Goal: Task Accomplishment & Management: Manage account settings

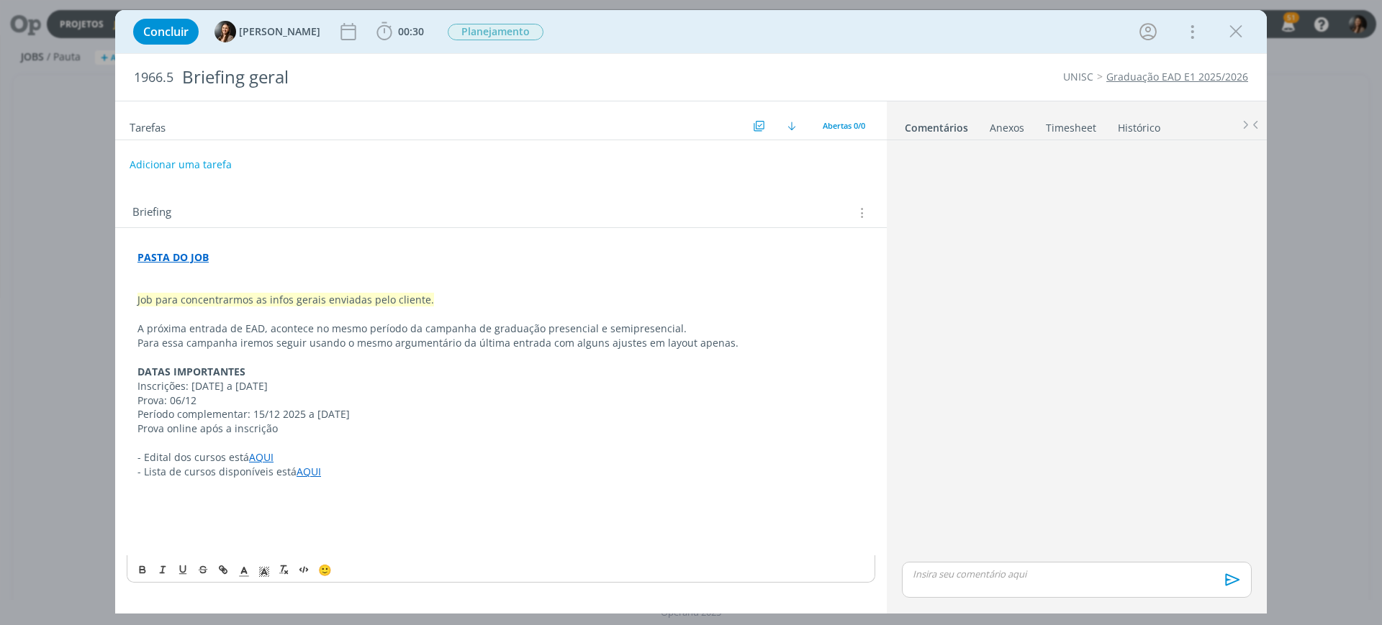
click at [157, 246] on div "PASTA DO JOB Job para concentrarmos as infos gerais enviadas pelo cliente. A pr…" at bounding box center [501, 400] width 748 height 310
click at [214, 289] on link "https://sobeae.sharepoint.com/:f:/s/SOBEAE/ElOugdkwmBlGpOwPAgd8UxwB_4l9Vc5a157V…" at bounding box center [231, 285] width 109 height 19
click at [421, 447] on p "dialog" at bounding box center [500, 443] width 727 height 14
drag, startPoint x: 401, startPoint y: 291, endPoint x: 480, endPoint y: 19, distance: 282.6
click at [409, 256] on div "PASTA DO JOB Job para concentrarmos as infos gerais enviadas pelo cliente. A pr…" at bounding box center [501, 400] width 748 height 310
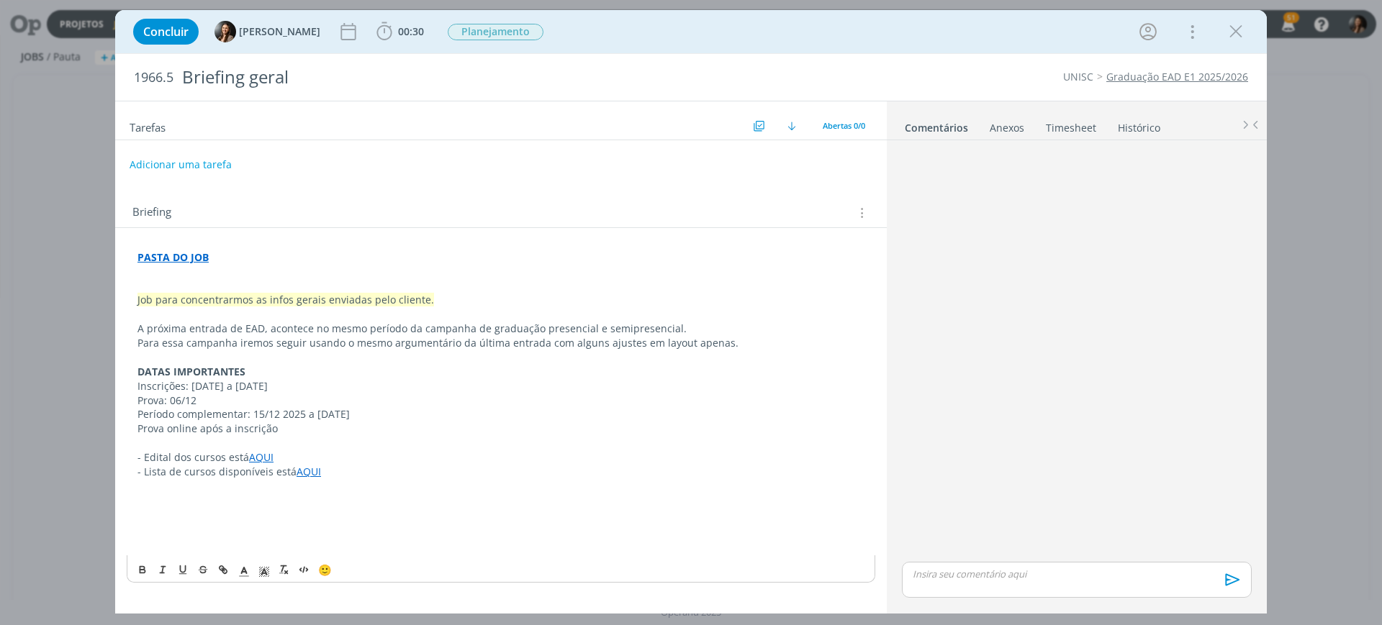
click at [166, 248] on div "PASTA DO JOB Job para concentrarmos as infos gerais enviadas pelo cliente. A pr…" at bounding box center [501, 400] width 748 height 310
click at [206, 282] on link "https://sobeae.sharepoint.com/:f:/s/SOBEAE/ElOugdkwmBlGpOwPAgd8UxwB_4l9Vc5a157V…" at bounding box center [231, 285] width 109 height 19
click at [359, 494] on p "dialog" at bounding box center [500, 501] width 727 height 14
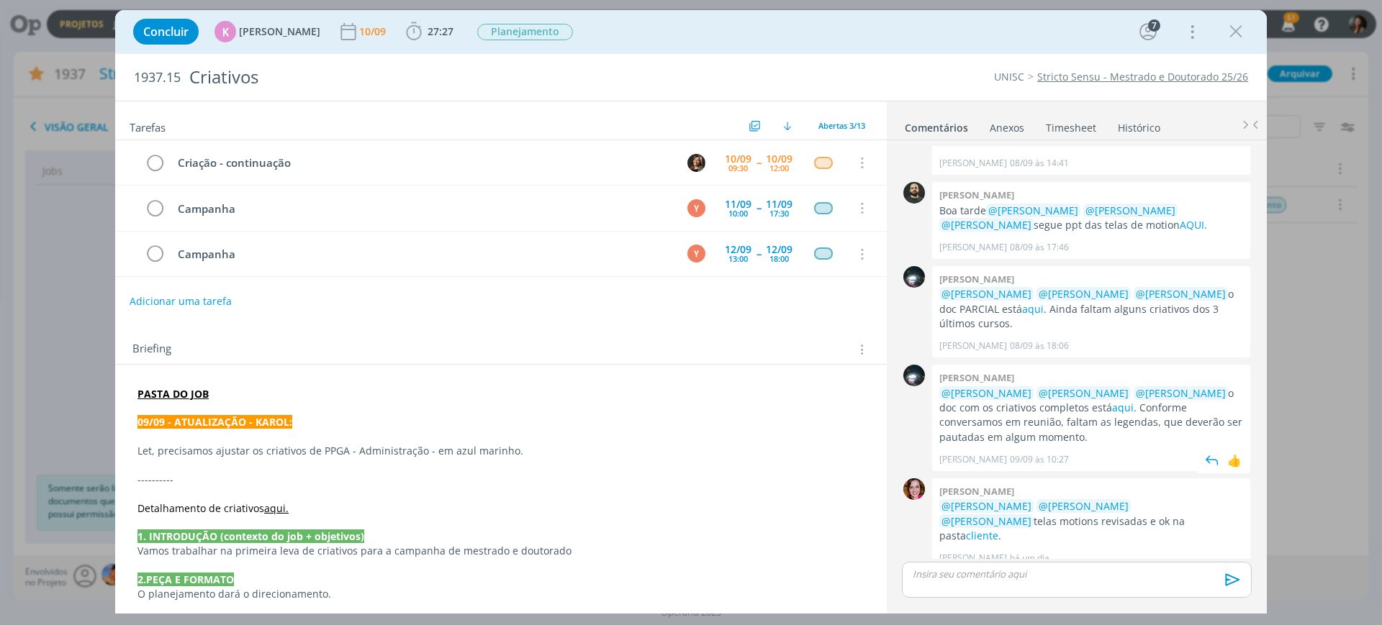
scroll to position [135, 0]
drag, startPoint x: 1096, startPoint y: 585, endPoint x: 745, endPoint y: 266, distance: 474.7
click at [1096, 585] on div "dialog" at bounding box center [1077, 580] width 350 height 36
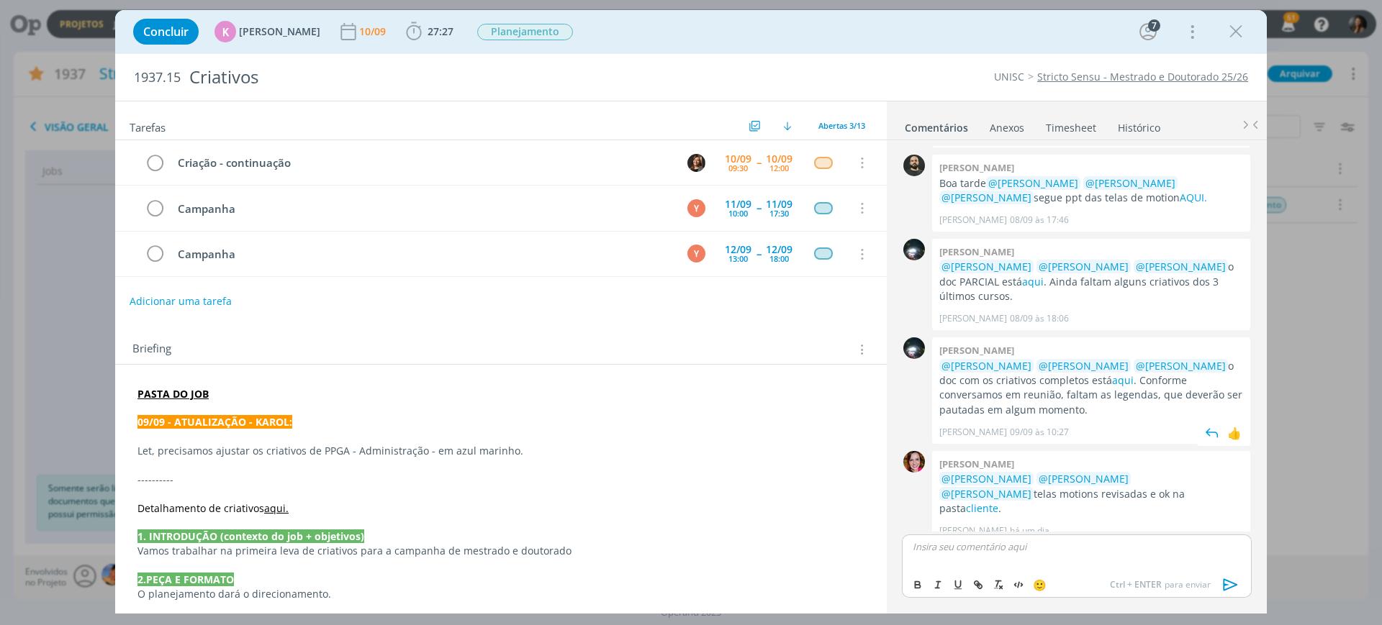
scroll to position [162, 0]
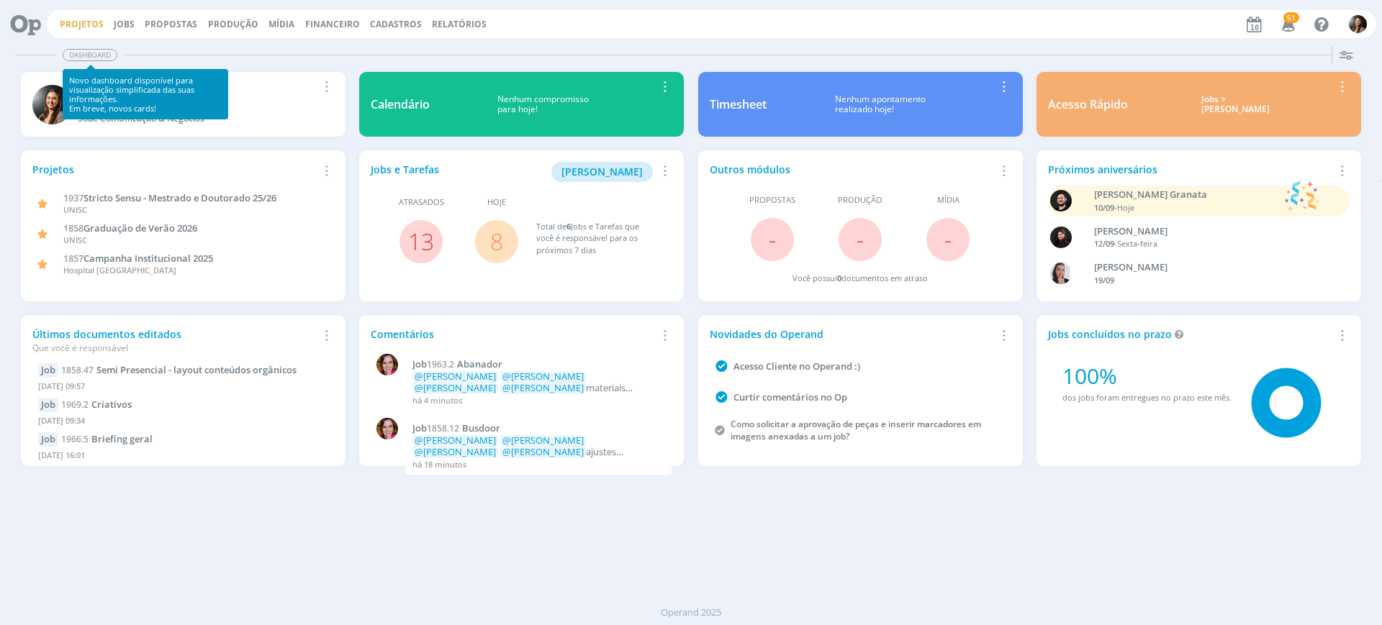
click at [71, 20] on link "Projetos" at bounding box center [82, 24] width 44 height 12
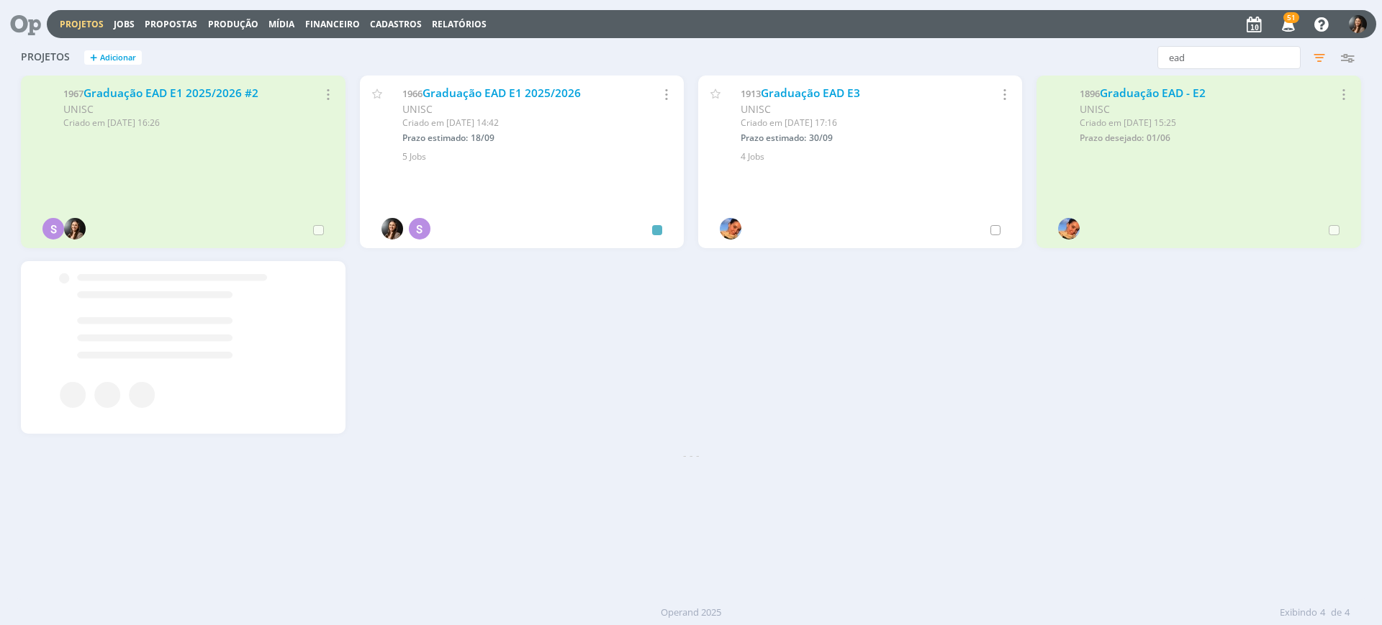
drag, startPoint x: 661, startPoint y: 495, endPoint x: 1187, endPoint y: 225, distance: 590.9
click at [678, 482] on div "Projetos + Adicionar ead Filtros Filtrar Limpar ead Status Cliente / Contrato C…" at bounding box center [691, 320] width 1354 height 560
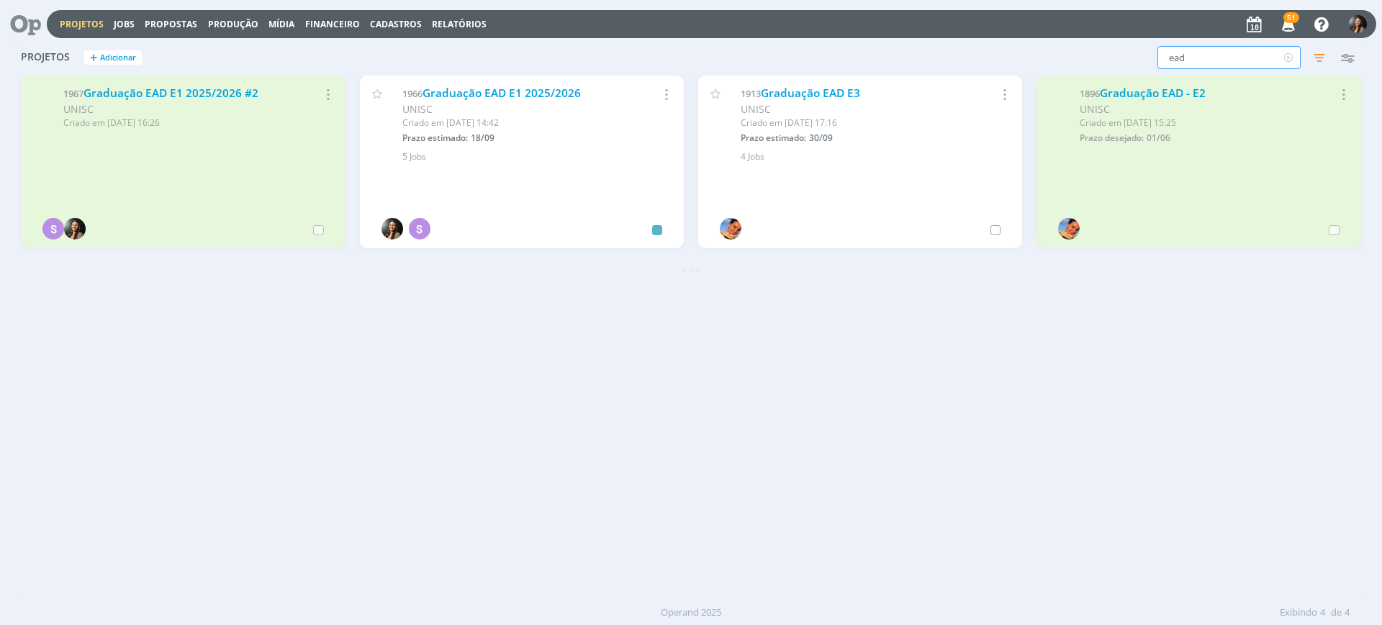
drag, startPoint x: 1194, startPoint y: 50, endPoint x: 1125, endPoint y: 46, distance: 69.9
click at [1125, 46] on div "ead Filtros Filtrar Limpar ead Status Cliente / Contrato Cliente 2 selecionados…" at bounding box center [1114, 57] width 494 height 23
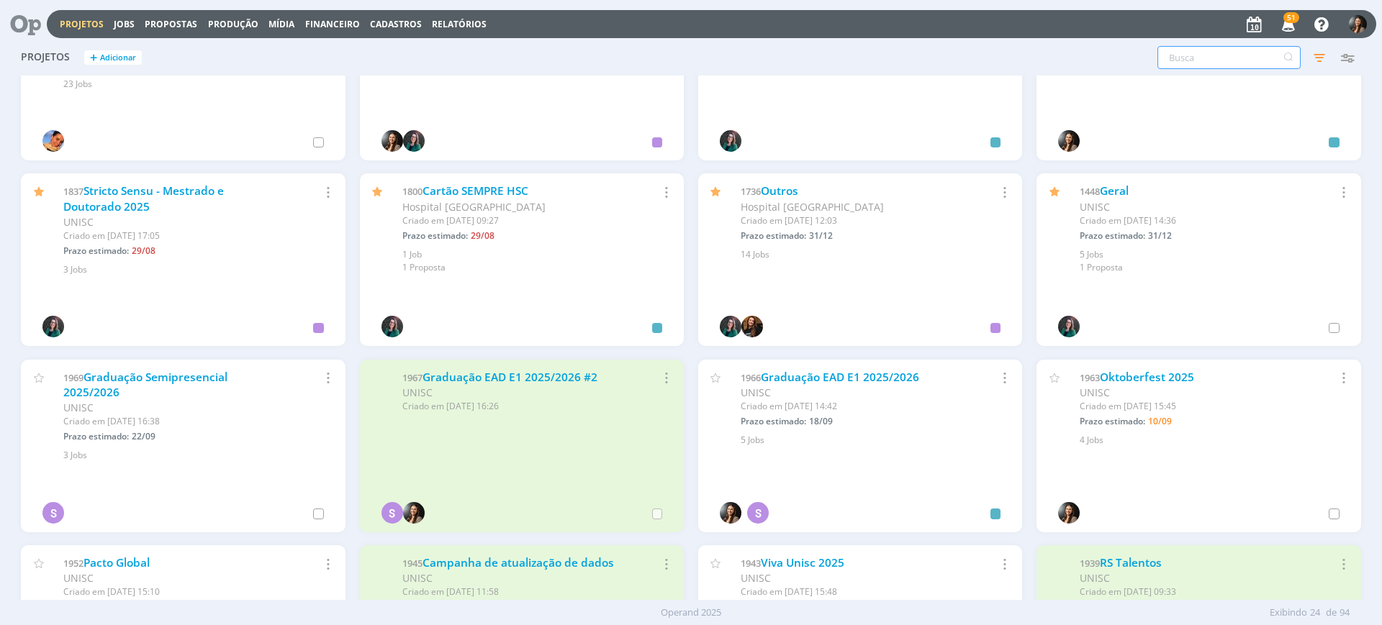
scroll to position [90, 0]
click at [1161, 377] on link "Oktoberfest 2025" at bounding box center [1147, 375] width 94 height 15
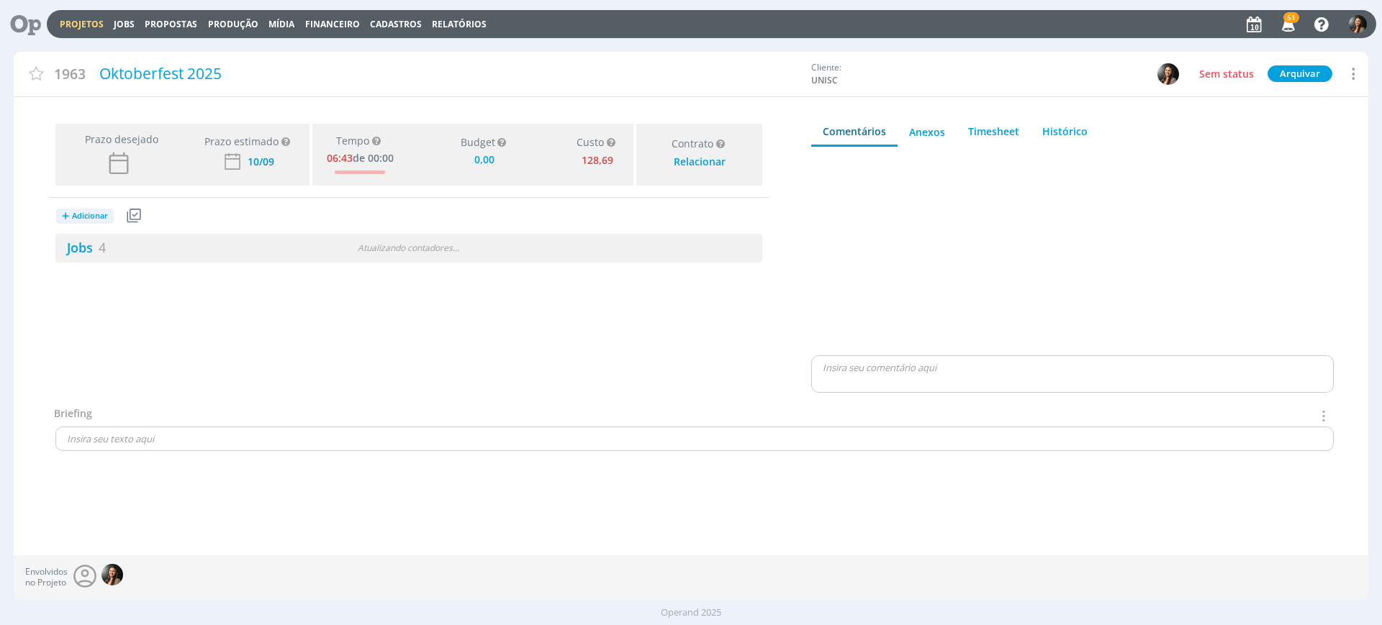
type input "0,00"
click at [481, 249] on div "Atualizando contadores . . ." at bounding box center [408, 248] width 228 height 13
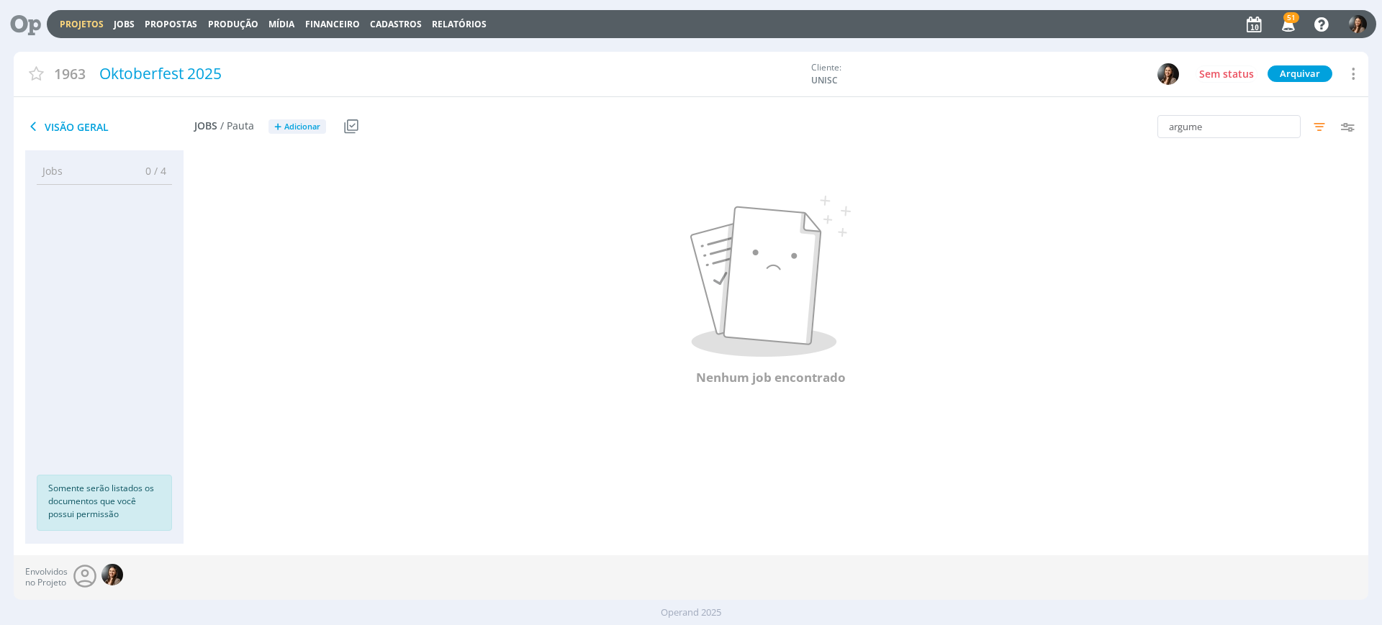
click at [519, 407] on div "Nenhum job encontrado" at bounding box center [770, 291] width 1174 height 253
drag, startPoint x: 1215, startPoint y: 127, endPoint x: 1074, endPoint y: 137, distance: 141.4
click at [1074, 137] on div "argume Filtros Filtrar Limpar argume Data Personalizado a Responsável Situação …" at bounding box center [1142, 127] width 451 height 36
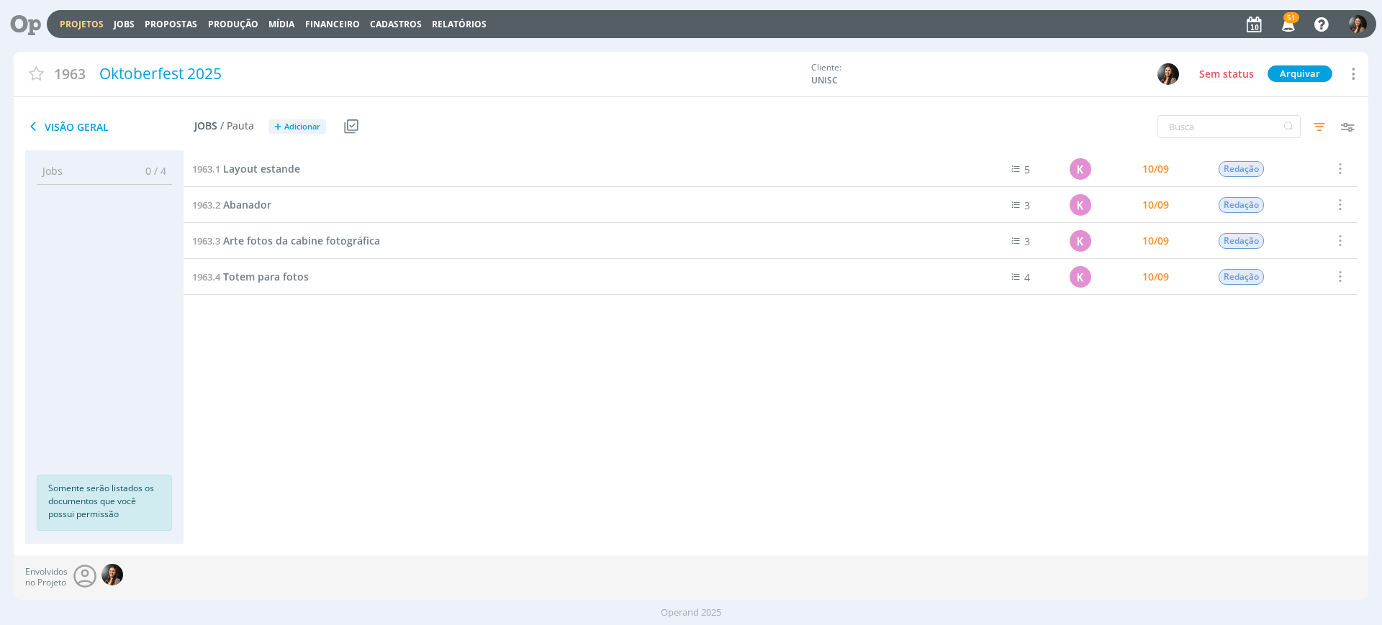
click at [505, 562] on div "Envolvidos no Projeto" at bounding box center [691, 578] width 1354 height 45
drag, startPoint x: 421, startPoint y: 390, endPoint x: 330, endPoint y: 293, distance: 133.4
click at [420, 389] on div "1963.1 Layout estande 5 K 10/09 Redação Selecionar Concluir Cancelar Iniciar ti…" at bounding box center [770, 333] width 1174 height 364
click at [268, 274] on span "Totem para fotos" at bounding box center [266, 277] width 86 height 14
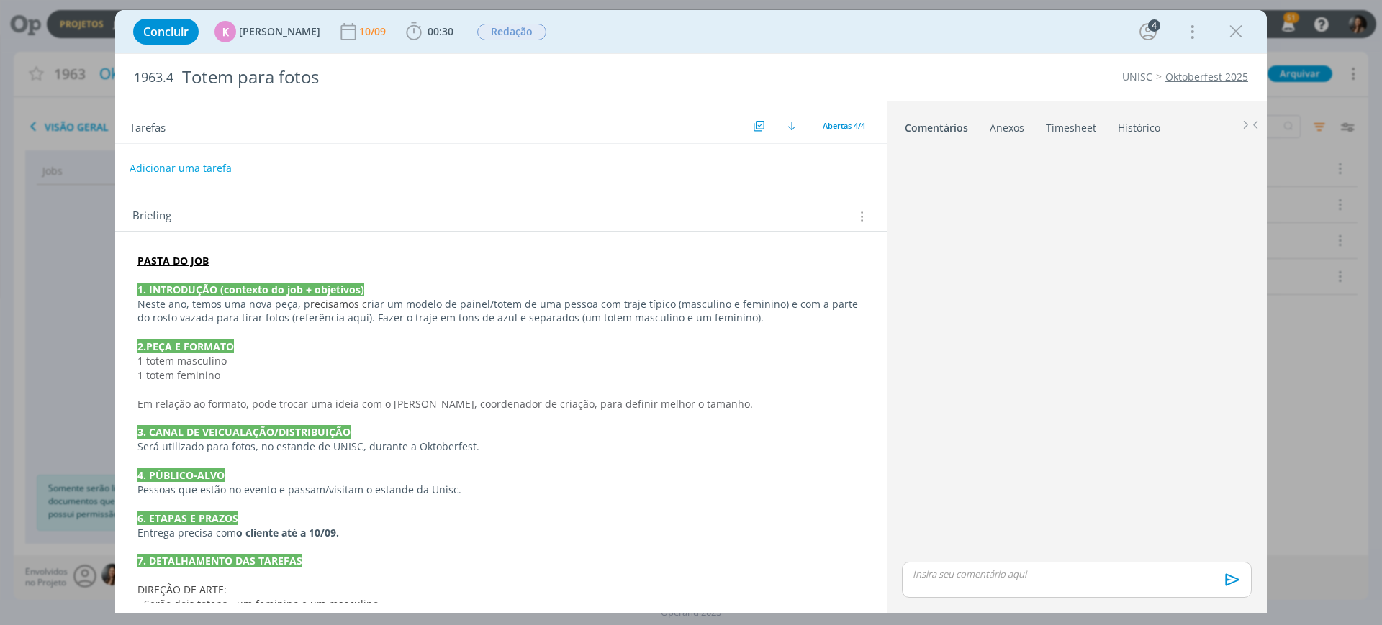
scroll to position [298, 0]
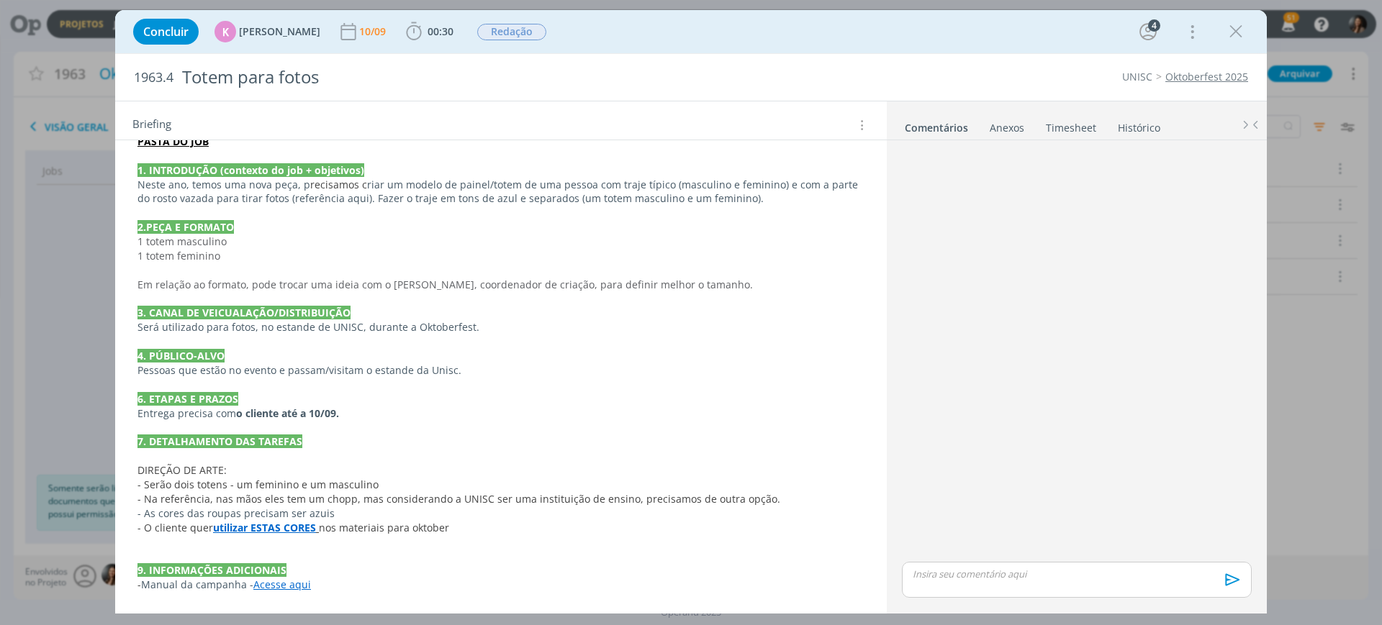
click at [292, 588] on link "Acesse aqui" at bounding box center [282, 585] width 58 height 14
click at [516, 443] on p "7. DETALHAMENTO DAS TAREFAS" at bounding box center [500, 442] width 725 height 14
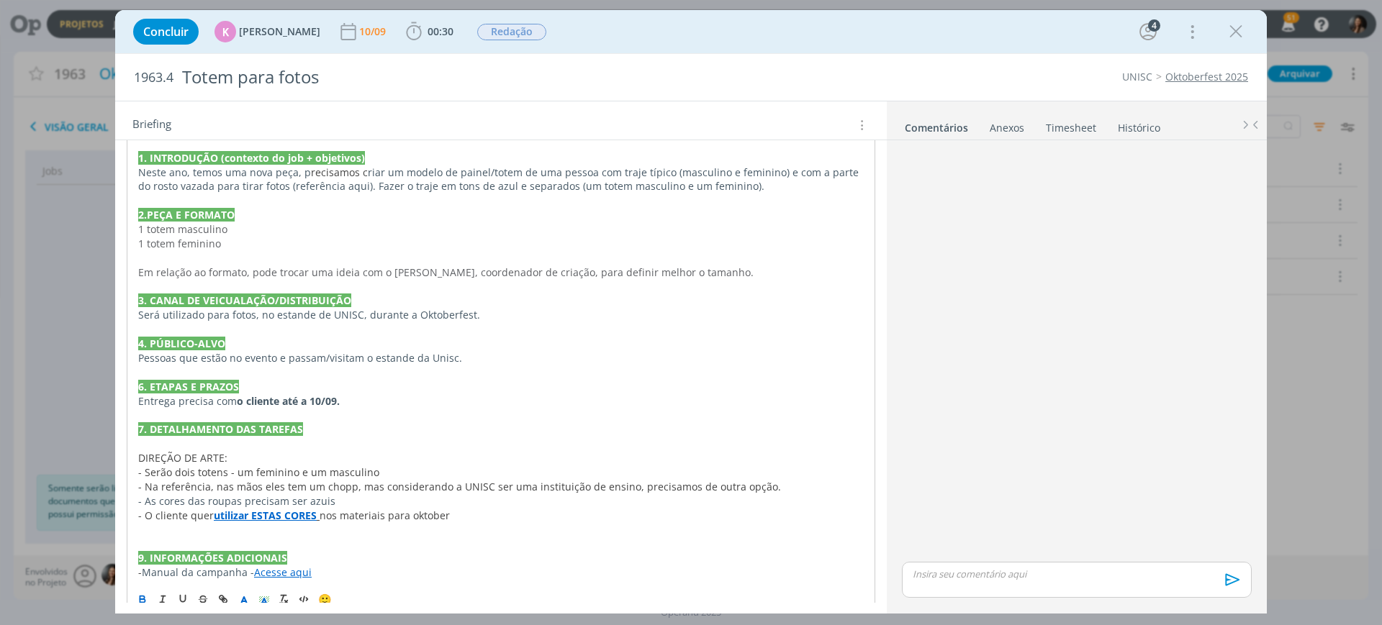
scroll to position [326, 0]
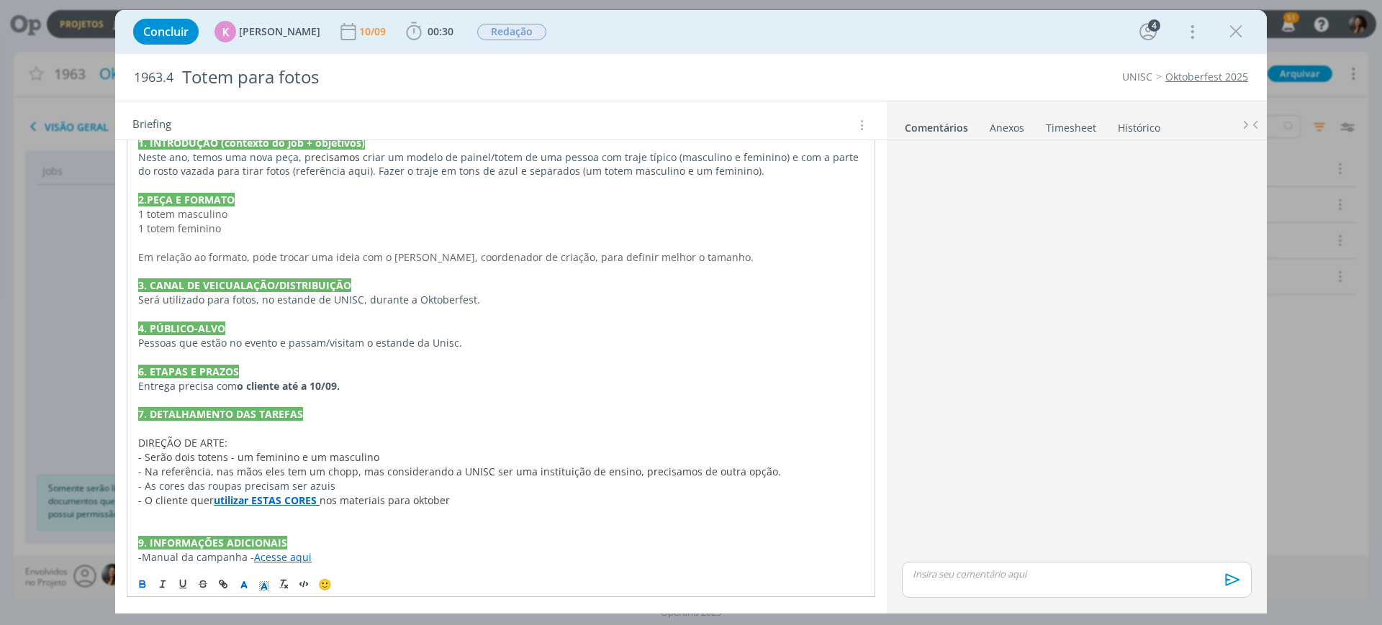
click at [294, 556] on link "Acesse aqui" at bounding box center [283, 557] width 58 height 14
click at [293, 534] on link "https://sobeae.sharepoint.com/:b:/s/SOBEAE/EZyIZ-pIgSVIjngixDdo8-wBAFlz-to4-rPl…" at bounding box center [238, 529] width 109 height 19
click at [1230, 47] on div "Concluir K Karoline Arend 10/09 00:30 Iniciar Apontar Data * 10/09/2025 Horas *…" at bounding box center [691, 31] width 1130 height 35
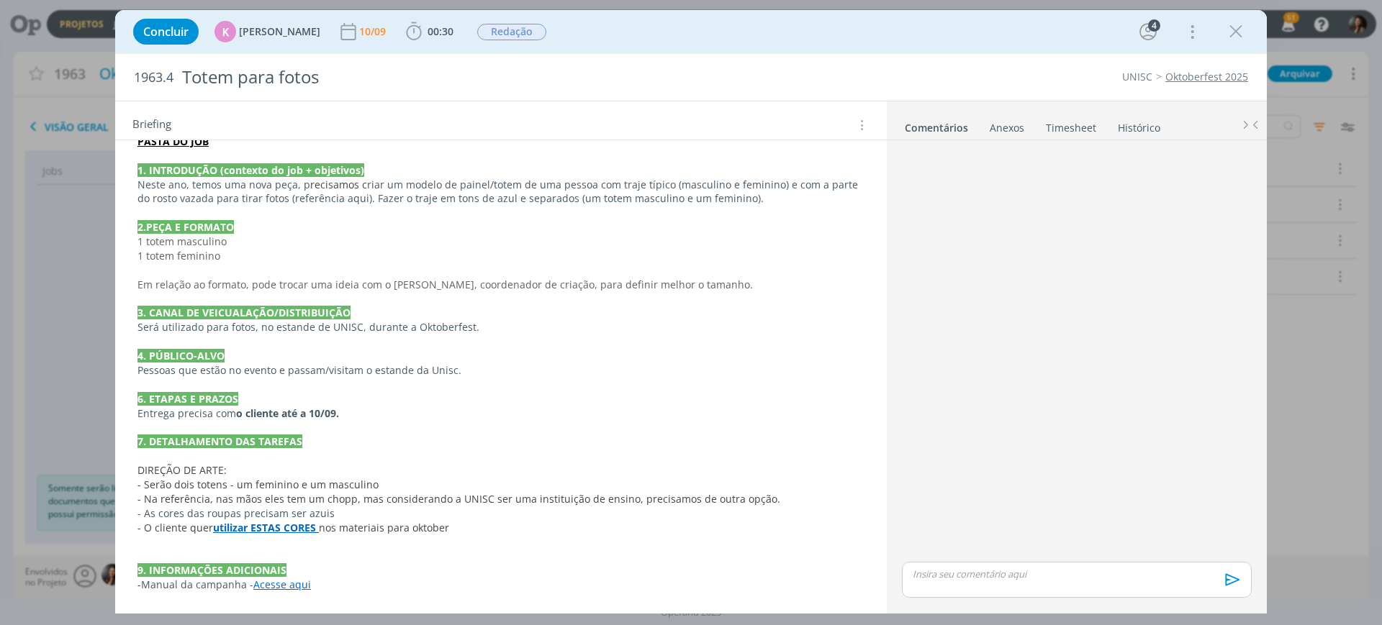
scroll to position [298, 0]
click at [1236, 35] on icon "dialog" at bounding box center [1236, 32] width 22 height 22
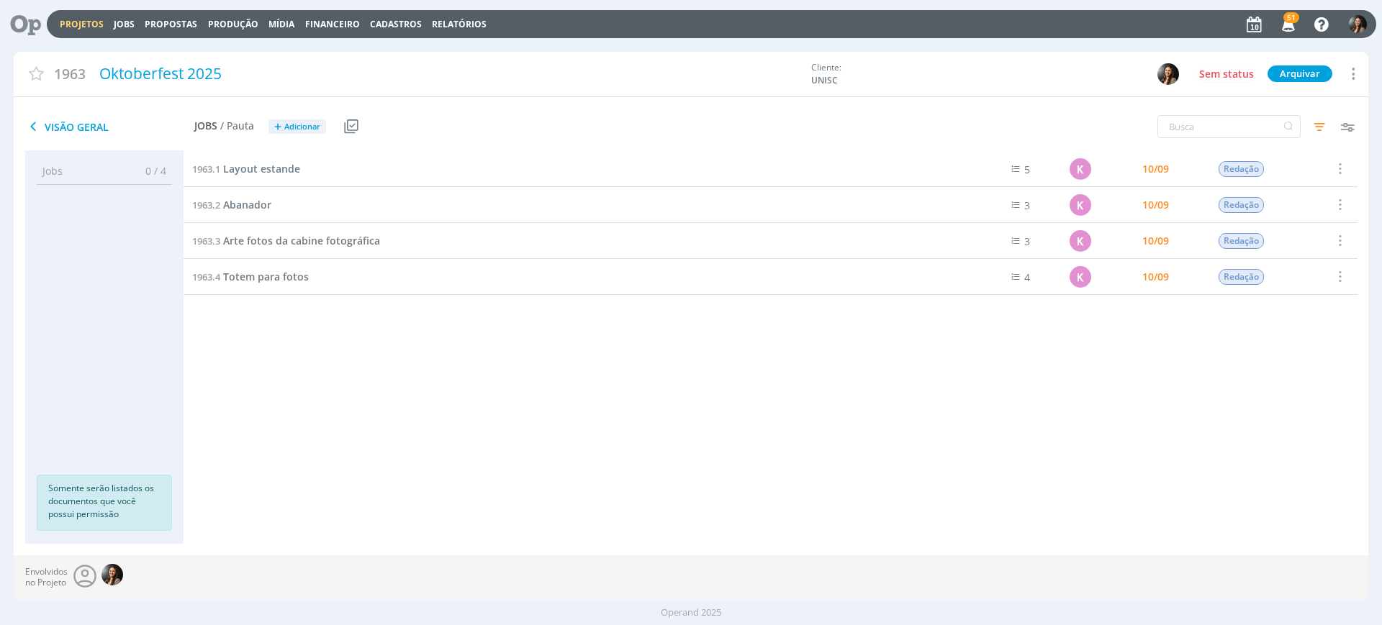
click at [290, 227] on div "1963.3 Arte fotos da cabine fotográfica" at bounding box center [564, 240] width 763 height 35
click at [293, 233] on link "1963.3 Arte fotos da cabine fotográfica" at bounding box center [286, 241] width 188 height 16
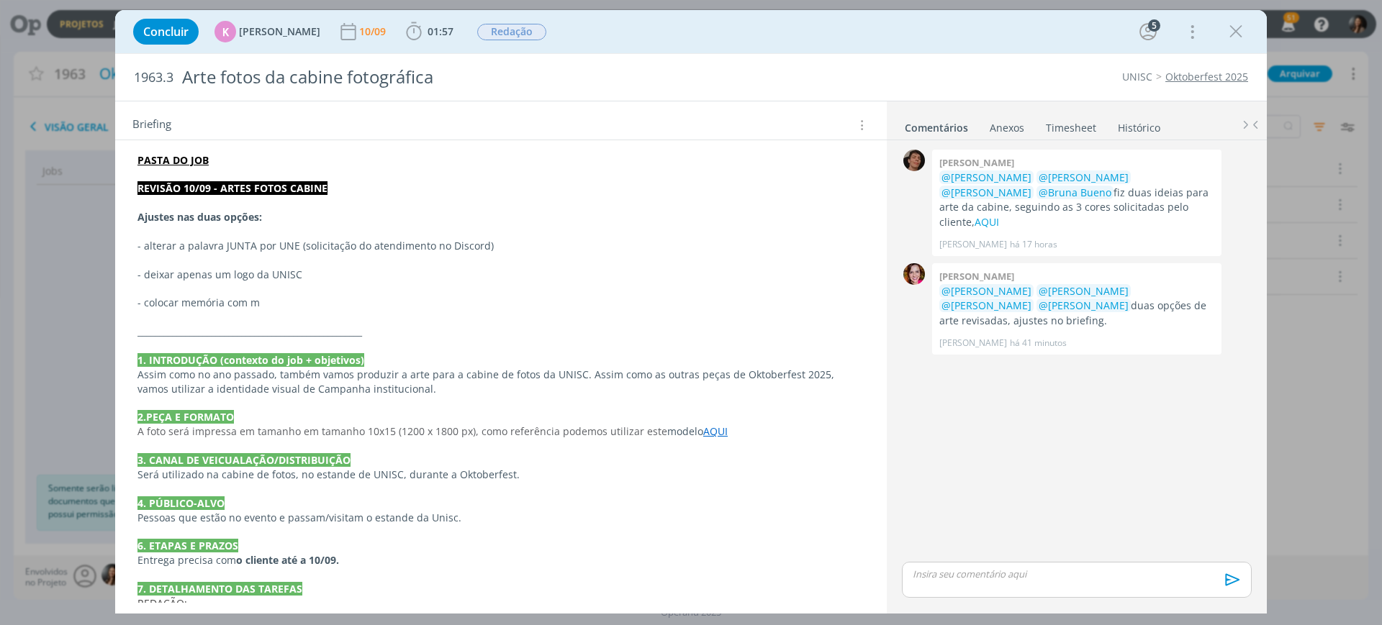
scroll to position [201, 0]
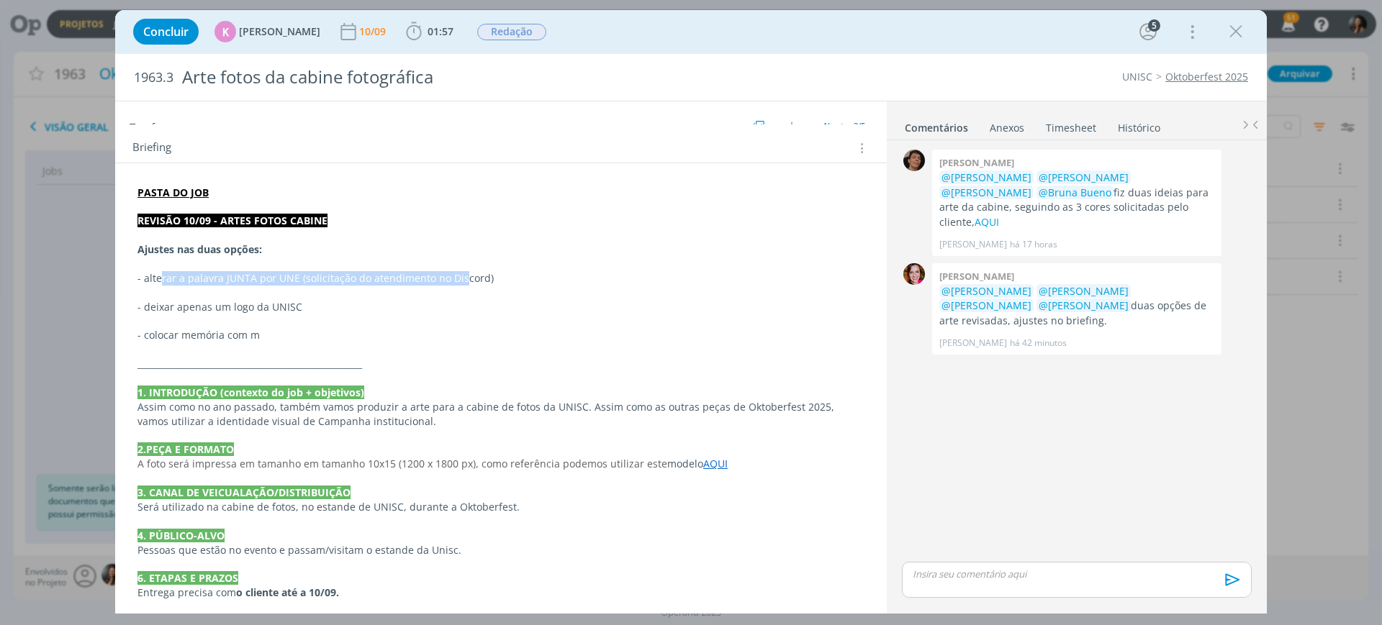
drag, startPoint x: 163, startPoint y: 277, endPoint x: 456, endPoint y: 279, distance: 293.6
click at [458, 281] on p "- alterar a palavra JUNTA por UNE (solicitação do atendimento no Discord)" at bounding box center [500, 278] width 727 height 14
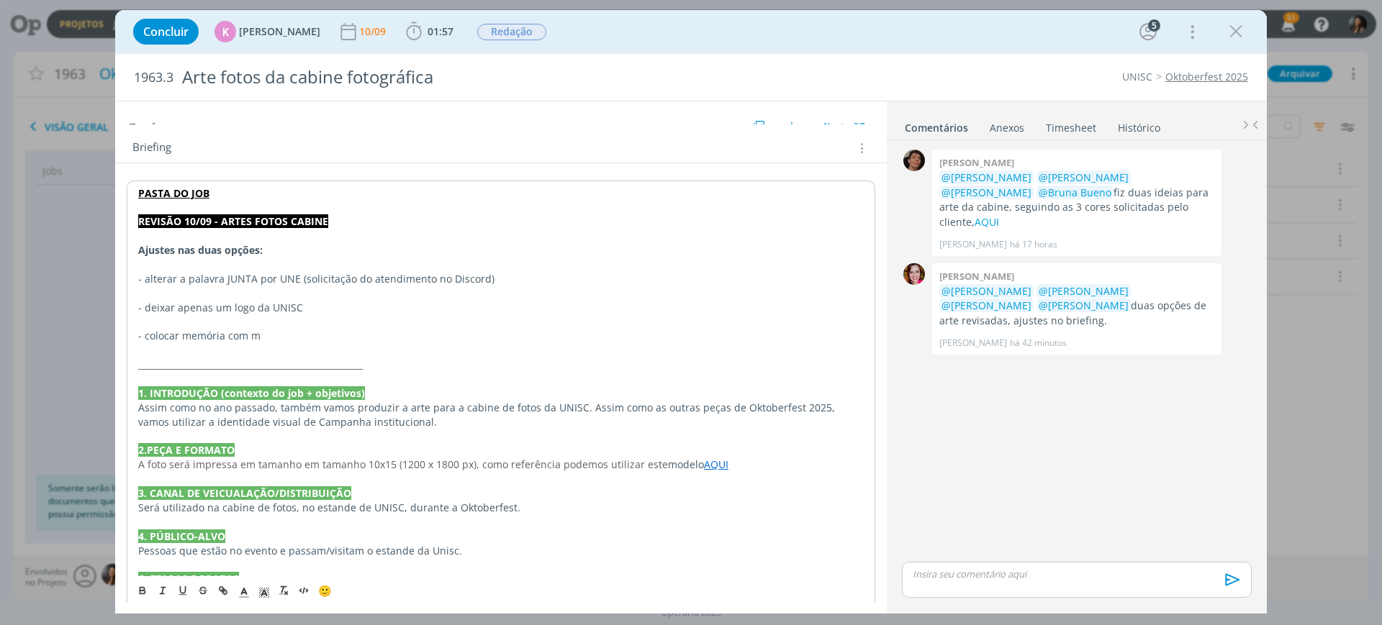
click at [409, 350] on p "dialog" at bounding box center [500, 350] width 725 height 14
drag, startPoint x: 146, startPoint y: 312, endPoint x: 328, endPoint y: 301, distance: 182.4
click at [328, 301] on p "- deixar apenas um logo da UNISC" at bounding box center [500, 308] width 725 height 14
click at [271, 344] on p "dialog" at bounding box center [500, 350] width 725 height 14
click at [281, 335] on p "- colocar memória com m" at bounding box center [500, 336] width 725 height 14
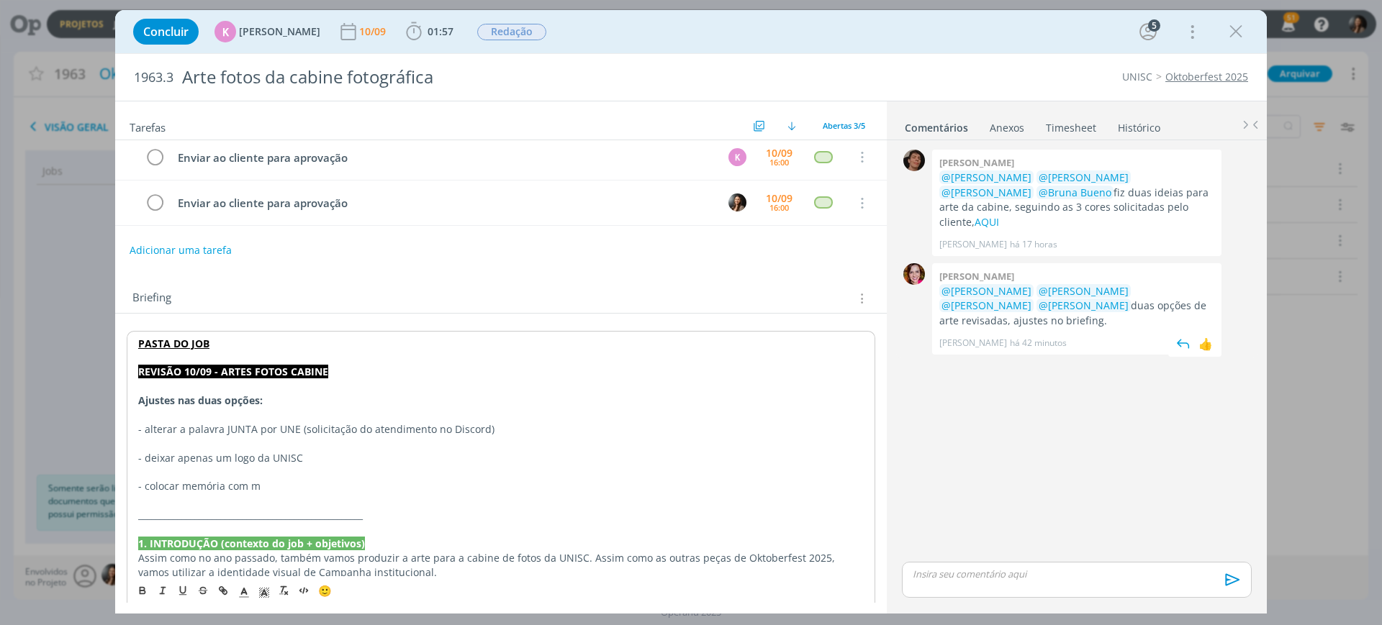
scroll to position [50, 0]
click at [999, 215] on link "AQUI" at bounding box center [986, 222] width 24 height 14
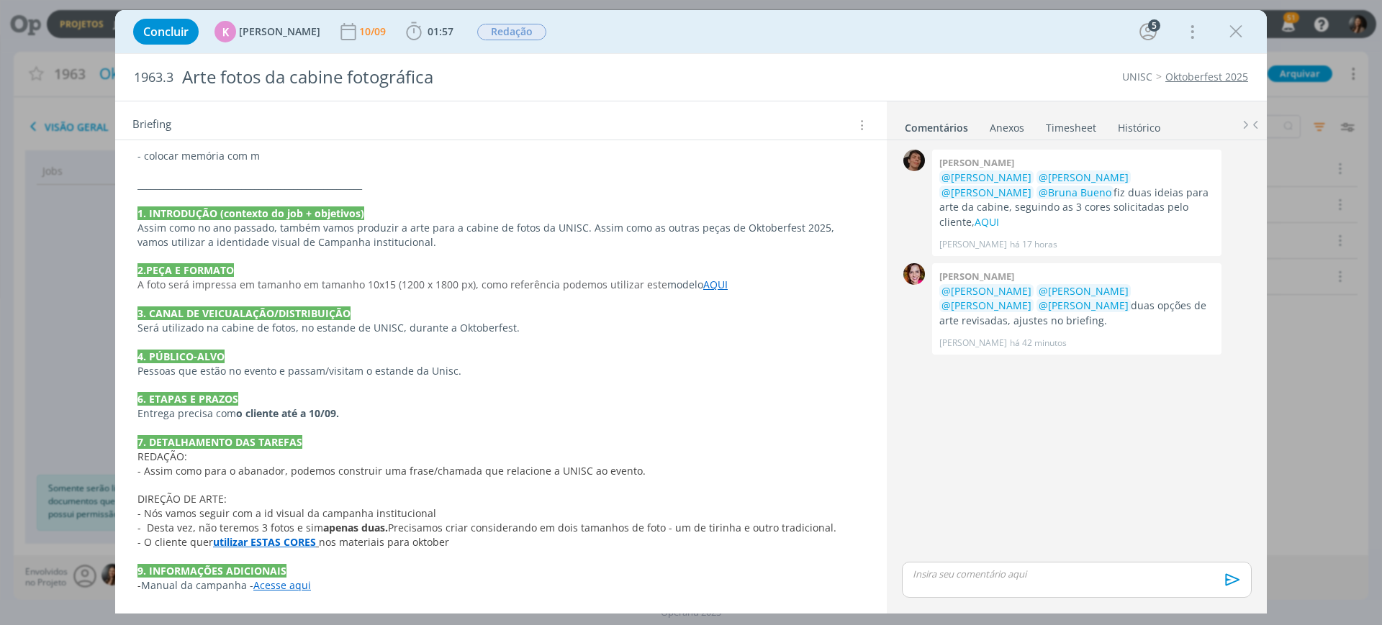
scroll to position [381, 0]
drag, startPoint x: 471, startPoint y: 521, endPoint x: 707, endPoint y: 526, distance: 236.1
click at [702, 525] on span "Precisamos criar considerando em dois tamanhos de foto - um de tirinha e outro …" at bounding box center [612, 527] width 448 height 14
click at [757, 529] on span "Precisamos criar considerando em dois tamanhos de foto - um de tirinha e outro …" at bounding box center [613, 528] width 448 height 14
click at [796, 526] on span "Precisamos criar considerando em dois tamanhos de foto - um de tirinha e outro …" at bounding box center [613, 528] width 448 height 14
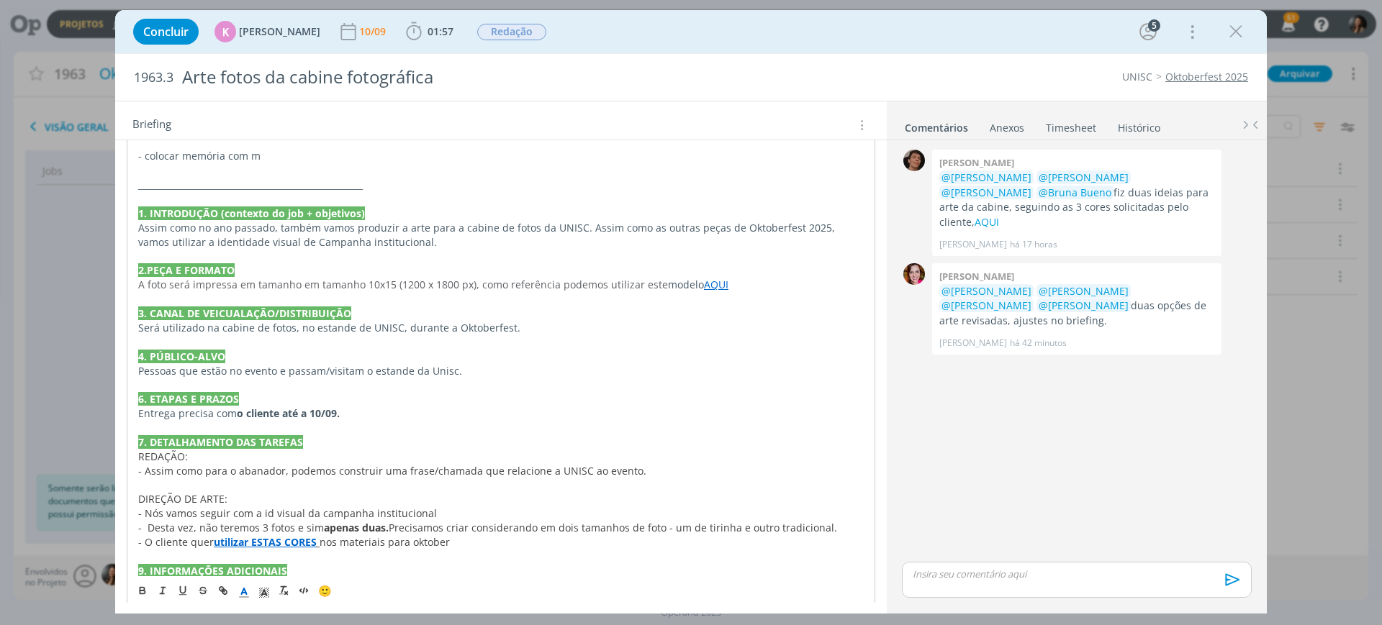
click at [837, 522] on p "- Desta vez, não teremos 3 fotos e sim apenas duas. Precisamos criar consideran…" at bounding box center [500, 528] width 725 height 14
click at [459, 519] on p "- Nós vamos seguir com a id visual da campanha institucional" at bounding box center [500, 514] width 725 height 14
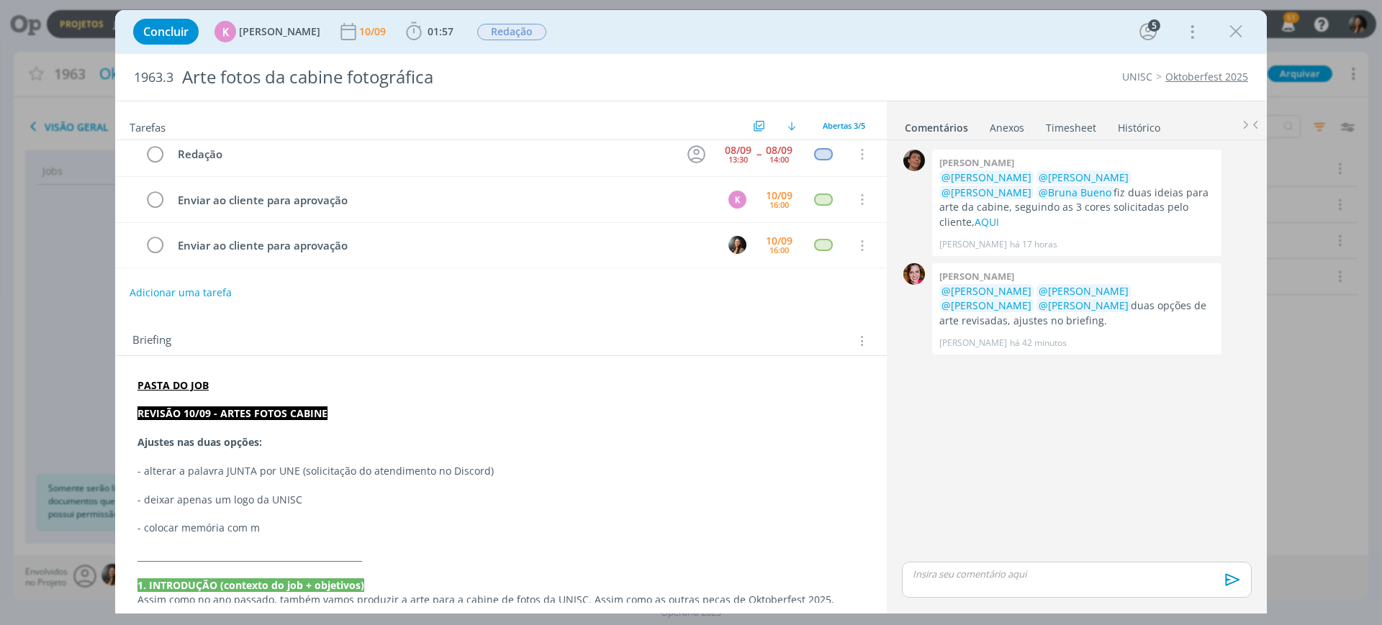
scroll to position [0, 0]
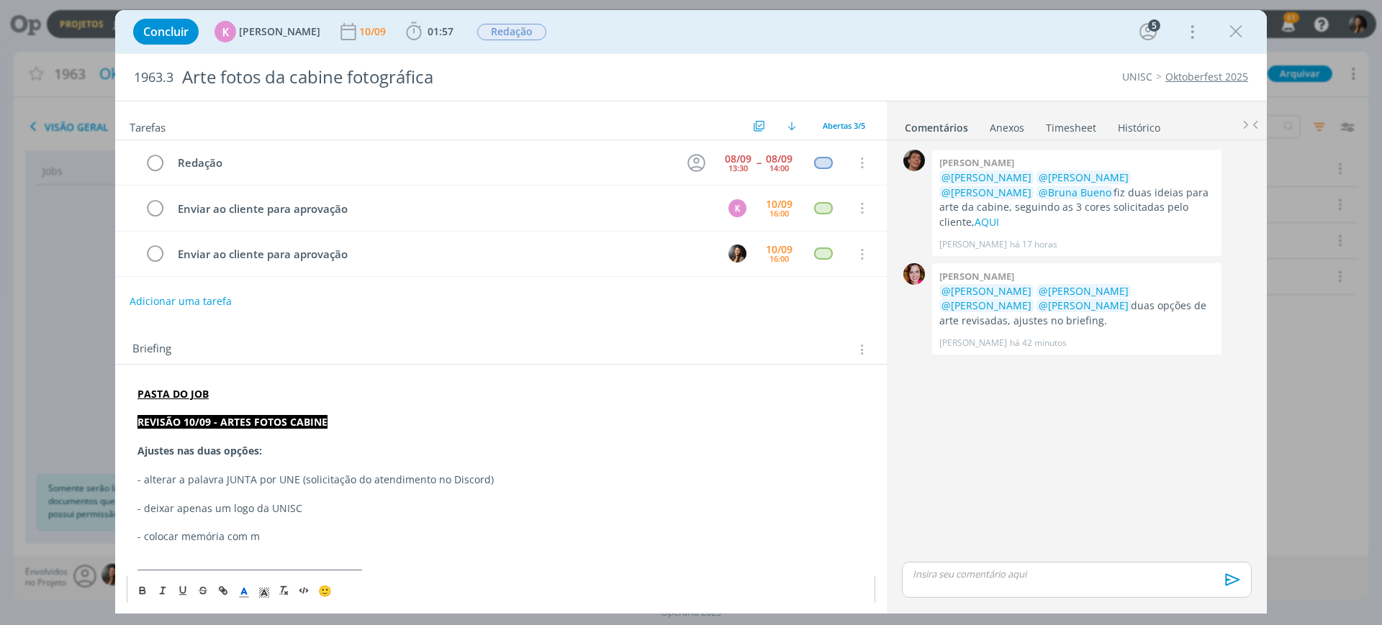
drag, startPoint x: 313, startPoint y: 448, endPoint x: 346, endPoint y: 429, distance: 38.0
click at [309, 445] on p "Ajustes nas duas opções:" at bounding box center [500, 451] width 727 height 14
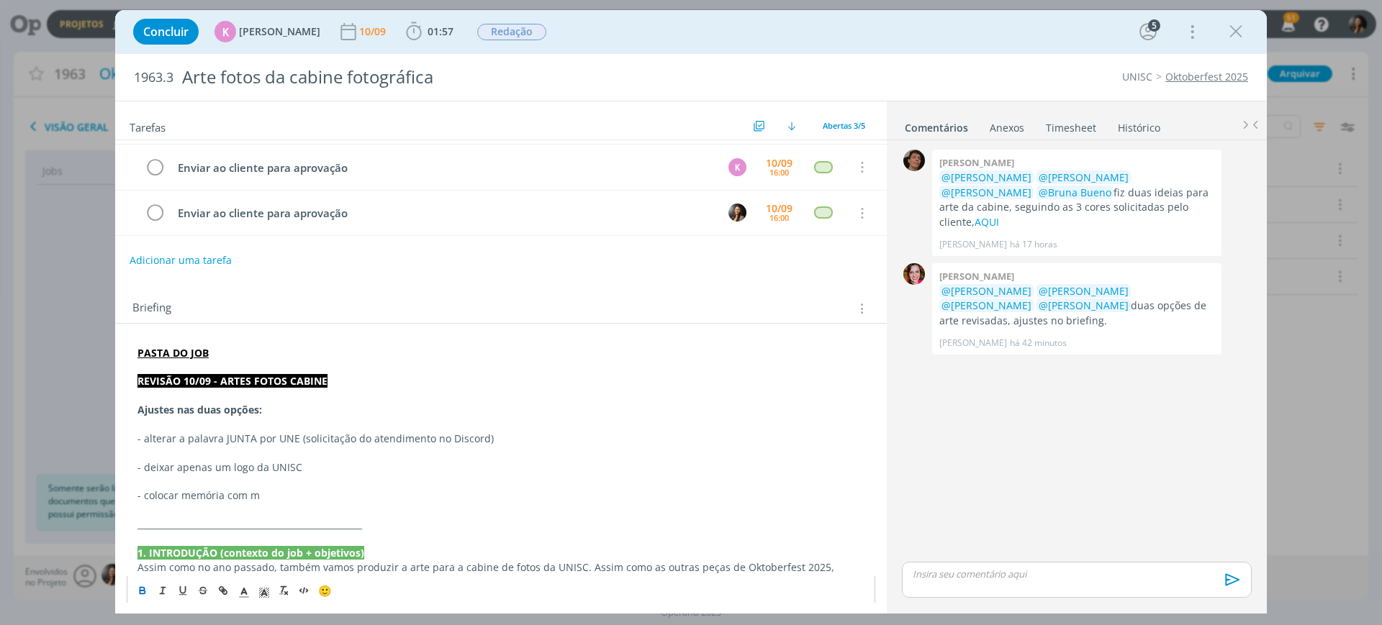
scroll to position [90, 0]
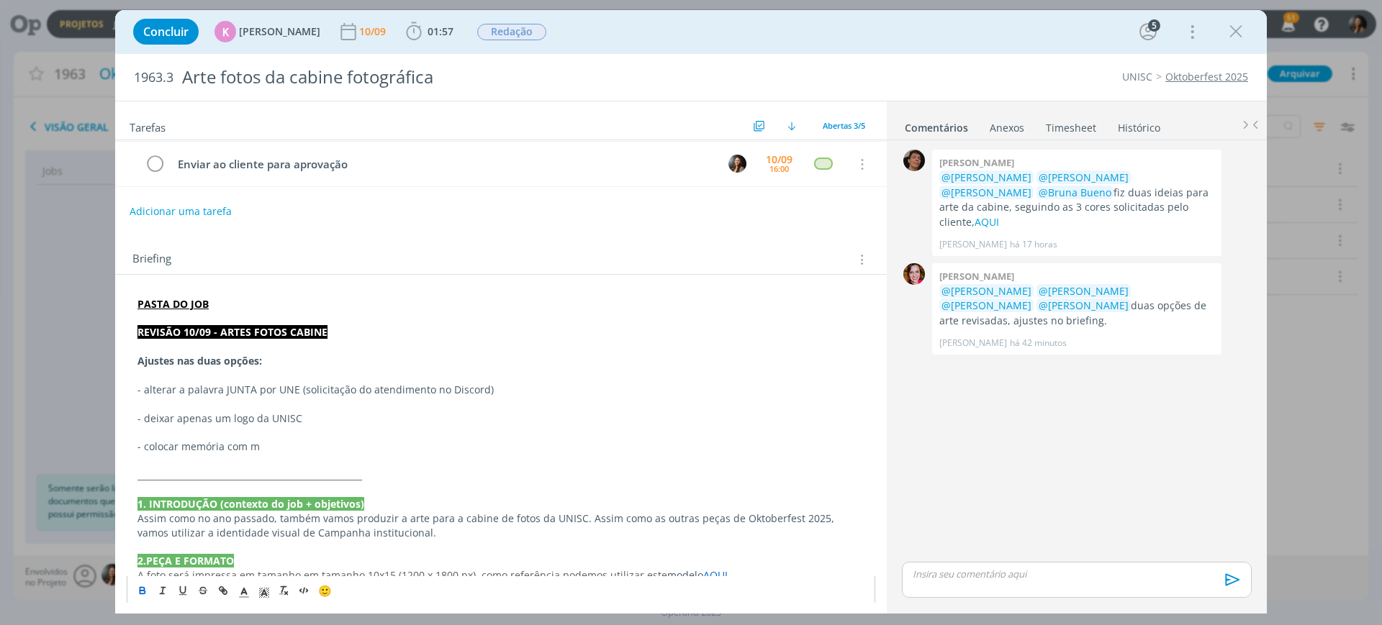
click at [318, 419] on p "- deixar apenas um logo da UNISC" at bounding box center [500, 419] width 727 height 14
click at [316, 458] on p "dialog" at bounding box center [500, 461] width 727 height 14
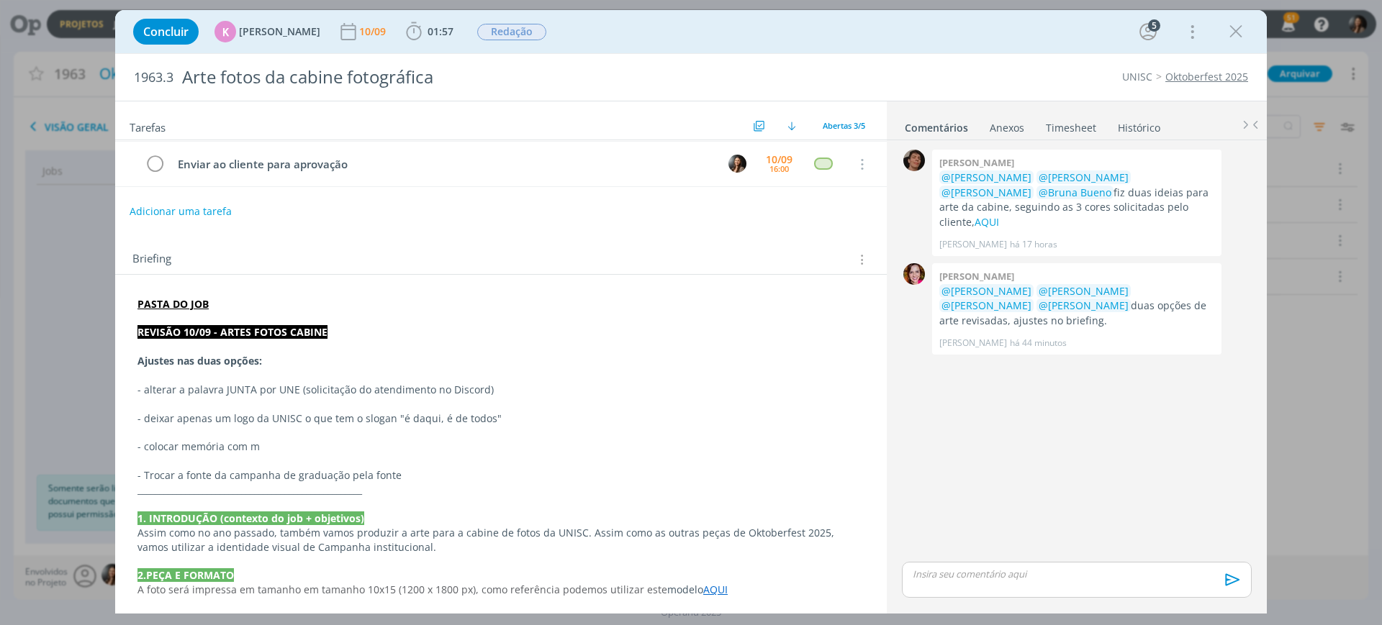
click at [455, 497] on p "dialog" at bounding box center [500, 504] width 727 height 14
click at [458, 478] on p "- Trocar a fonte da campanha de graduação pela fonte" at bounding box center [500, 475] width 727 height 14
click at [476, 414] on p "- deixar apenas um logo da UNISC o que tem o slogan "é daqui, é de todos"" at bounding box center [500, 419] width 727 height 14
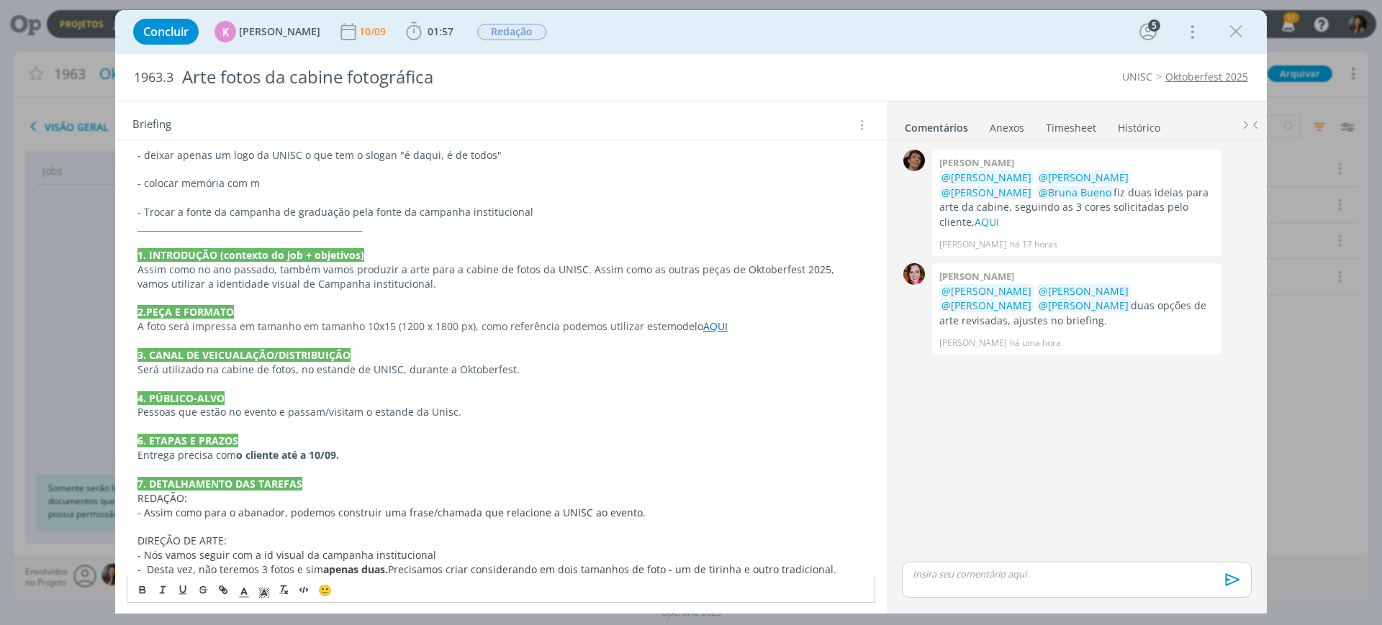
scroll to position [422, 0]
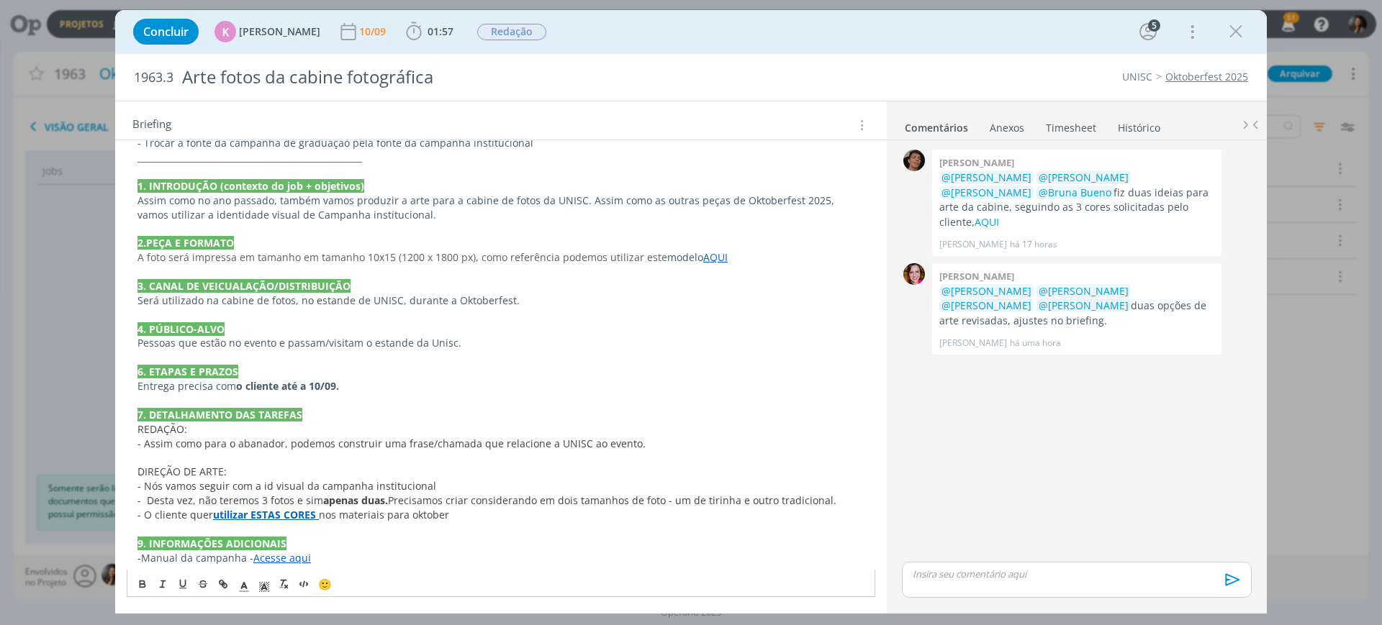
click at [486, 504] on span "Precisamos criar considerando em dois tamanhos de foto - um de tirinha e outro …" at bounding box center [612, 501] width 448 height 14
click at [518, 494] on span "Precisamos criar considerando em dois tamanhos de foto - um de tirinha e outro …" at bounding box center [612, 501] width 448 height 14
click at [589, 497] on span "Precisamos criar considerando em dois tamanhos de foto - um de tirinha e outro …" at bounding box center [612, 501] width 448 height 14
click at [625, 501] on span "Precisamos criar considerando em dois tamanhos de foto - um de tirinha e outro …" at bounding box center [612, 501] width 448 height 14
click at [653, 499] on span "Precisamos criar considerando em dois tamanhos de foto - um de tirinha e outro …" at bounding box center [612, 501] width 448 height 14
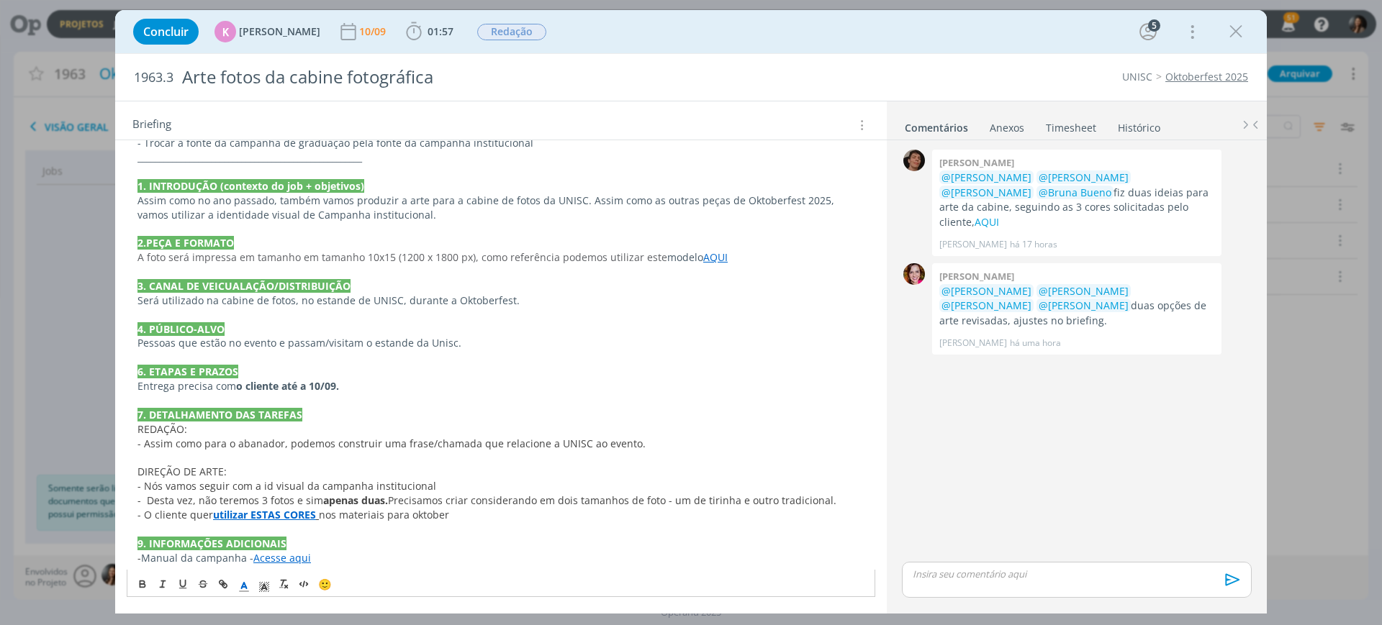
click at [720, 507] on span "Precisamos criar considerando em dois tamanhos de foto - um de tirinha e outro …" at bounding box center [612, 501] width 448 height 14
click at [830, 500] on p "- Desta vez, não teremos 3 fotos e sim apenas duas. Precisamos criar consideran…" at bounding box center [500, 501] width 727 height 14
click at [465, 343] on p "Pessoas que estão no evento e passam/visitam o estande da Unisc." at bounding box center [500, 343] width 727 height 14
drag, startPoint x: 476, startPoint y: 483, endPoint x: 989, endPoint y: 514, distance: 514.7
click at [481, 483] on p "- Nós vamos seguir com a id visual da campanha institucional" at bounding box center [500, 486] width 727 height 14
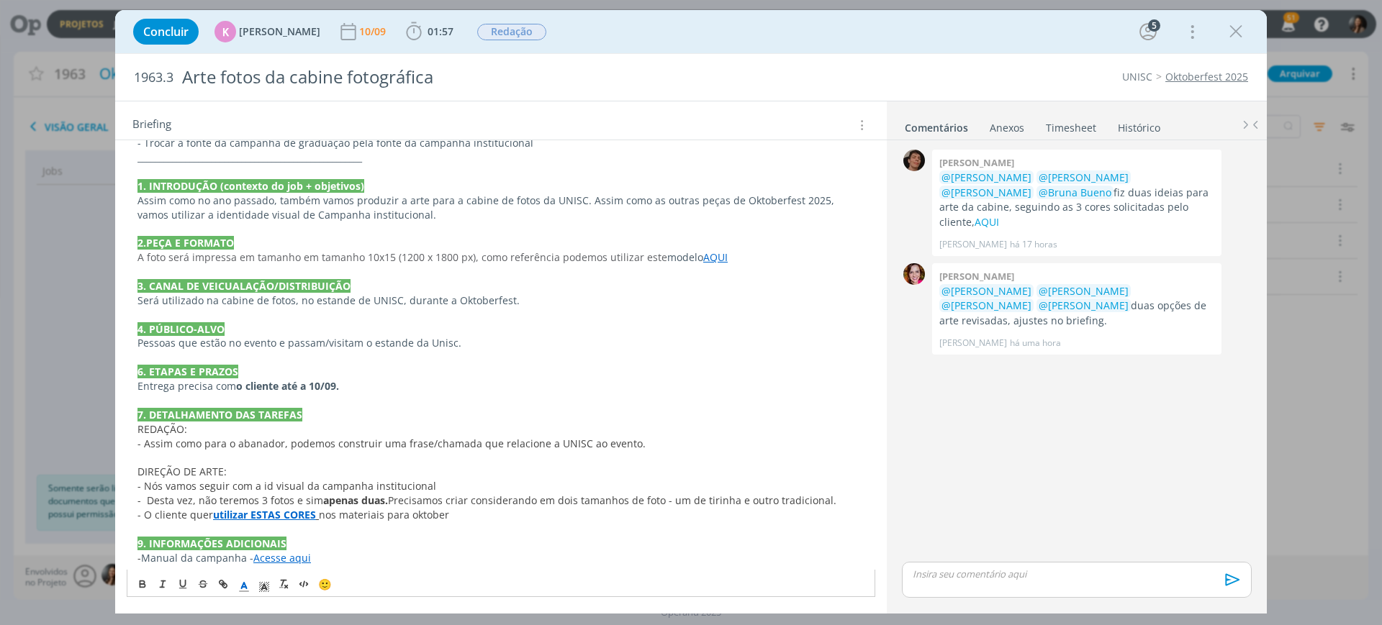
drag, startPoint x: 989, startPoint y: 514, endPoint x: 692, endPoint y: 501, distance: 298.2
click at [987, 508] on div "0 Patrick meireles @Karoline Arend @Beatriz Luchese @Luíza Santana @Bruna Bueno…" at bounding box center [1076, 352] width 361 height 412
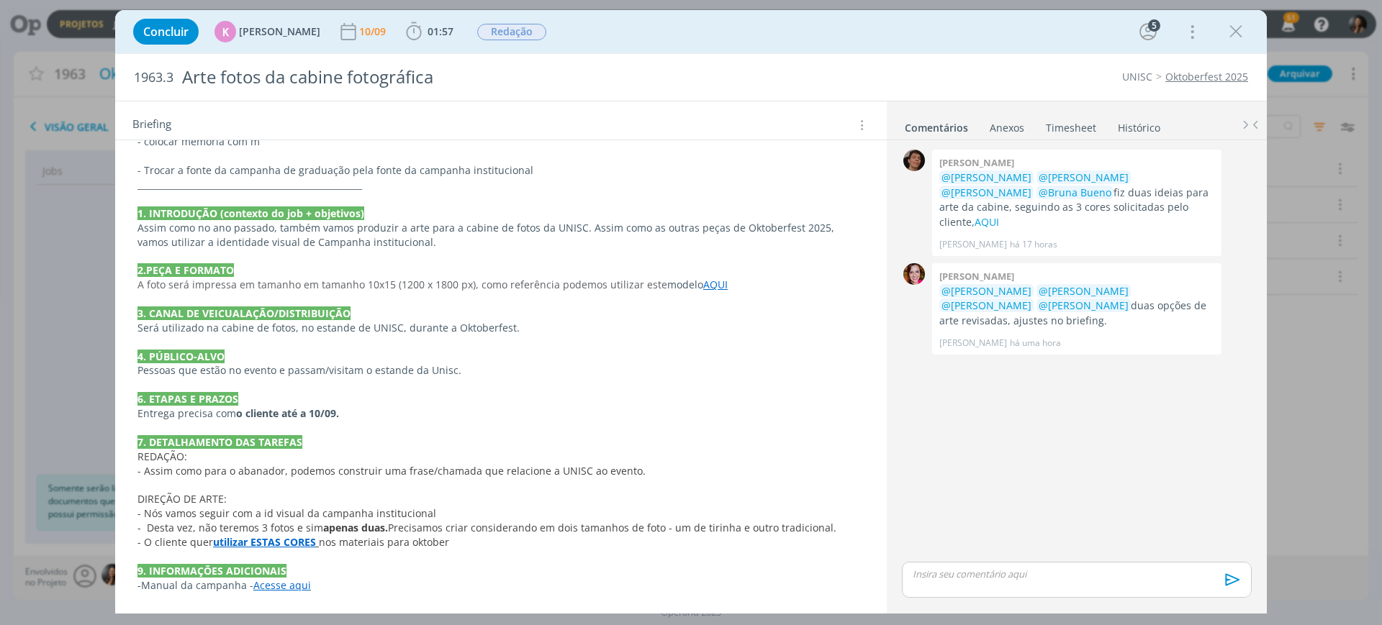
click at [704, 535] on p "- O cliente quer utilizar ESTAS CORES nos materiais para oktober" at bounding box center [500, 542] width 727 height 14
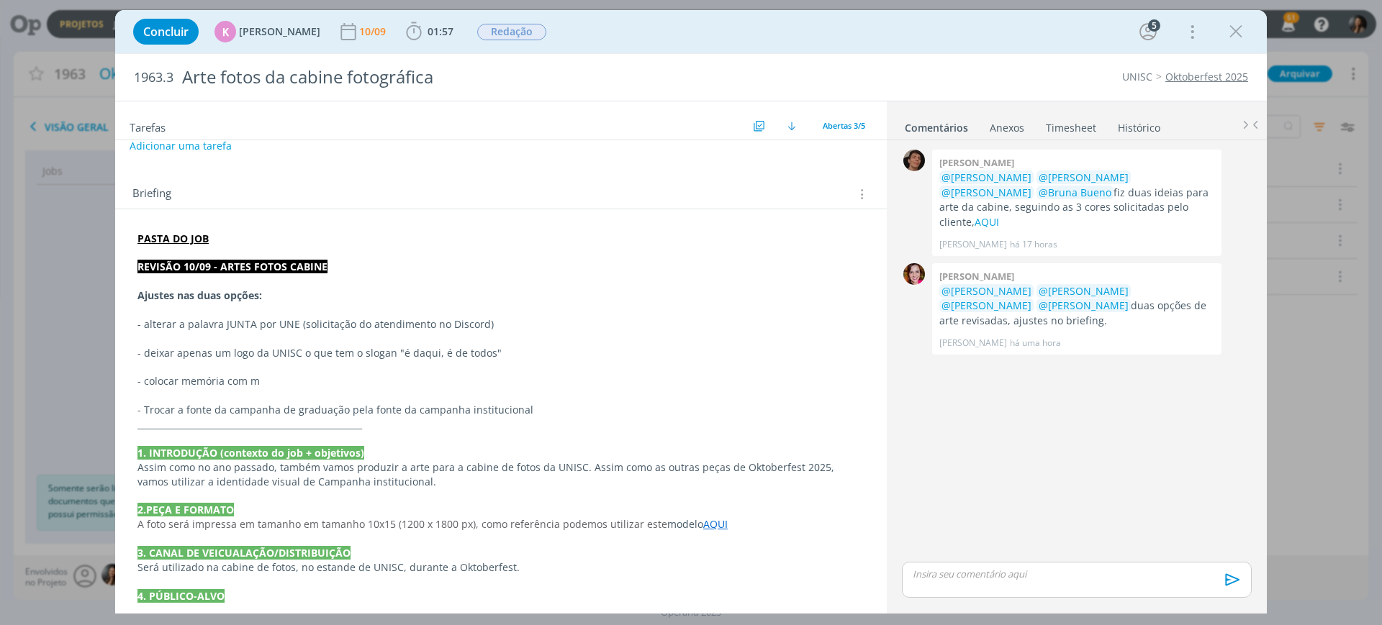
scroll to position [0, 0]
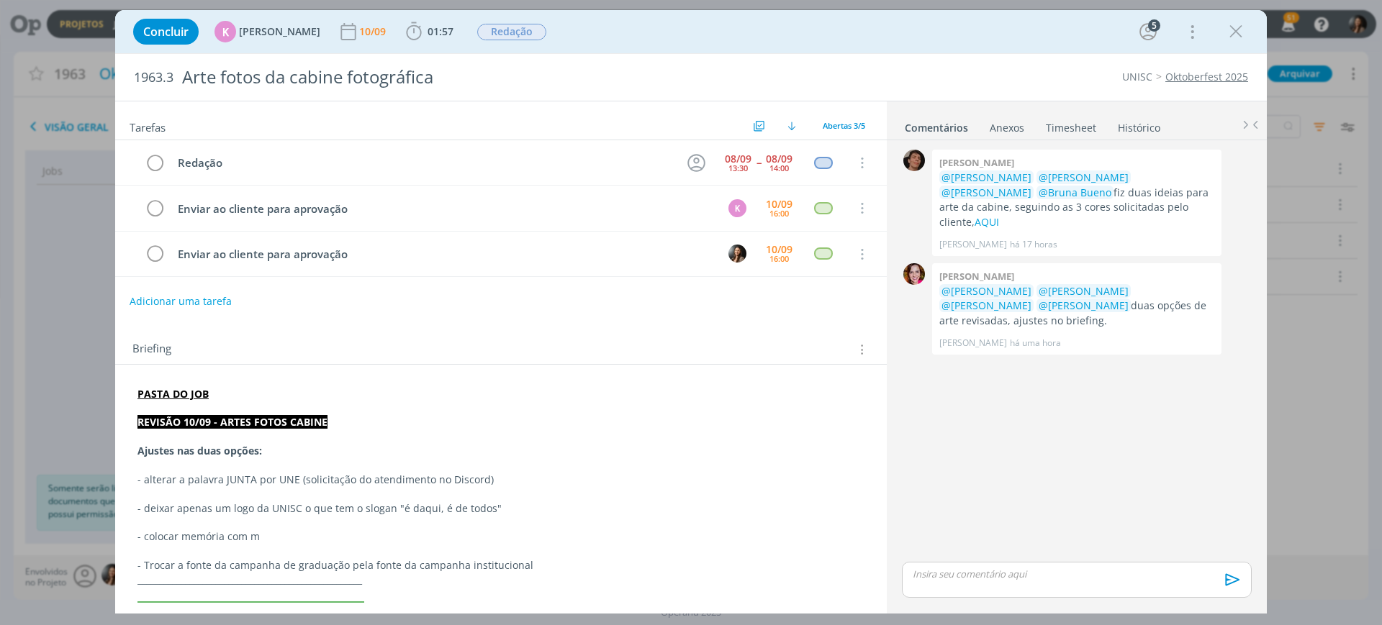
click at [586, 573] on p "____________________________________________________" at bounding box center [500, 580] width 727 height 14
click at [586, 563] on p "- Trocar a fonte da campanha de graduação pela fonte da campanha institucional" at bounding box center [500, 565] width 727 height 14
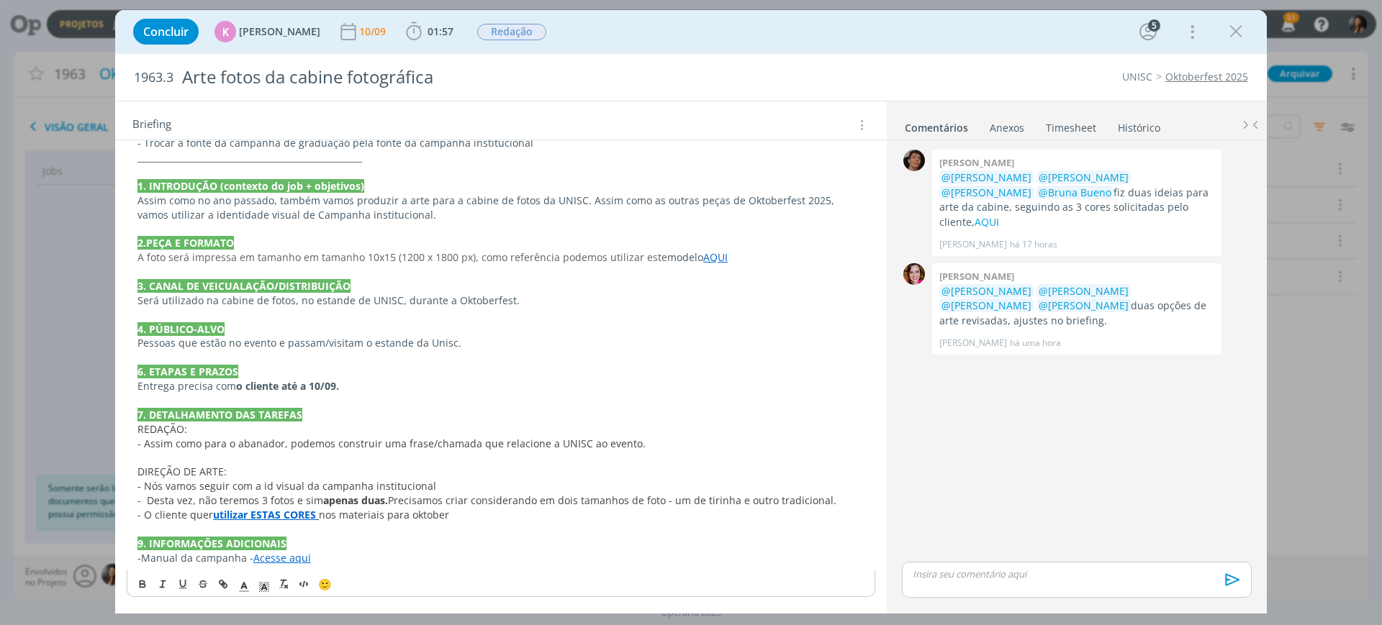
click at [326, 562] on p "- Manual da campanha - Acesse aqui" at bounding box center [500, 558] width 727 height 14
click at [431, 561] on p "- Manual da campanha - Acesse aqui" at bounding box center [500, 558] width 727 height 14
click at [447, 556] on p "- Manual da campanha - Acesse aqui" at bounding box center [500, 558] width 727 height 14
drag, startPoint x: 191, startPoint y: 484, endPoint x: 467, endPoint y: 487, distance: 275.6
click at [437, 484] on p "- Nós vamos seguir com a id visual da campanha institucional" at bounding box center [500, 486] width 727 height 14
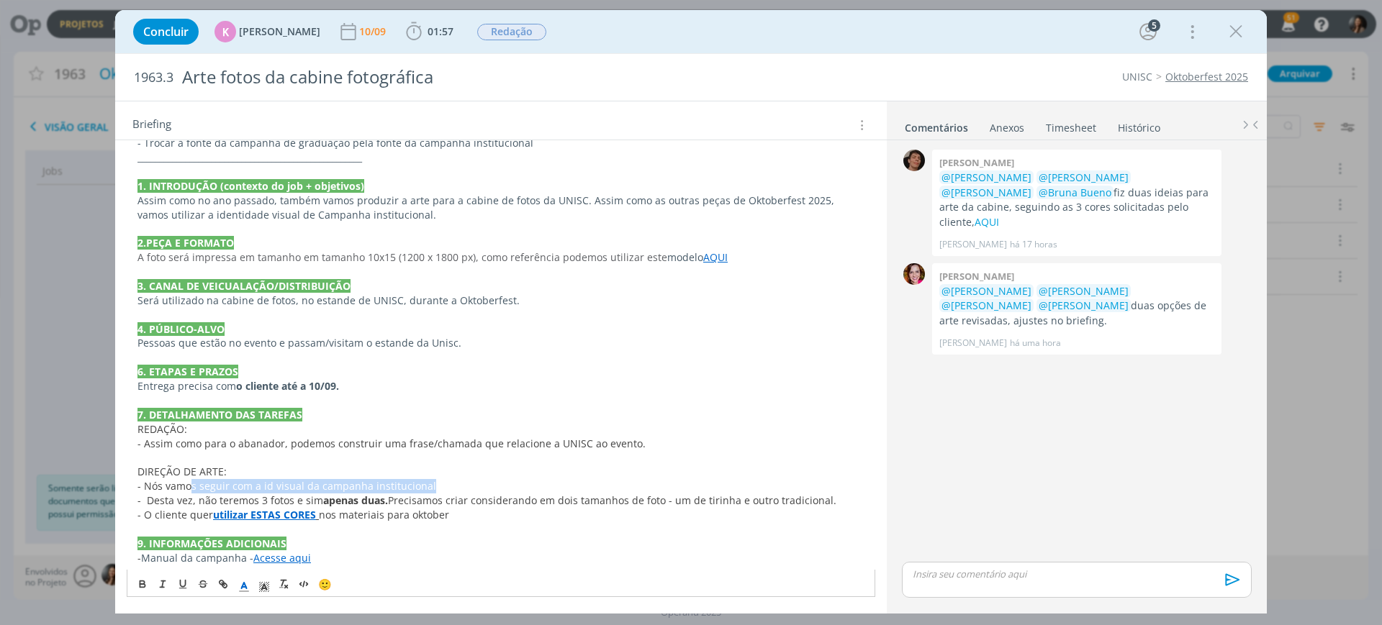
click at [468, 488] on p "- Nós vamos seguir com a id visual da campanha institucional" at bounding box center [500, 486] width 727 height 14
click at [1082, 452] on div "0 Patrick meireles @Karoline Arend @Beatriz Luchese @Luíza Santana @Bruna Bueno…" at bounding box center [1076, 352] width 361 height 412
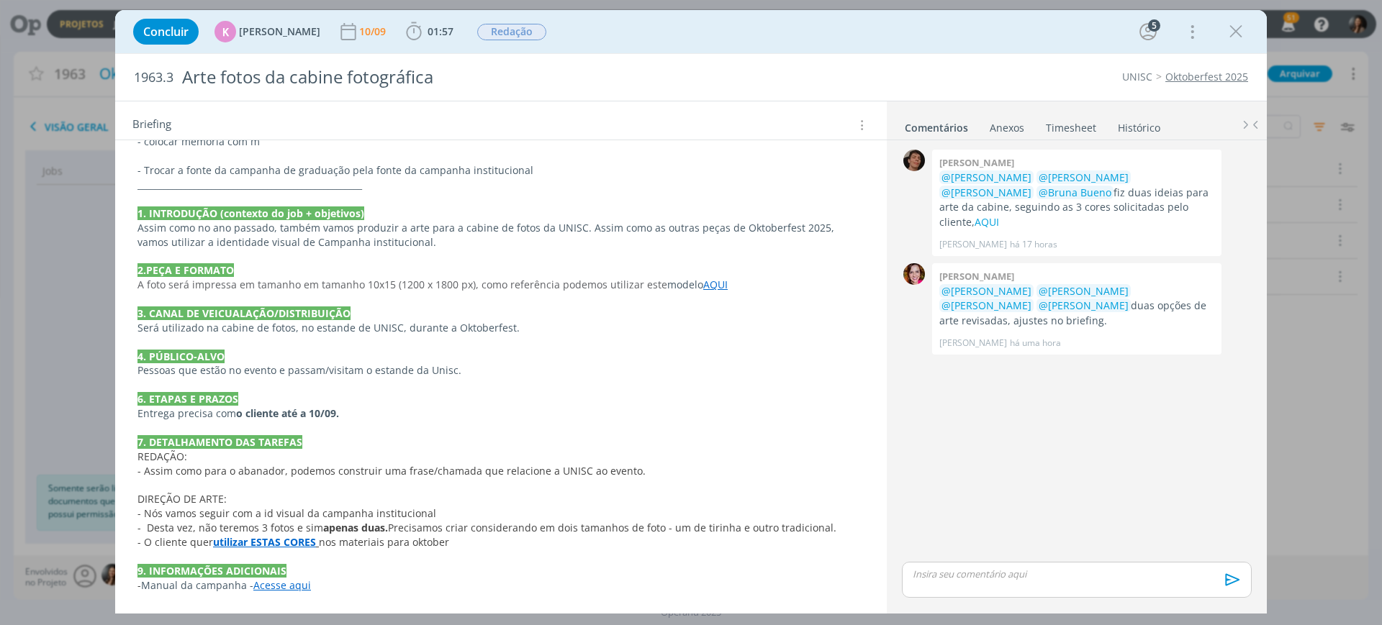
scroll to position [395, 0]
click at [1238, 32] on icon "dialog" at bounding box center [1236, 32] width 22 height 22
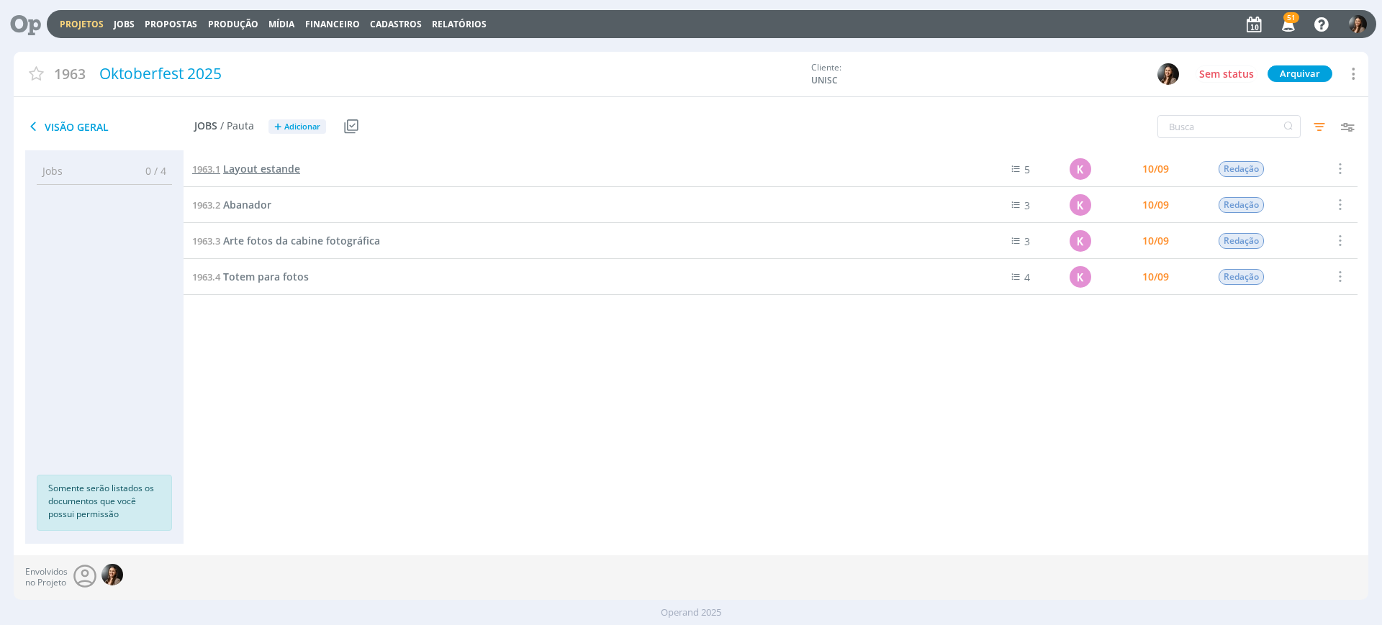
click at [274, 161] on link "1963.1 Layout estande" at bounding box center [246, 169] width 108 height 16
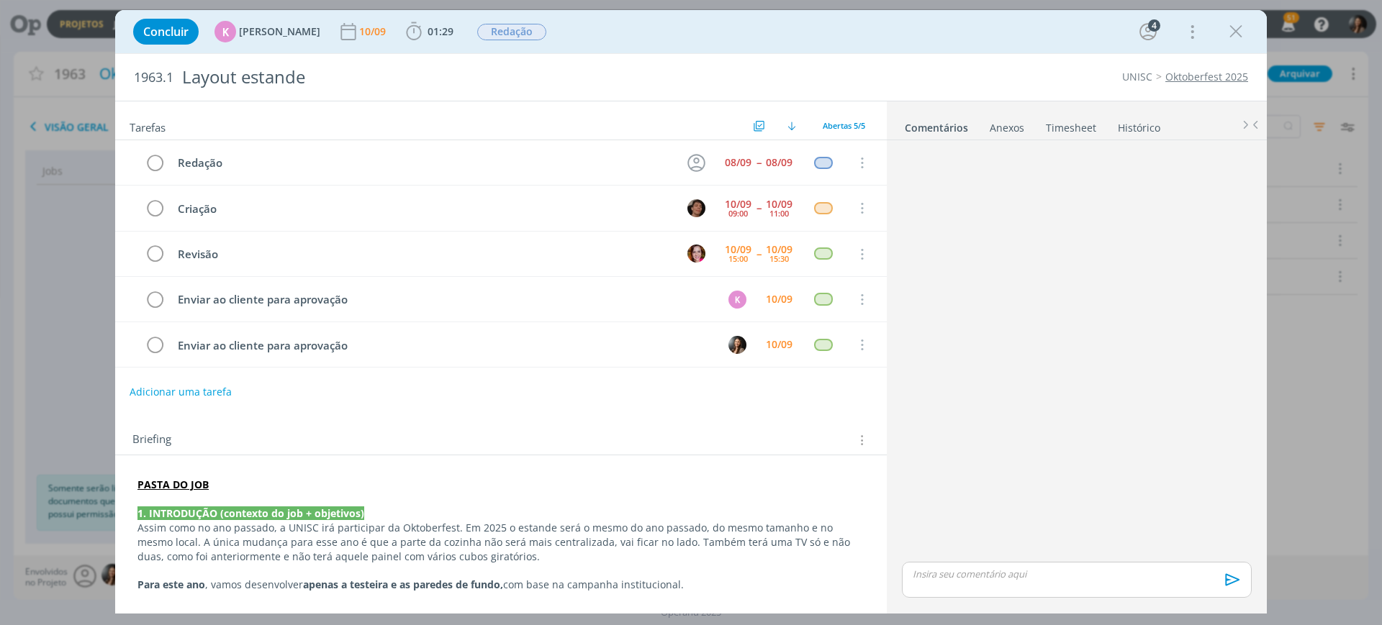
drag, startPoint x: 1325, startPoint y: 384, endPoint x: 1347, endPoint y: 557, distance: 174.8
click at [1325, 384] on div "Concluir K Karoline Arend 10/09 01:29 Iniciar Apontar Data * 10/09/2025 Horas *…" at bounding box center [691, 312] width 1382 height 625
drag, startPoint x: 697, startPoint y: 537, endPoint x: 740, endPoint y: 548, distance: 43.8
click at [739, 547] on p "Assim como no ano passado, a UNISC irá participar da Oktoberfest. Em 2025 o est…" at bounding box center [500, 542] width 727 height 43
click at [756, 545] on p "Assim como no ano passado, a UNISC irá participar da Oktoberfest. Em 2025 o est…" at bounding box center [500, 543] width 725 height 43
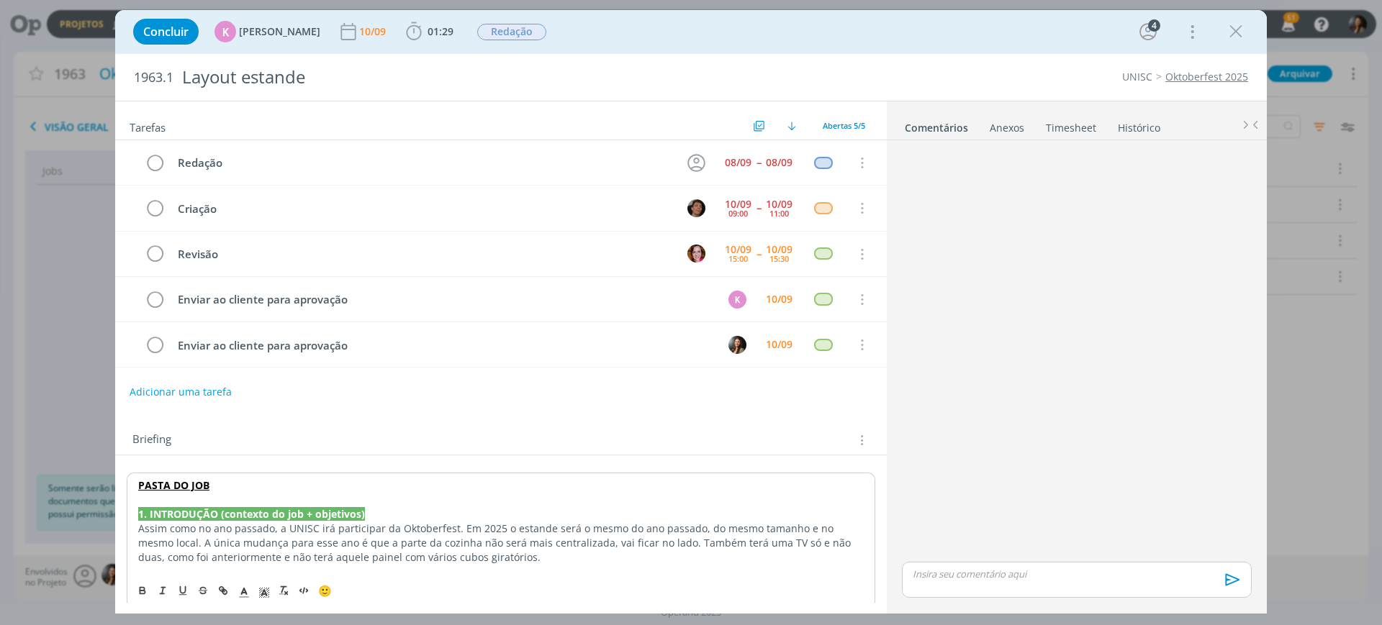
click at [724, 534] on p "Assim como no ano passado, a UNISC irá participar da Oktoberfest. Em 2025 o est…" at bounding box center [500, 543] width 725 height 43
drag, startPoint x: 718, startPoint y: 542, endPoint x: 758, endPoint y: 561, distance: 44.4
click at [758, 561] on p "Assim como no ano passado, a UNISC irá participar da Oktoberfest. Em 2025 o est…" at bounding box center [500, 543] width 725 height 43
click at [775, 544] on p "Assim como no ano passado, a UNISC irá participar da Oktoberfest. Em 2025 o est…" at bounding box center [500, 543] width 725 height 43
click at [461, 533] on p "Assim como no ano passado, a UNISC irá participar da Oktoberfest. Em 2025 o est…" at bounding box center [500, 542] width 727 height 43
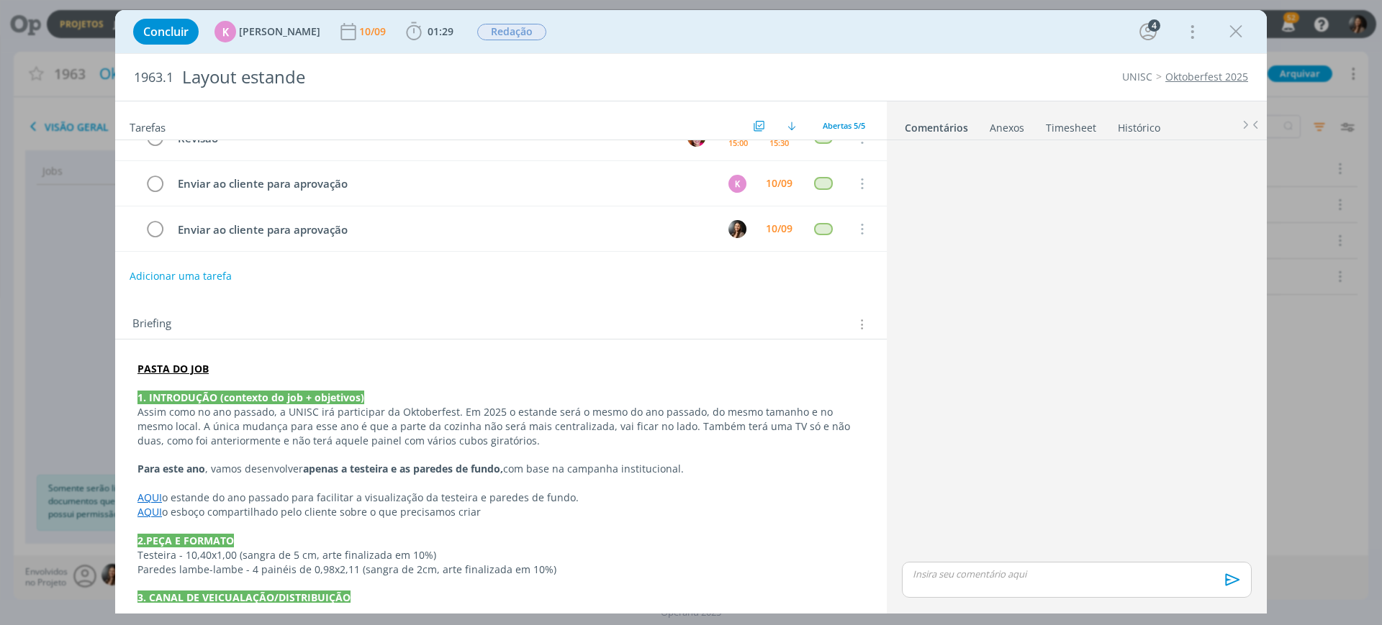
scroll to position [270, 0]
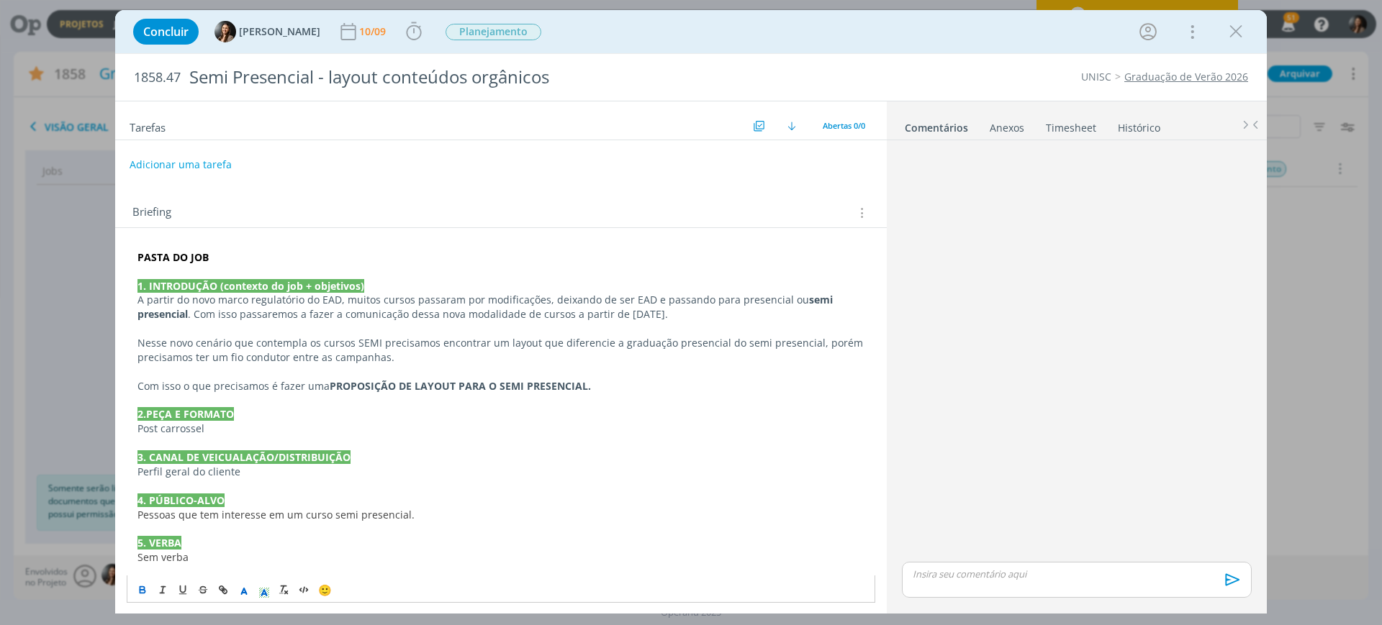
scroll to position [200, 0]
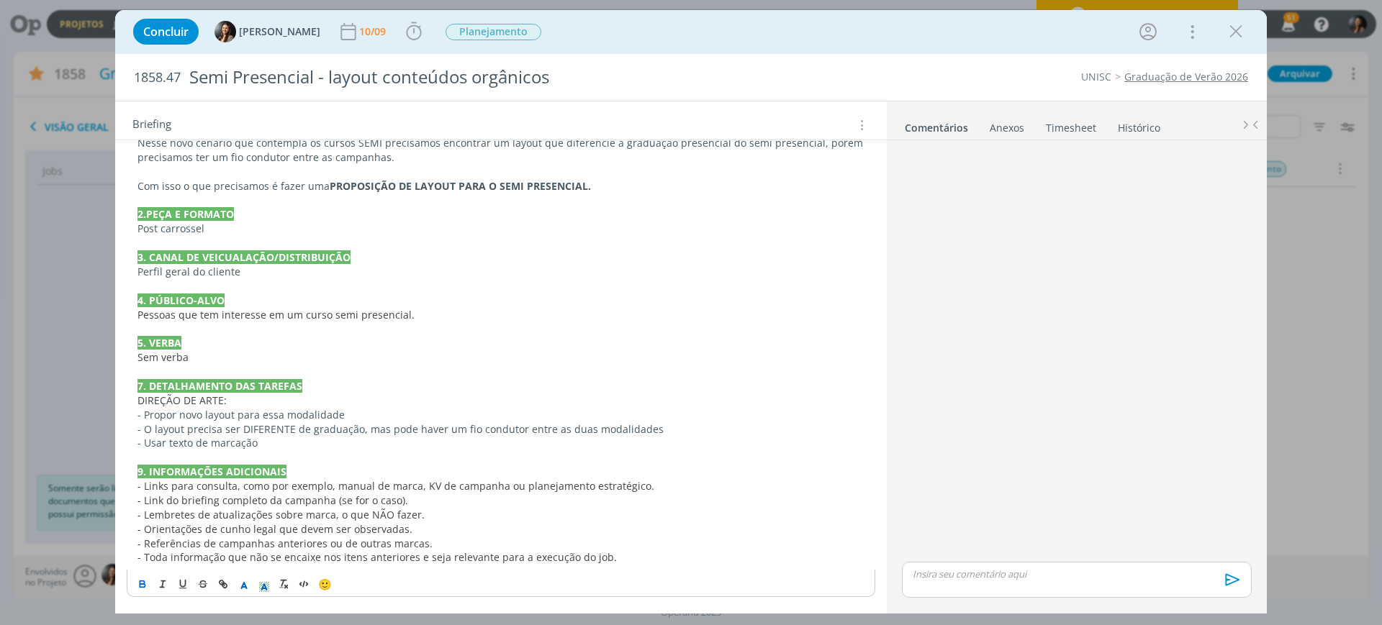
click at [340, 505] on span "- Link do briefing completo da campanha (se for o caso)." at bounding box center [272, 501] width 271 height 14
click at [335, 432] on p "- O layout precisa ser DIFERENTE de graduação, mas pode haver um fio condutor e…" at bounding box center [500, 429] width 727 height 14
drag, startPoint x: 325, startPoint y: 453, endPoint x: 330, endPoint y: 441, distance: 12.9
click at [322, 450] on p "dialog" at bounding box center [500, 457] width 727 height 14
click at [332, 439] on p "- Usar texto de marcação" at bounding box center [500, 443] width 727 height 14
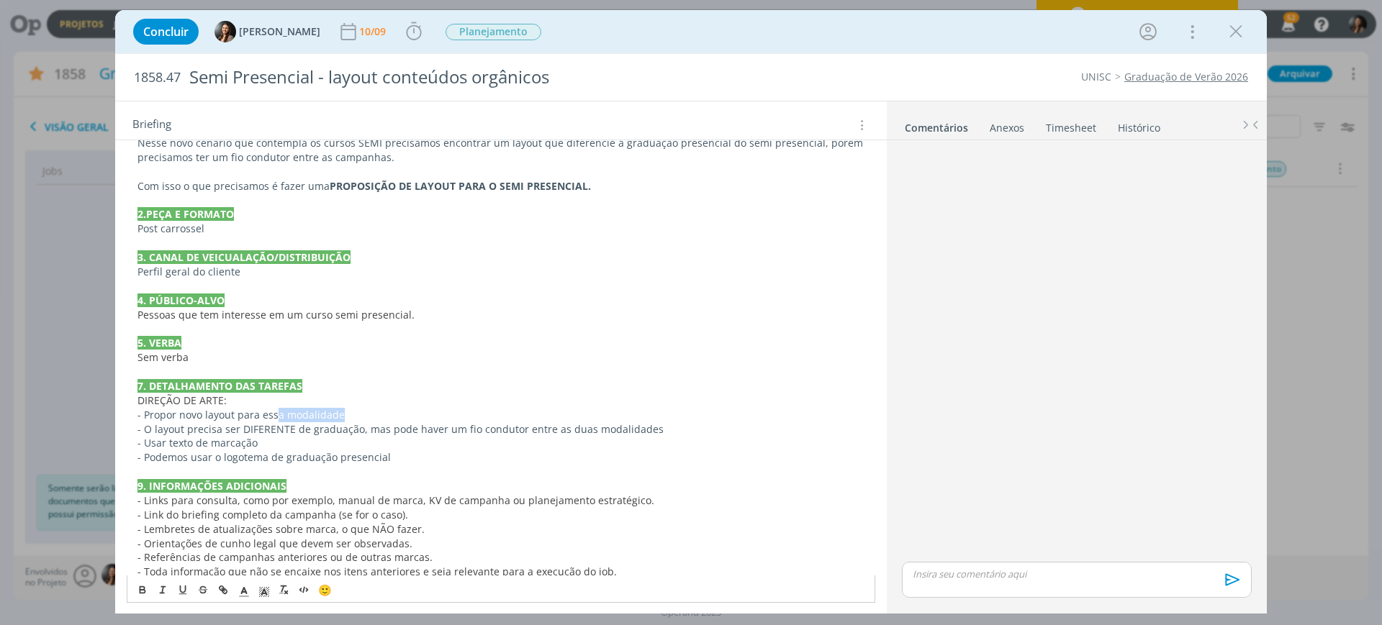
drag, startPoint x: 368, startPoint y: 417, endPoint x: 276, endPoint y: 410, distance: 93.1
click at [276, 410] on p "- Propor novo layout para essa modalidade" at bounding box center [500, 415] width 727 height 14
drag, startPoint x: 374, startPoint y: 431, endPoint x: 671, endPoint y: 432, distance: 297.2
click at [634, 434] on p "- O layout precisa ser DIFERENTE de graduação, mas pode haver um fio condutor e…" at bounding box center [500, 429] width 727 height 14
click at [671, 432] on p "- O layout precisa ser DIFERENTE de graduação, mas pode haver um fio condutor e…" at bounding box center [500, 429] width 727 height 14
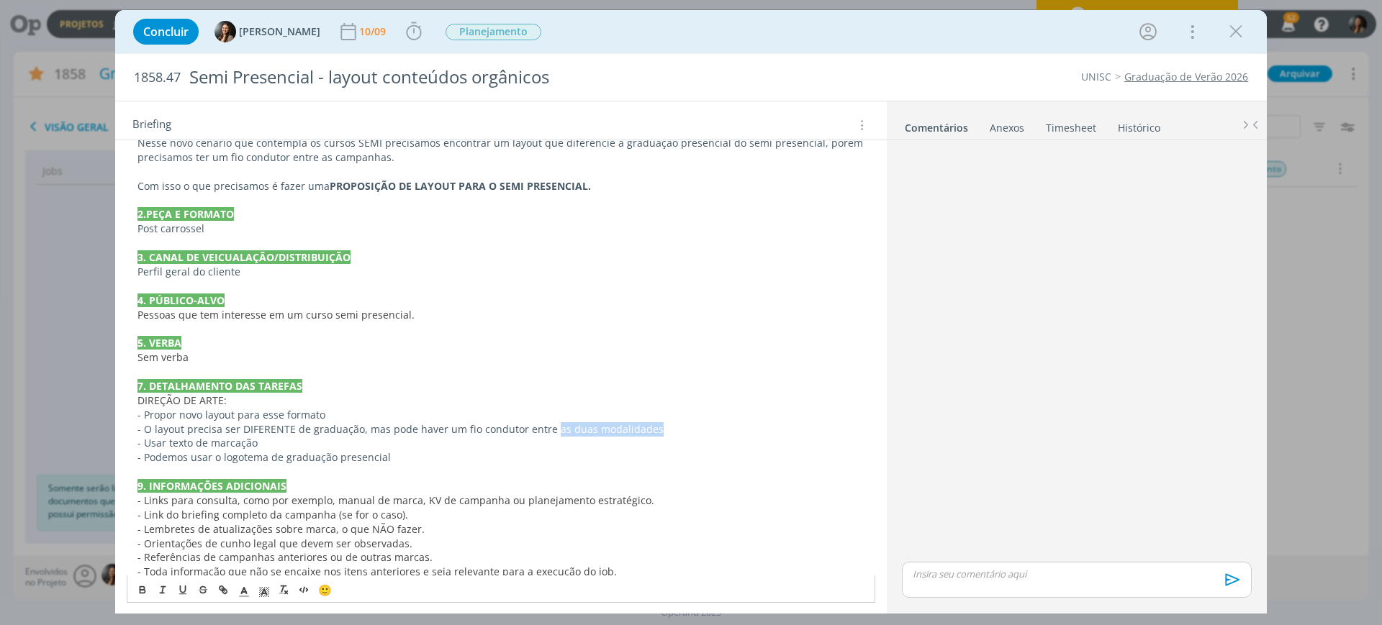
drag, startPoint x: 684, startPoint y: 429, endPoint x: 548, endPoint y: 434, distance: 136.1
click at [548, 432] on p "- O layout precisa ser DIFERENTE de graduação, mas pode haver um fio condutor e…" at bounding box center [500, 429] width 727 height 14
click at [409, 468] on p "dialog" at bounding box center [500, 472] width 727 height 14
click at [422, 456] on p "- Podemos usar o logotema de graduação presencial" at bounding box center [500, 457] width 727 height 14
click at [265, 318] on span "Pessoas que tem interesse em um curso semi presencial." at bounding box center [275, 315] width 277 height 14
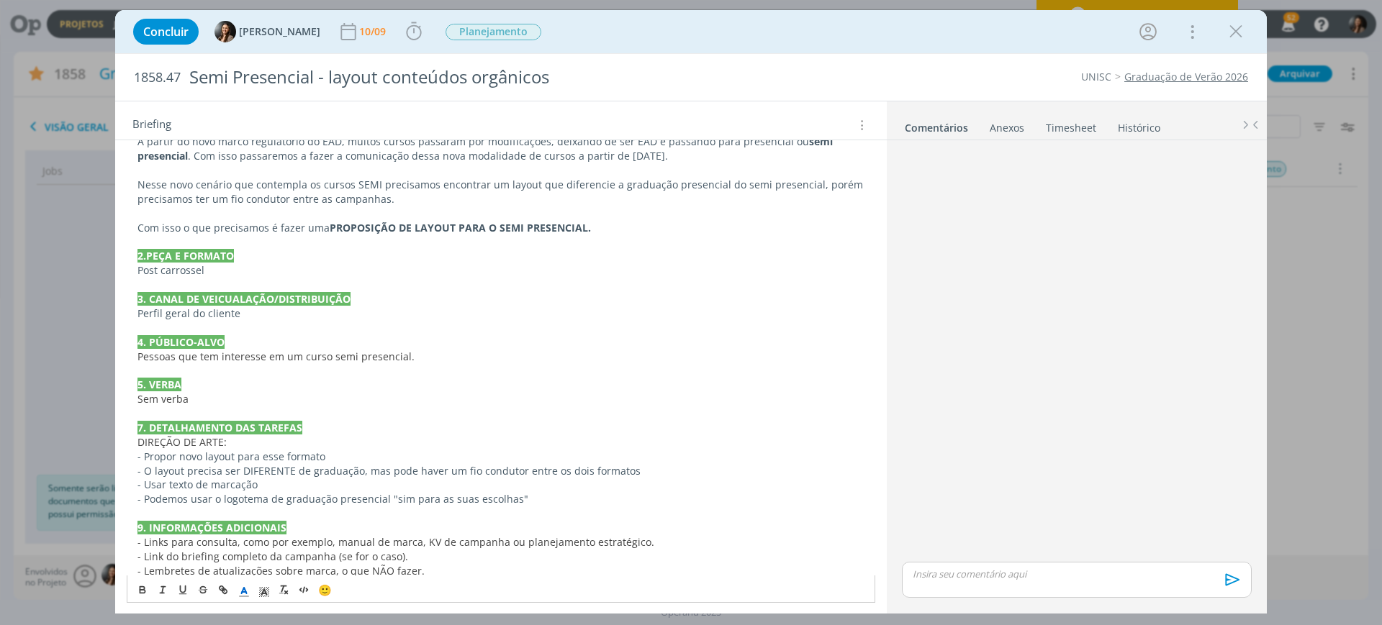
scroll to position [110, 0]
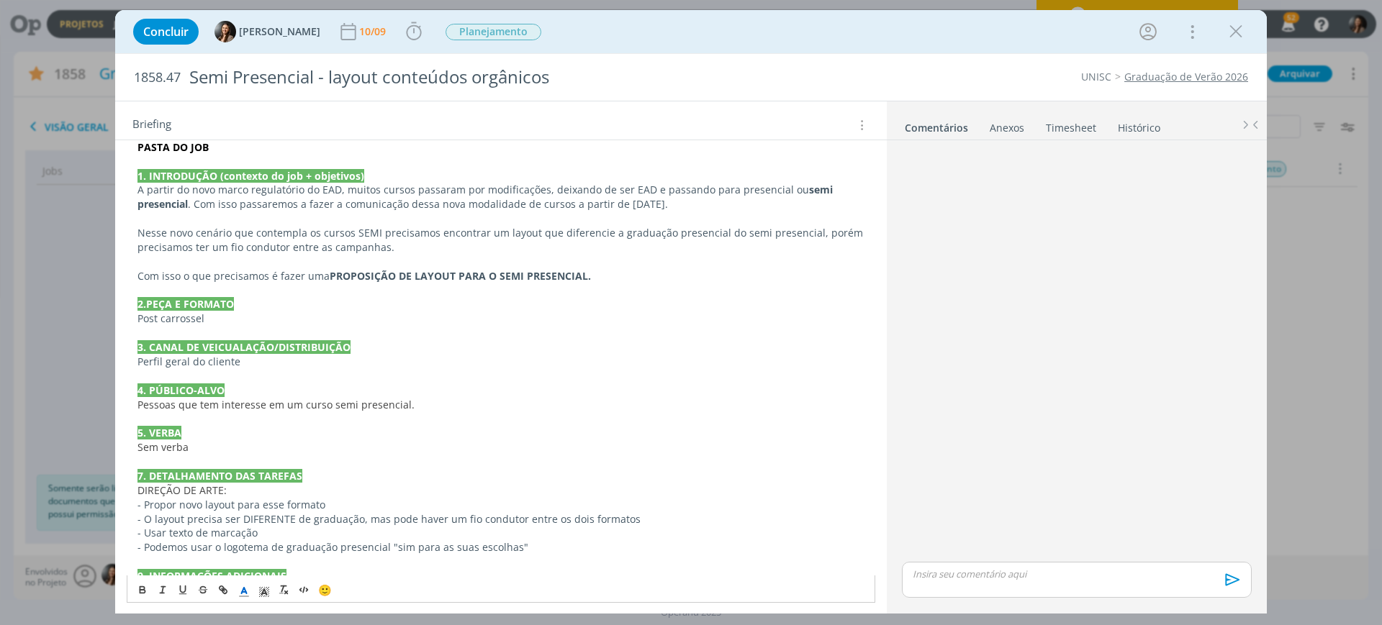
click at [384, 206] on p "A partir do novo marco regulatório do EAD, muitos cursos passaram por modificaç…" at bounding box center [500, 197] width 727 height 29
click at [423, 306] on p "2.PEÇA E FORMATO" at bounding box center [500, 304] width 727 height 14
drag, startPoint x: 672, startPoint y: 309, endPoint x: 687, endPoint y: 369, distance: 62.3
click at [671, 308] on p "2.PEÇA E FORMATO" at bounding box center [500, 304] width 727 height 14
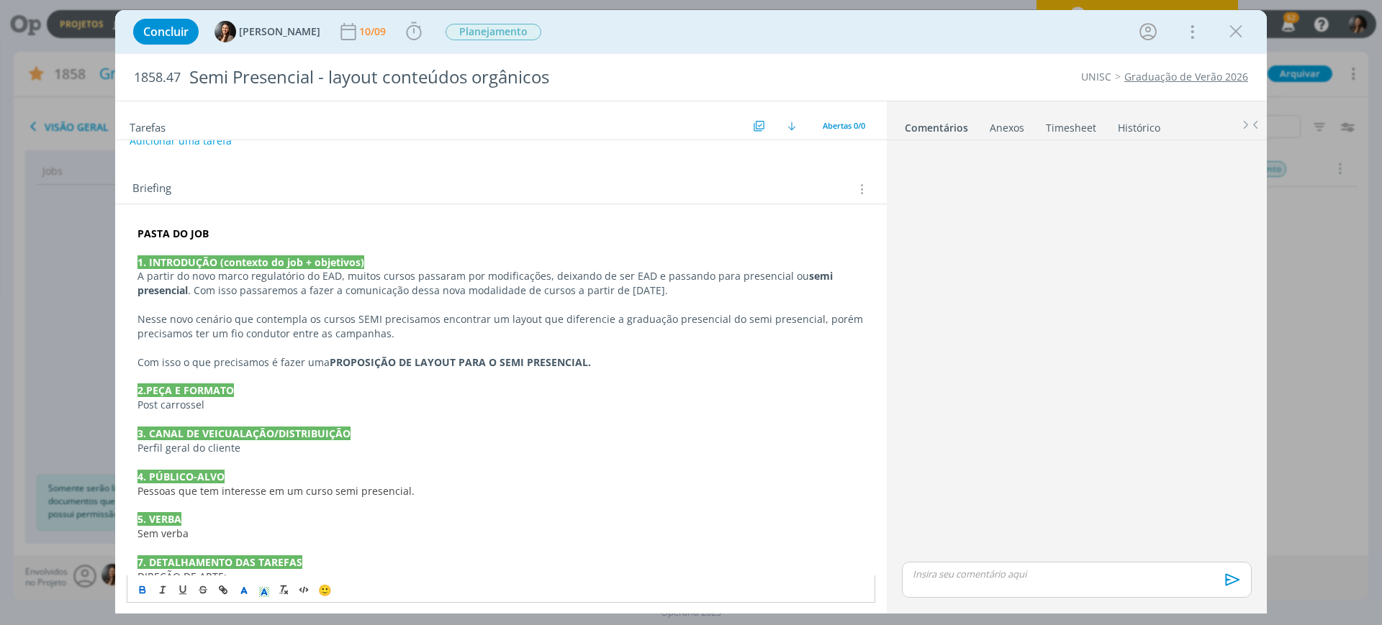
scroll to position [20, 0]
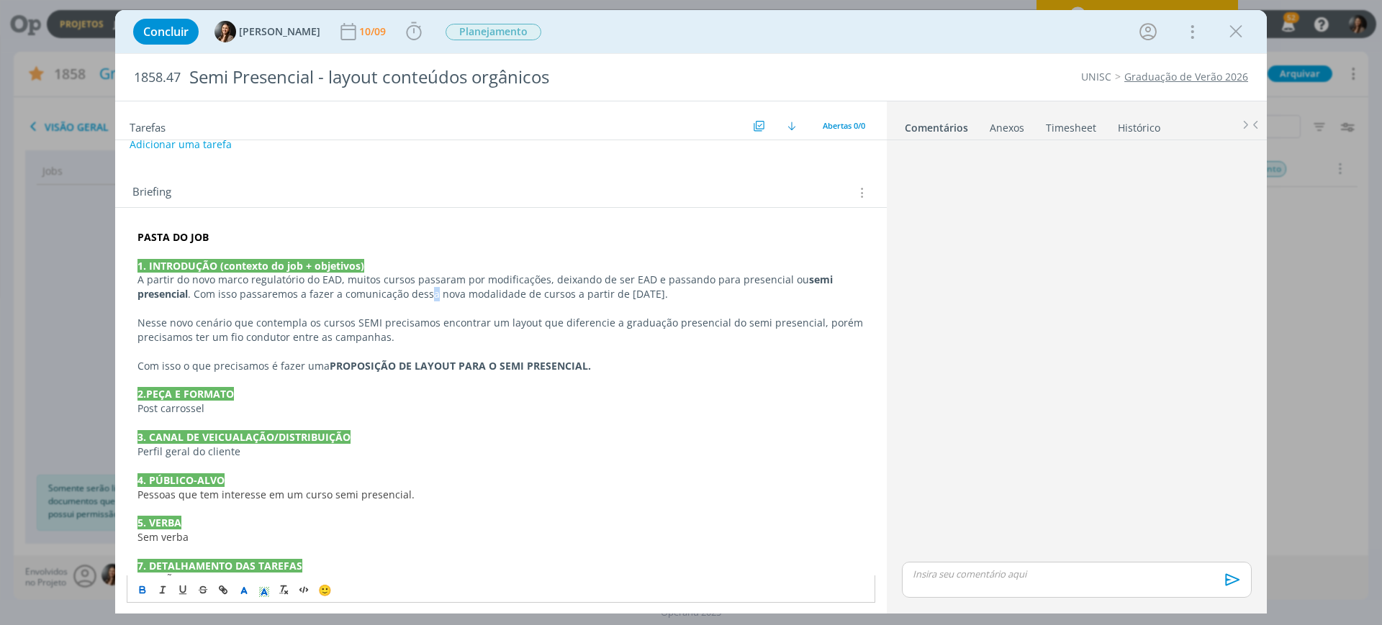
click at [398, 293] on p "A partir do novo marco regulatório do EAD, muitos cursos passaram por modificaç…" at bounding box center [500, 287] width 727 height 29
click at [423, 296] on p "A partir do novo marco regulatório do EAD, muitos cursos passaram por modificaç…" at bounding box center [500, 287] width 727 height 29
drag, startPoint x: 429, startPoint y: 298, endPoint x: 484, endPoint y: 298, distance: 54.7
click at [484, 298] on p "A partir do novo marco regulatório do EAD, muitos cursos passaram por modificaç…" at bounding box center [500, 287] width 727 height 29
drag, startPoint x: 753, startPoint y: 320, endPoint x: 769, endPoint y: 336, distance: 22.4
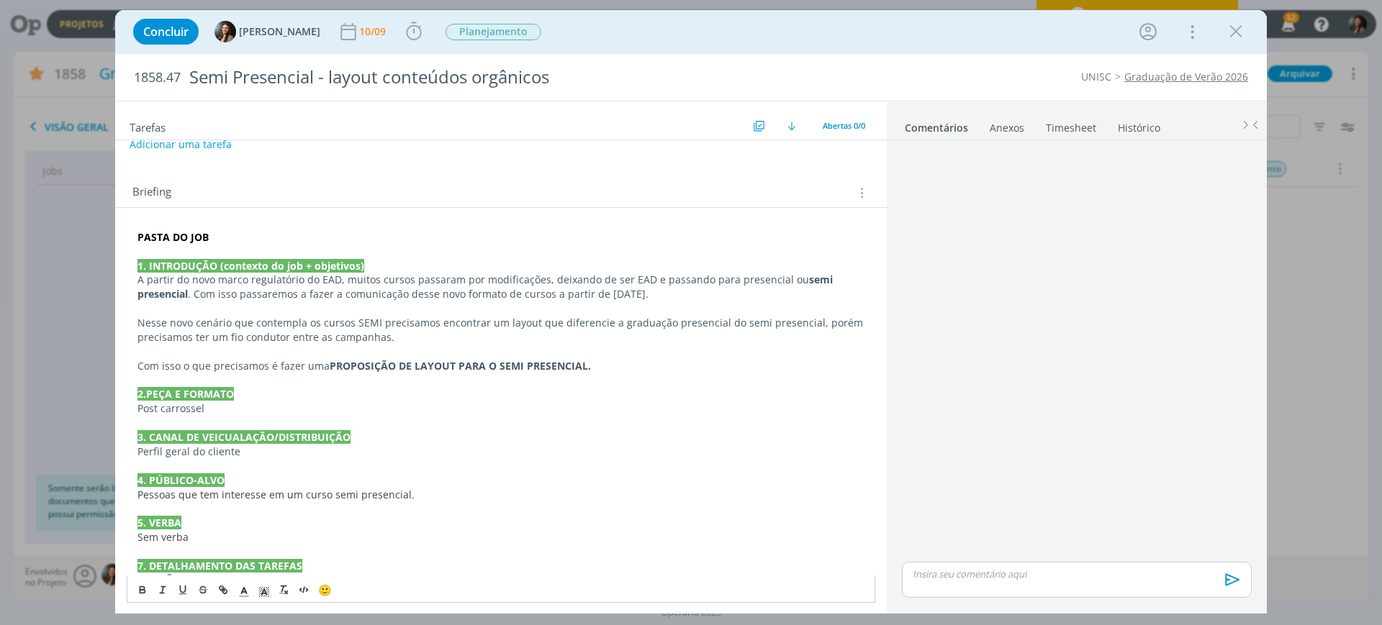
click at [752, 320] on p "Nesse novo cenário que contempla os cursos SEMI precisamos encontrar um layout …" at bounding box center [500, 330] width 727 height 29
click at [820, 277] on strong "semi presencial" at bounding box center [486, 287] width 698 height 28
drag, startPoint x: 795, startPoint y: 378, endPoint x: 466, endPoint y: 366, distance: 329.1
click at [794, 378] on p "dialog" at bounding box center [500, 380] width 727 height 14
click at [518, 367] on strong "PROPOSIÇÃO DE LAYOUT PARA O SEMI PRESENCIAL." at bounding box center [460, 366] width 261 height 14
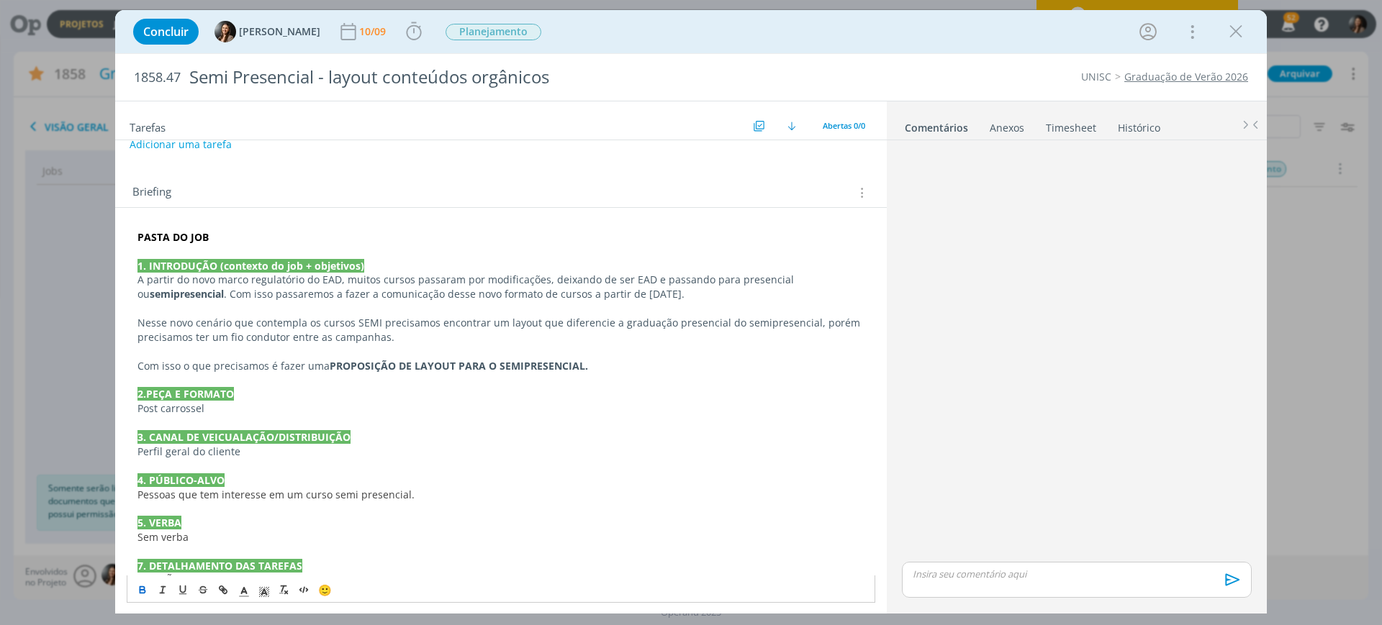
click at [525, 355] on p "dialog" at bounding box center [500, 352] width 727 height 14
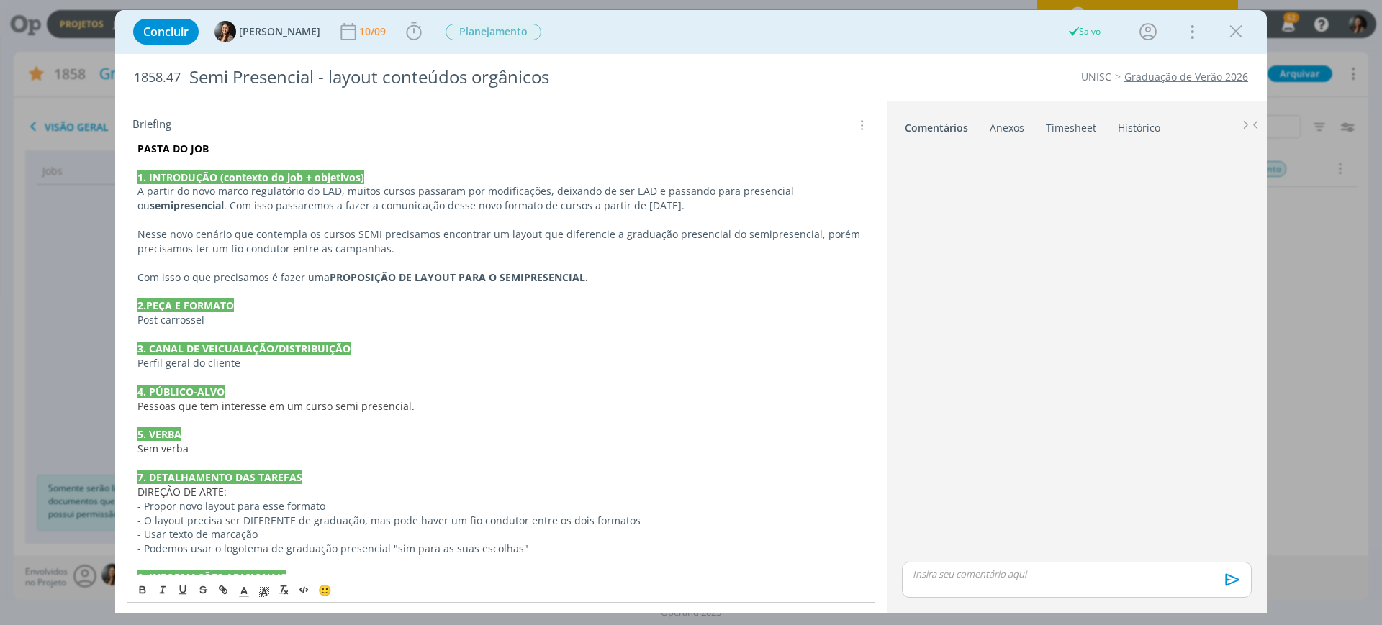
scroll to position [110, 0]
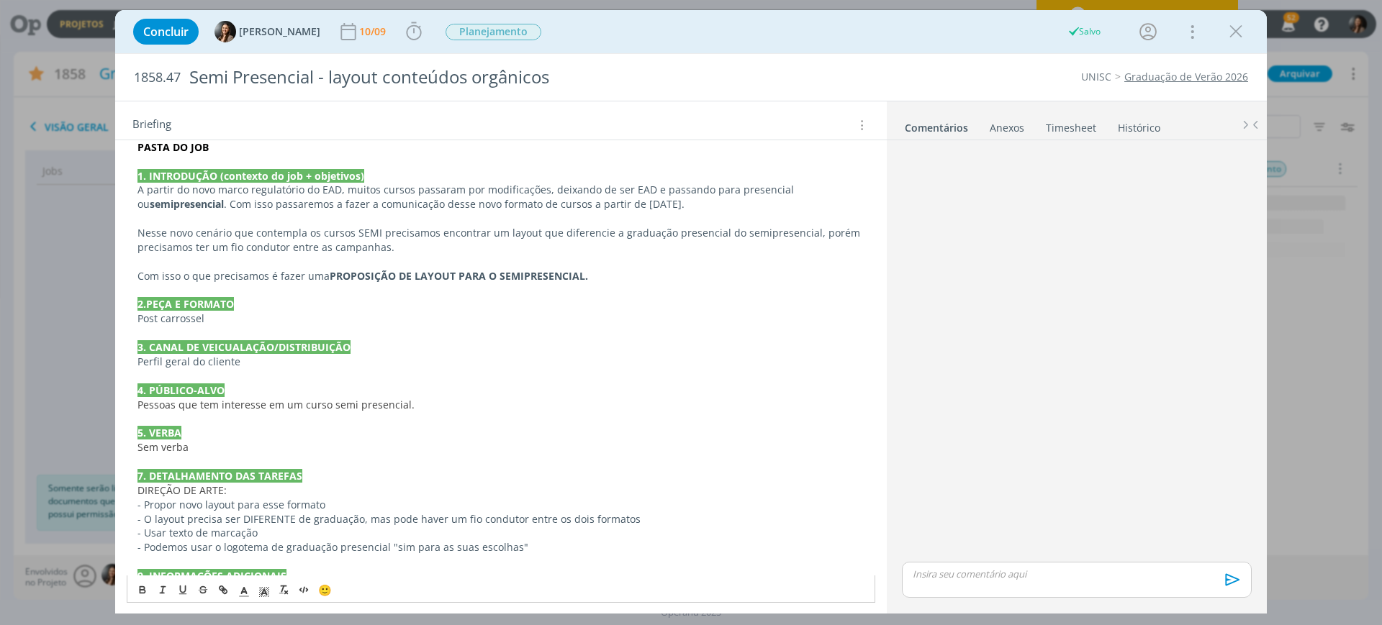
click at [272, 363] on p "Perfil geral do cliente" at bounding box center [500, 362] width 727 height 14
drag, startPoint x: 345, startPoint y: 356, endPoint x: 355, endPoint y: 358, distance: 9.6
click at [347, 357] on p "Perfil geral do cliente e campis que tiverem" at bounding box center [500, 362] width 727 height 14
drag, startPoint x: 348, startPoint y: 364, endPoint x: 323, endPoint y: 352, distance: 28.0
click at [307, 365] on p "Perfil geral do cliente e campis que tiverem" at bounding box center [500, 362] width 727 height 14
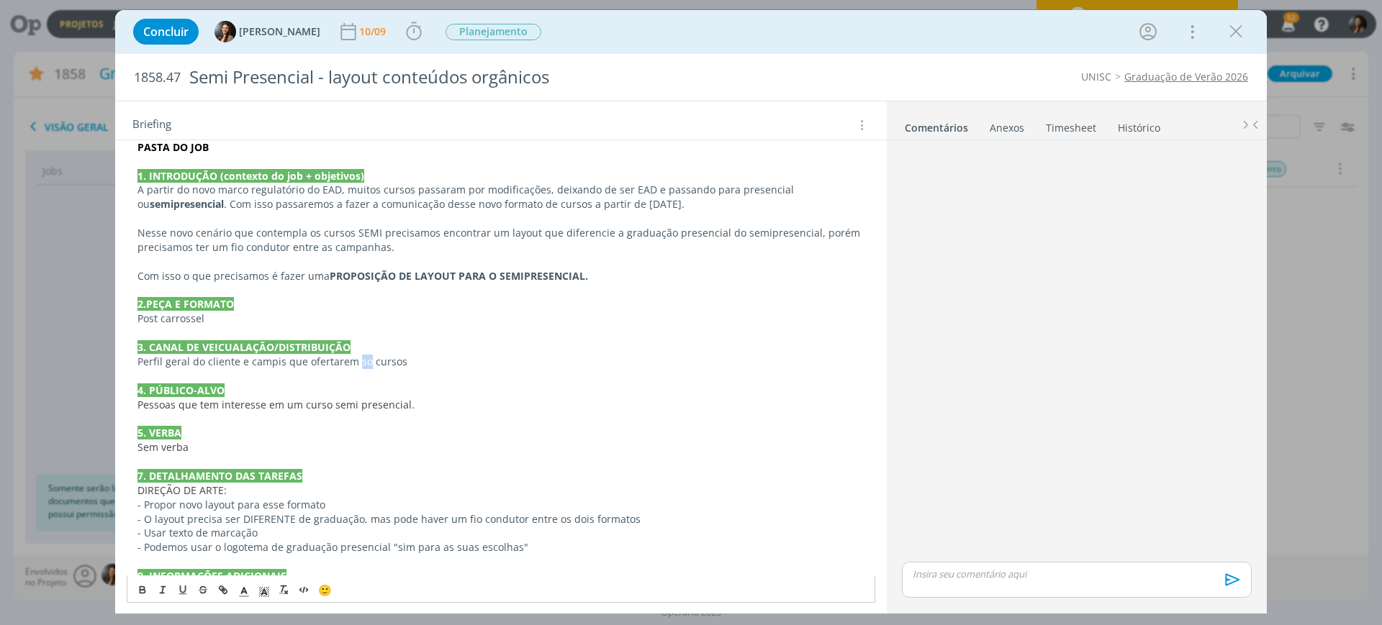
drag, startPoint x: 354, startPoint y: 363, endPoint x: 366, endPoint y: 366, distance: 11.9
click at [366, 366] on p "Perfil geral do cliente e campis que ofertarem so cursos" at bounding box center [500, 362] width 727 height 14
click at [353, 408] on span "Pessoas que tem interesse em um curso semi presencial." at bounding box center [275, 405] width 277 height 14
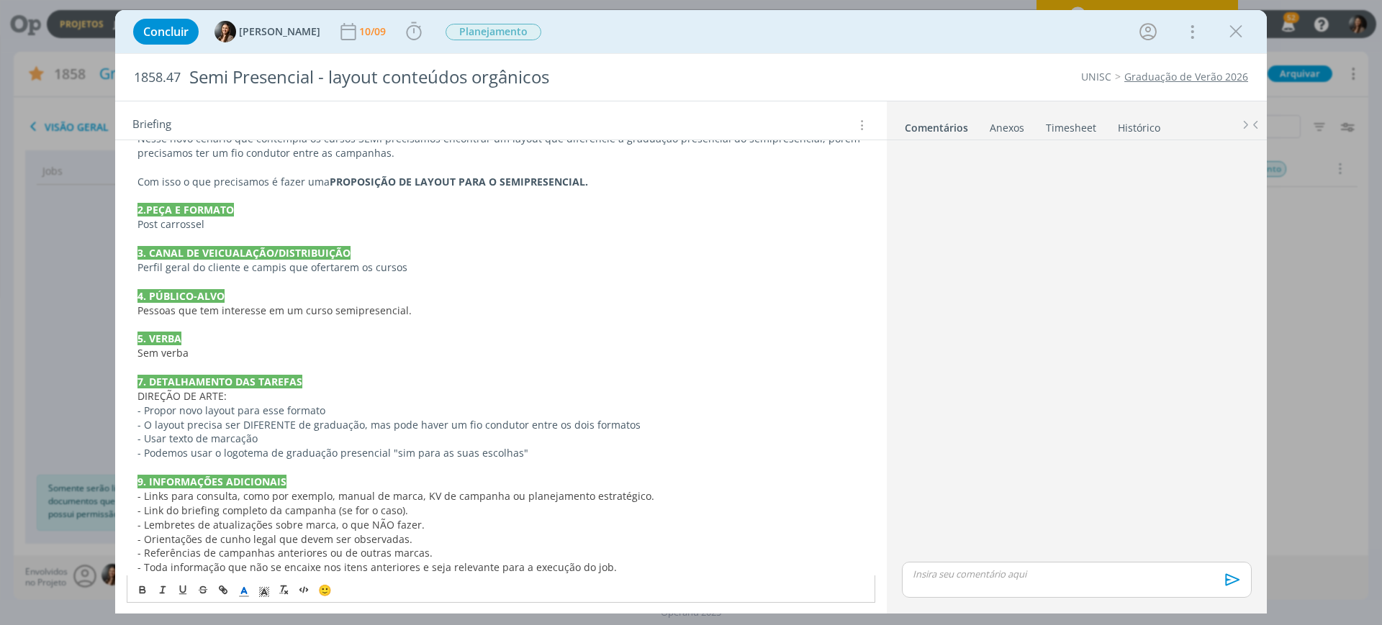
scroll to position [214, 0]
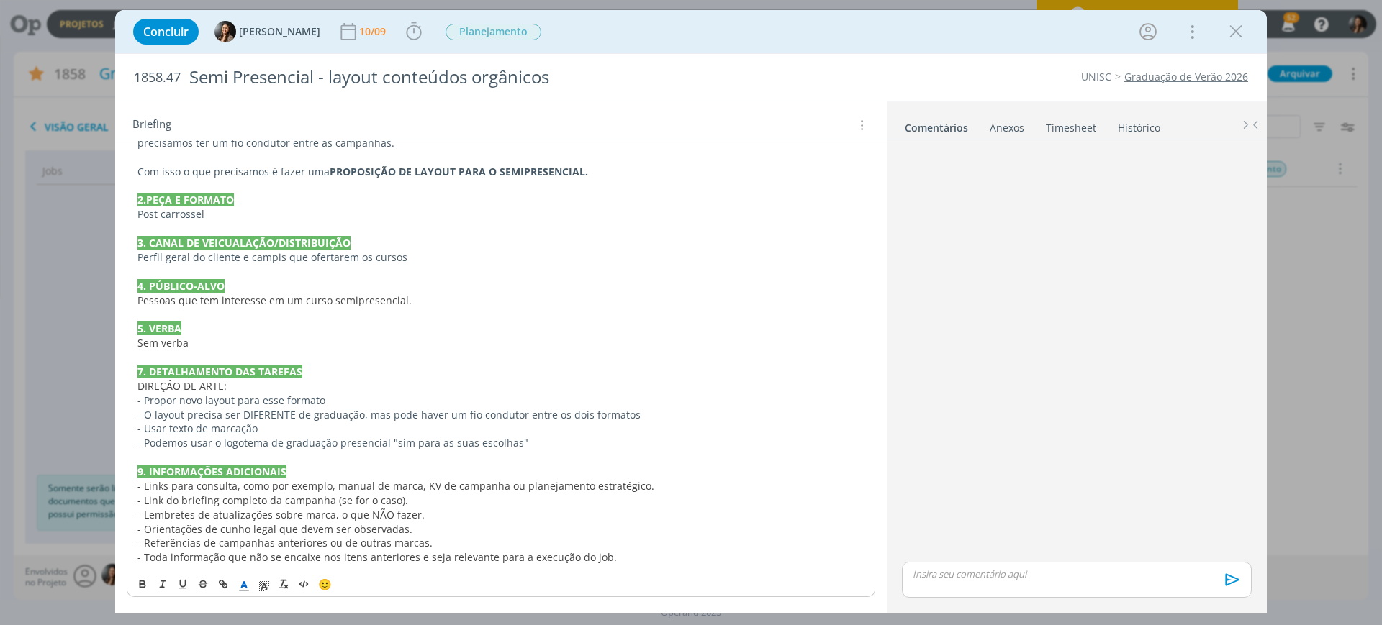
drag, startPoint x: 593, startPoint y: 446, endPoint x: 596, endPoint y: 463, distance: 16.8
click at [593, 447] on p "- Podemos usar o logotema de graduação presencial "sim para as suas escolhas"" at bounding box center [500, 443] width 727 height 14
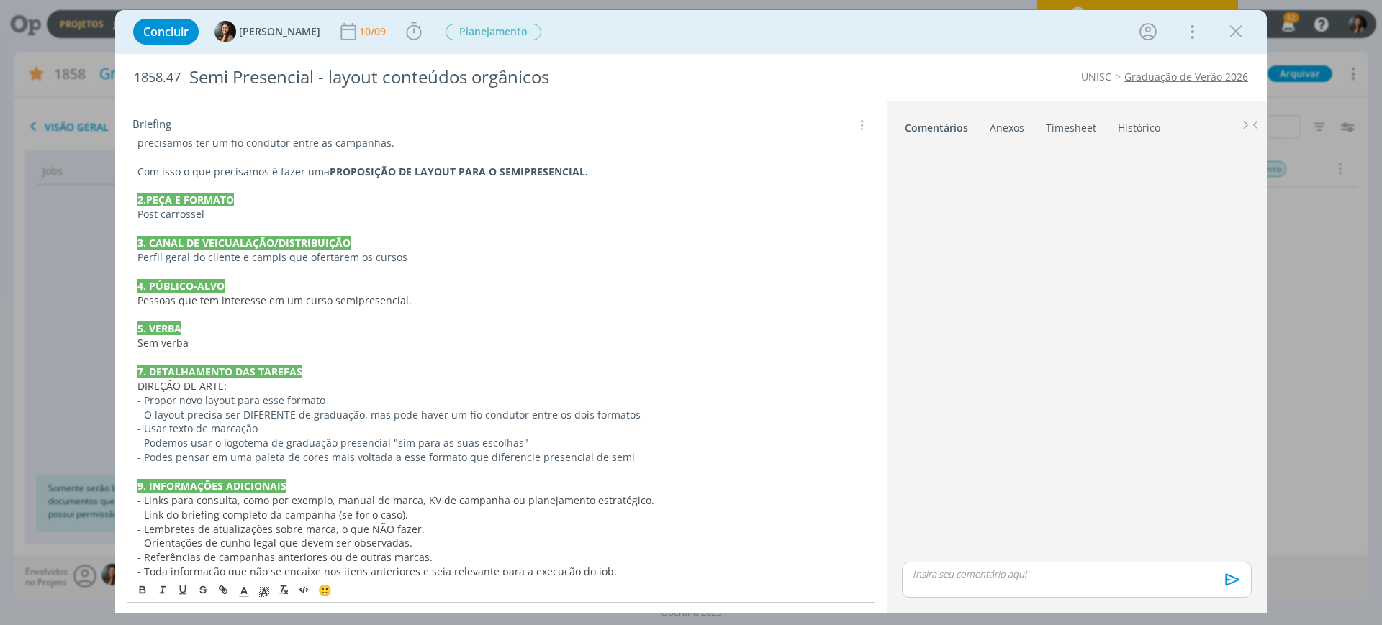
drag, startPoint x: 300, startPoint y: 462, endPoint x: 211, endPoint y: 445, distance: 90.7
click at [299, 461] on p "- Podes pensar em uma paleta de cores mais voltada a esse formato que diferenci…" at bounding box center [500, 457] width 727 height 14
drag, startPoint x: 301, startPoint y: 450, endPoint x: 637, endPoint y: 455, distance: 335.3
click at [637, 455] on p "- Podes pensar em uma paleta de cores mais voltada a esse formato que diferenci…" at bounding box center [500, 457] width 727 height 14
click at [635, 454] on p "- Podes pensar em uma paleta de cores mais voltada a esse formato que diferenci…" at bounding box center [500, 457] width 727 height 14
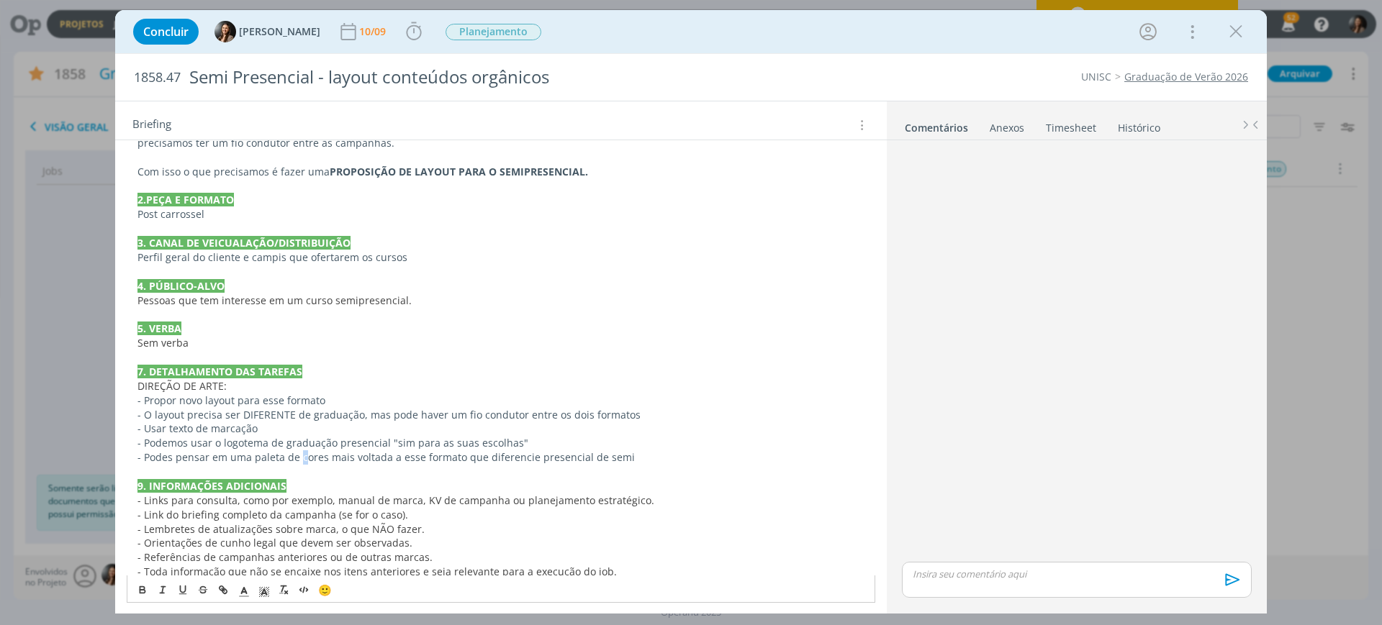
drag, startPoint x: 594, startPoint y: 455, endPoint x: 664, endPoint y: 455, distance: 70.5
click at [595, 455] on p "- Podes pensar em uma paleta de cores mais voltada a esse formato que diferenci…" at bounding box center [500, 457] width 727 height 14
drag, startPoint x: 665, startPoint y: 455, endPoint x: 586, endPoint y: 506, distance: 93.6
click at [666, 455] on p "- Podes pensar em uma paleta de cores mais voltada a esse formato que diferenci…" at bounding box center [500, 457] width 727 height 14
click at [489, 417] on p "- O layout precisa ser DIFERENTE de graduação, mas pode haver um fio condutor e…" at bounding box center [500, 415] width 727 height 14
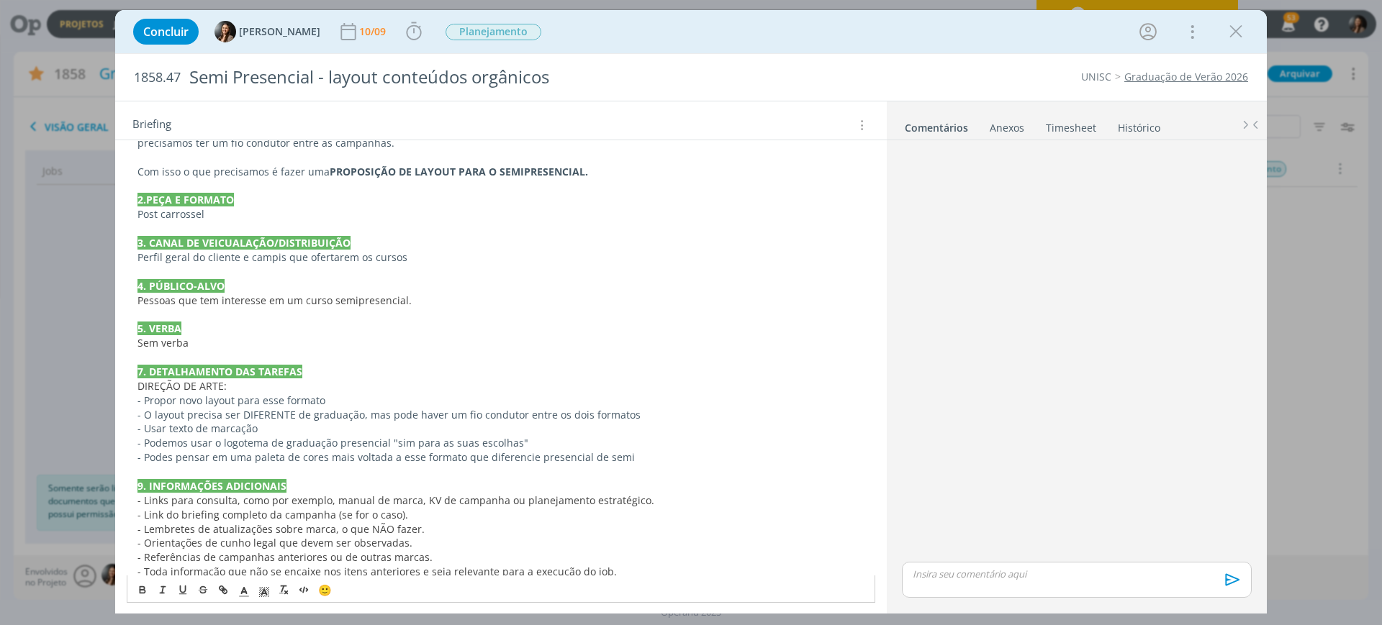
click at [663, 454] on p "- Podes pensar em uma paleta de cores mais voltada a esse formato que diferenci…" at bounding box center [500, 457] width 727 height 14
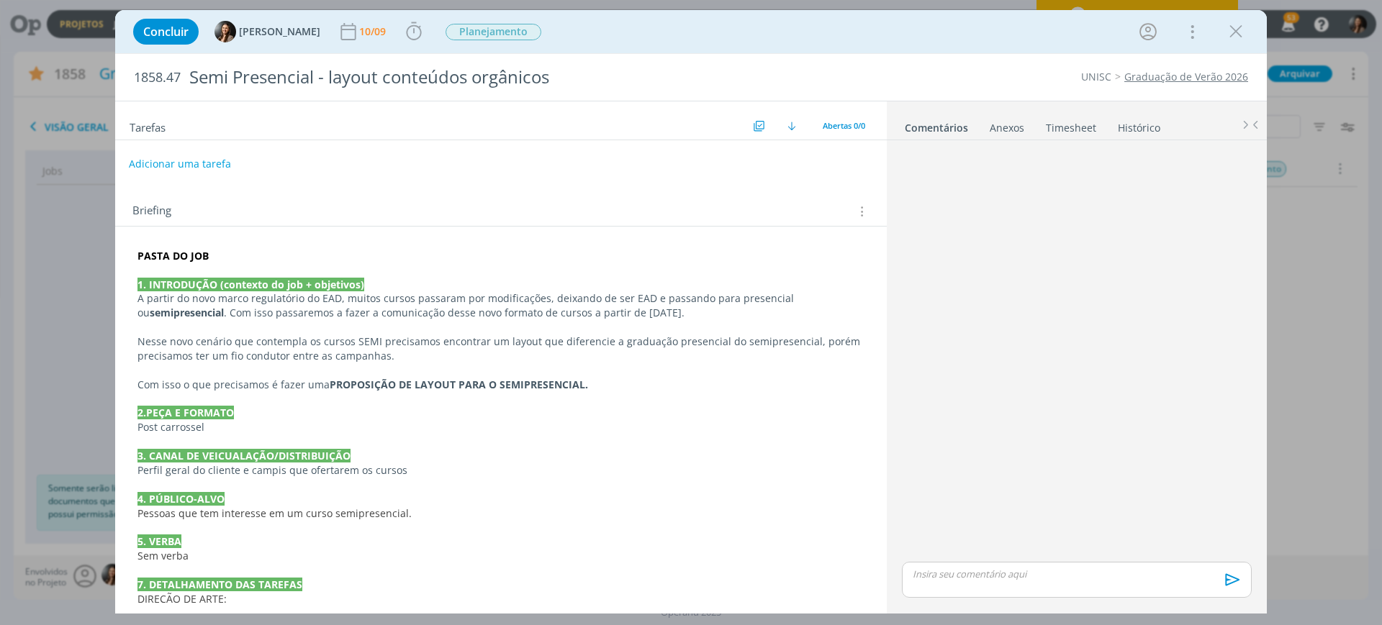
click at [177, 160] on button "Adicionar uma tarefa" at bounding box center [180, 164] width 102 height 24
drag, startPoint x: 178, startPoint y: 156, endPoint x: 132, endPoint y: 154, distance: 46.1
click at [132, 153] on div "patri ENTER para salvar ESC para cancelar Ok" at bounding box center [500, 164] width 771 height 24
click at [702, 155] on icon "dialog" at bounding box center [713, 164] width 22 height 22
type input "Layout"
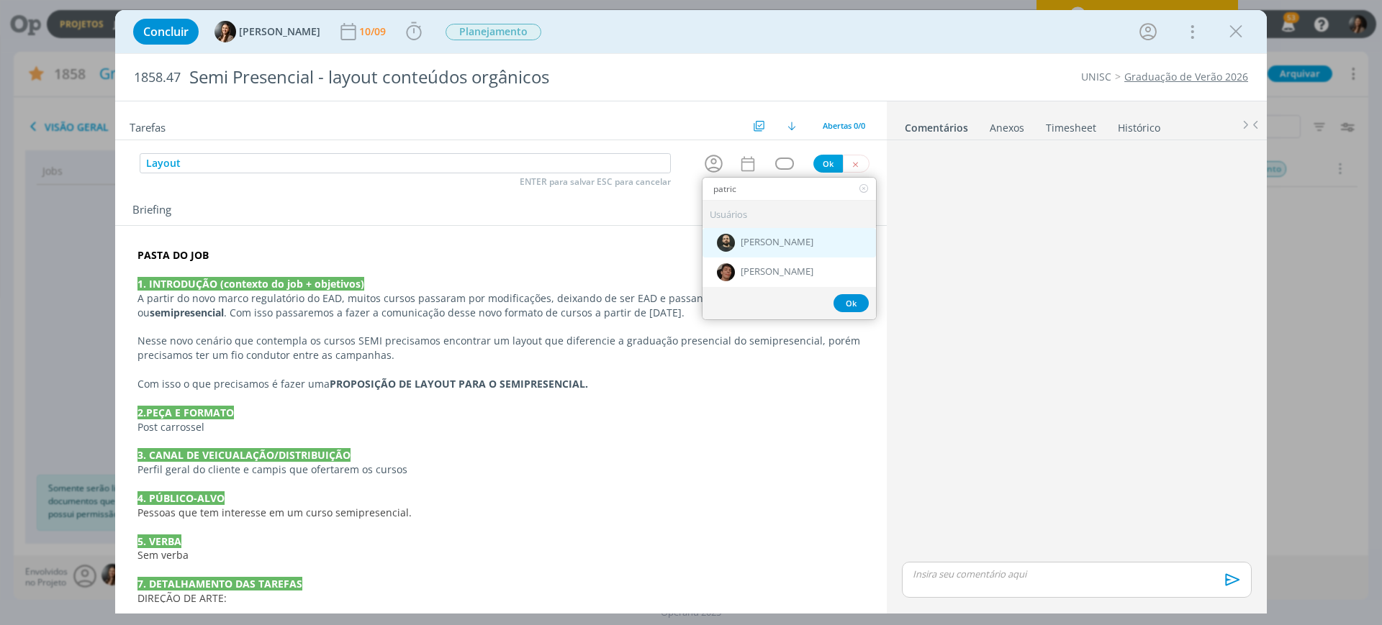
type input "patric"
click at [774, 235] on div "[PERSON_NAME]" at bounding box center [788, 243] width 173 height 30
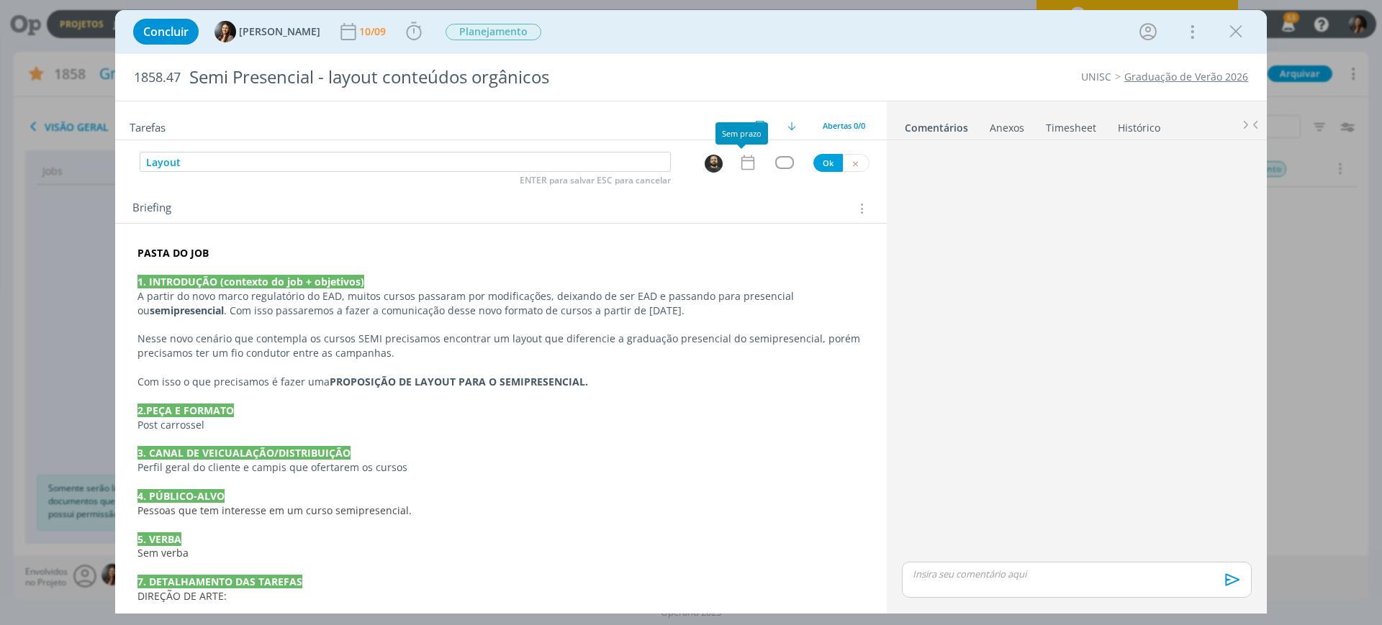
click at [724, 156] on div "dialog" at bounding box center [715, 163] width 46 height 22
click at [748, 169] on icon "dialog" at bounding box center [747, 162] width 19 height 19
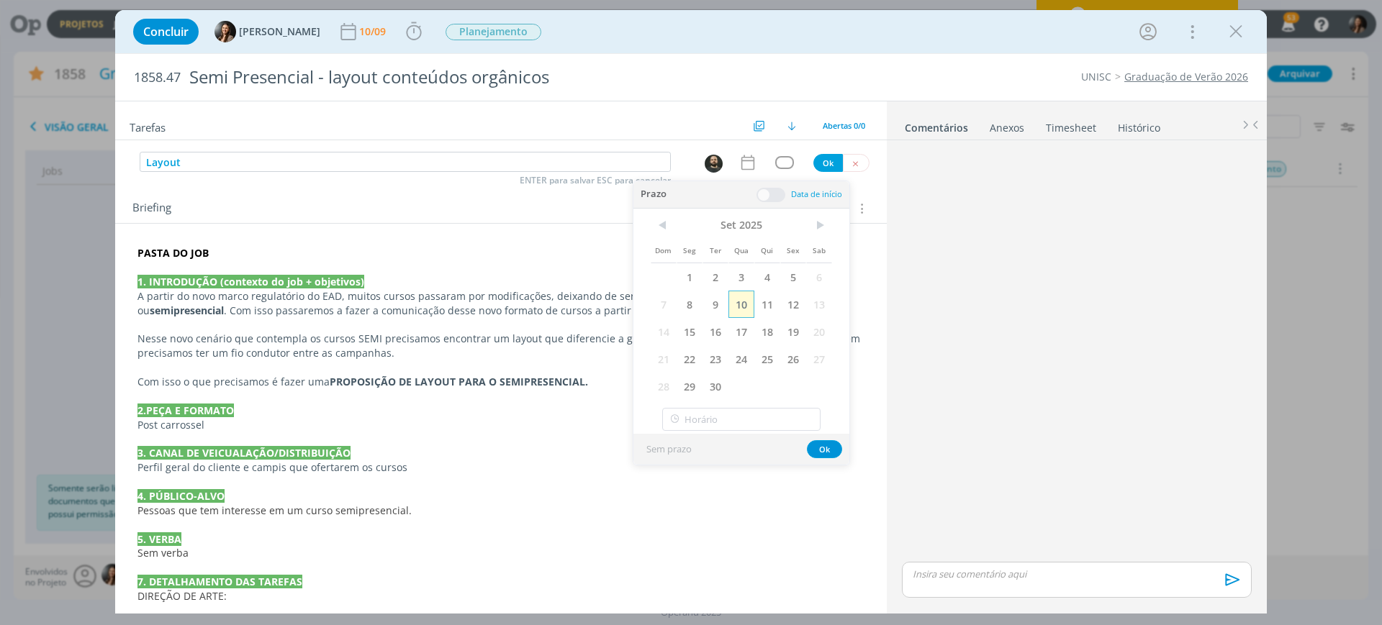
click at [736, 310] on span "10" at bounding box center [741, 304] width 26 height 27
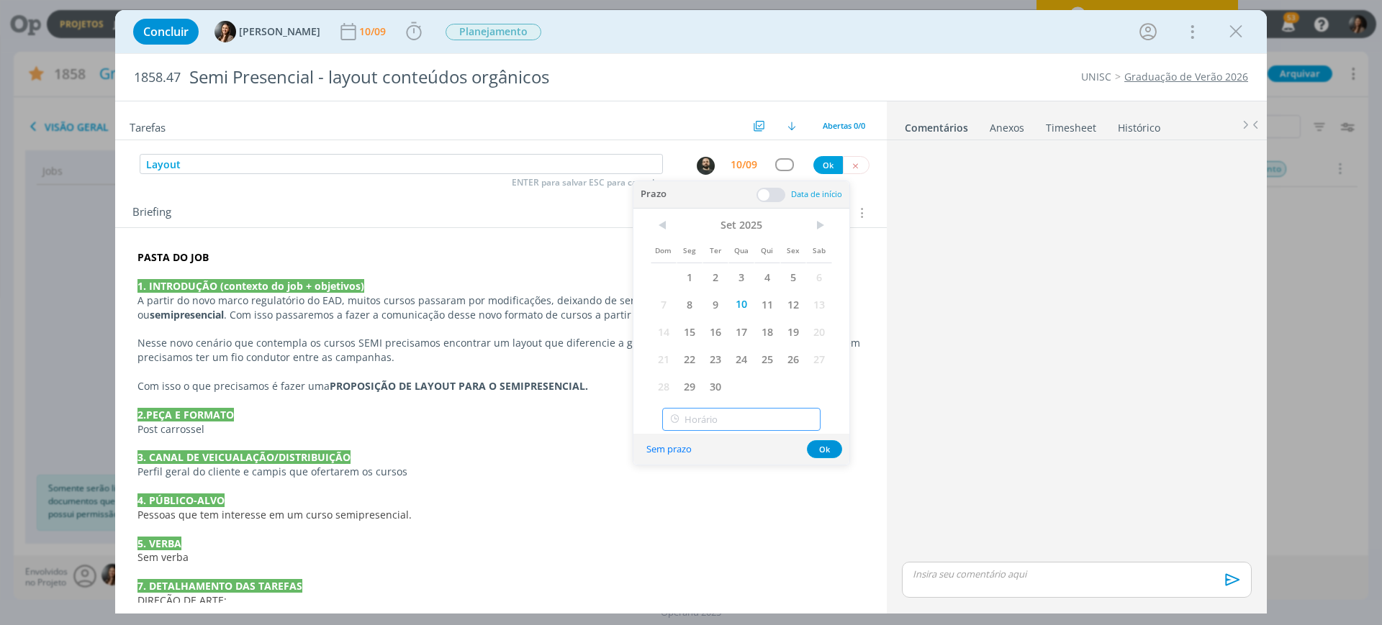
type input "13:00"
click at [736, 419] on input "13:00" at bounding box center [741, 419] width 158 height 23
click at [713, 421] on input "13:00" at bounding box center [741, 419] width 158 height 23
click at [787, 196] on div "Data de início" at bounding box center [799, 194] width 86 height 15
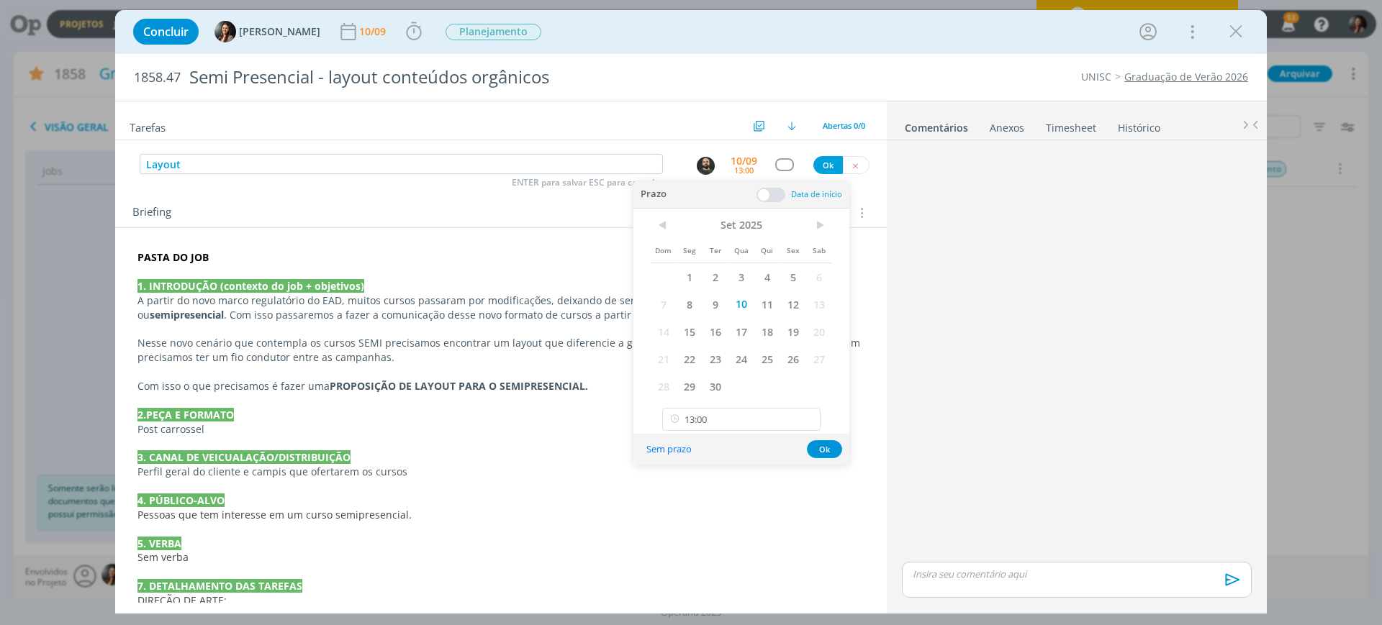
drag, startPoint x: 772, startPoint y: 193, endPoint x: 732, endPoint y: 274, distance: 90.7
click at [771, 193] on span at bounding box center [770, 195] width 29 height 14
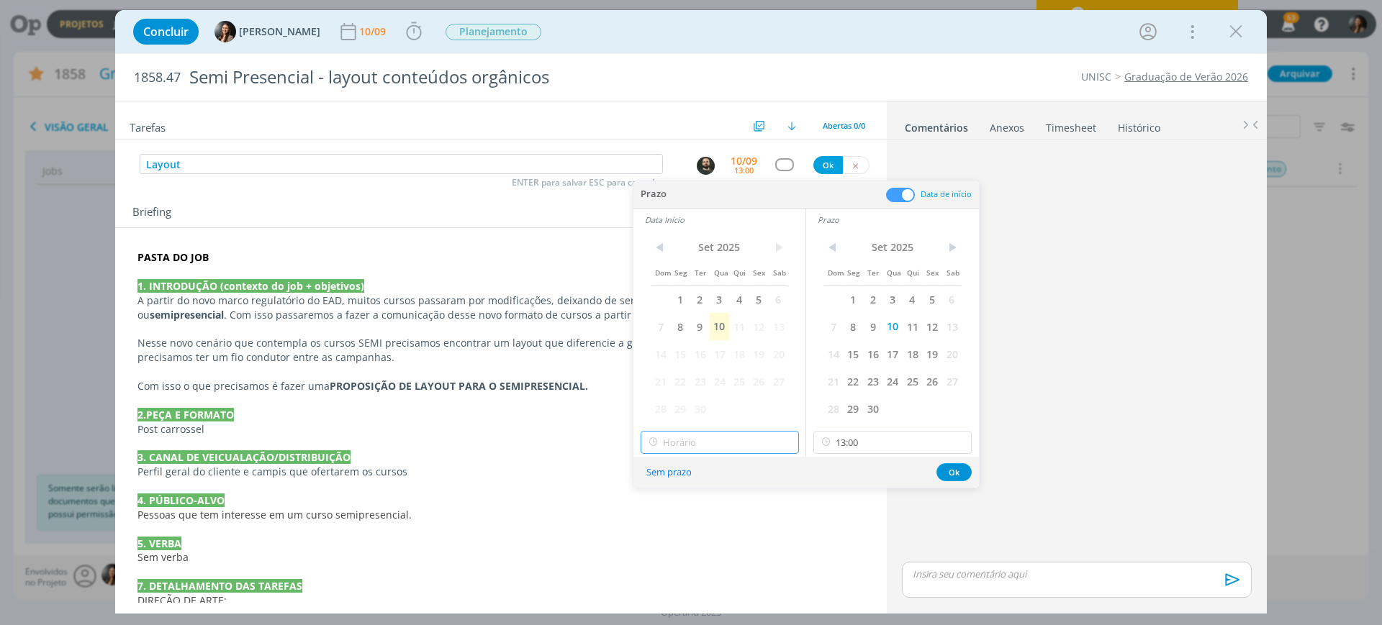
type input "13:00"
click at [666, 438] on input "13:00" at bounding box center [719, 442] width 158 height 23
click at [679, 584] on div "13:00" at bounding box center [721, 586] width 161 height 26
drag, startPoint x: 962, startPoint y: 437, endPoint x: 949, endPoint y: 450, distance: 18.8
click at [962, 437] on icon at bounding box center [959, 442] width 18 height 23
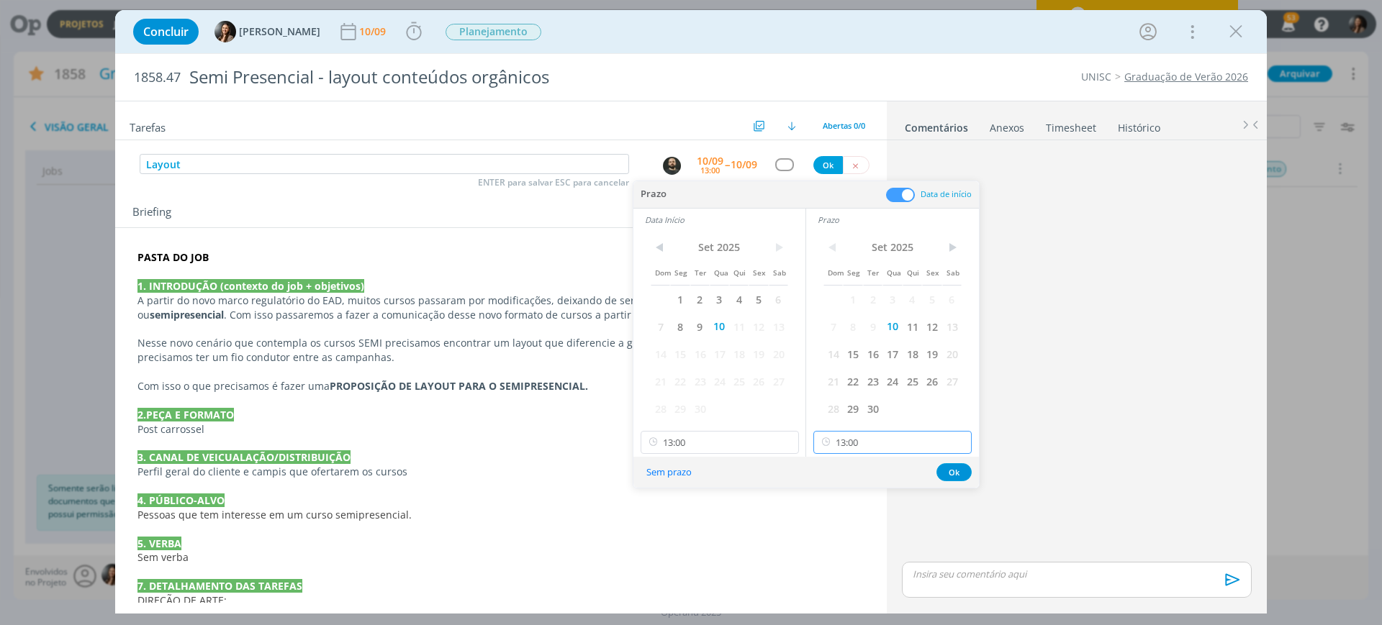
click at [910, 450] on input "13:00" at bounding box center [892, 442] width 158 height 23
click at [848, 520] on div "15:00" at bounding box center [894, 523] width 161 height 26
type input "15:00"
click at [957, 468] on button "Ok" at bounding box center [953, 472] width 35 height 18
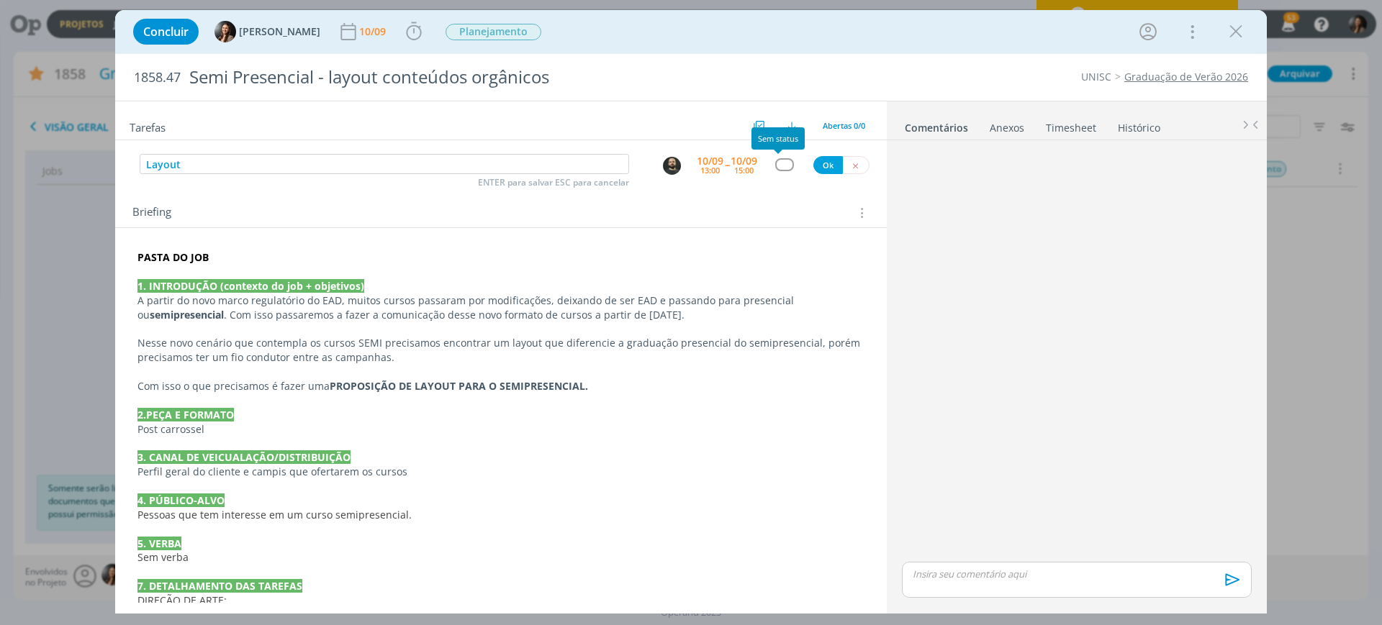
click at [781, 164] on div "dialog" at bounding box center [784, 164] width 18 height 12
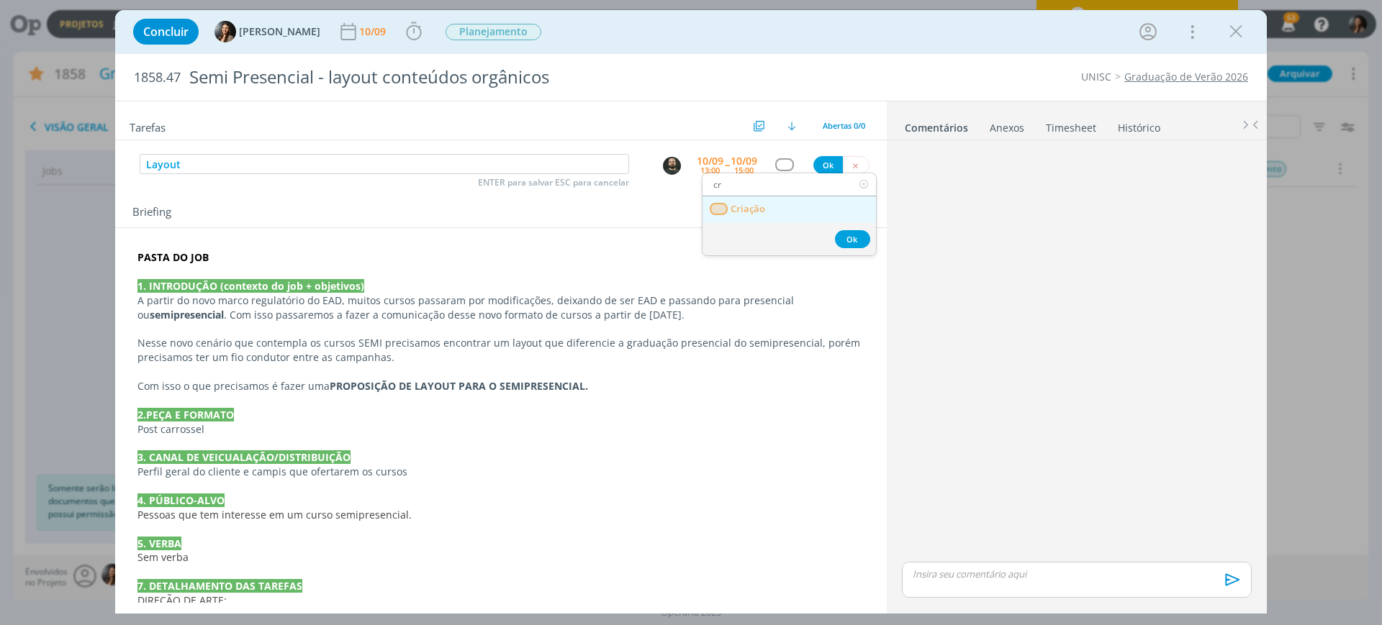
type input "cr"
click at [768, 212] on link "Criação" at bounding box center [788, 209] width 173 height 27
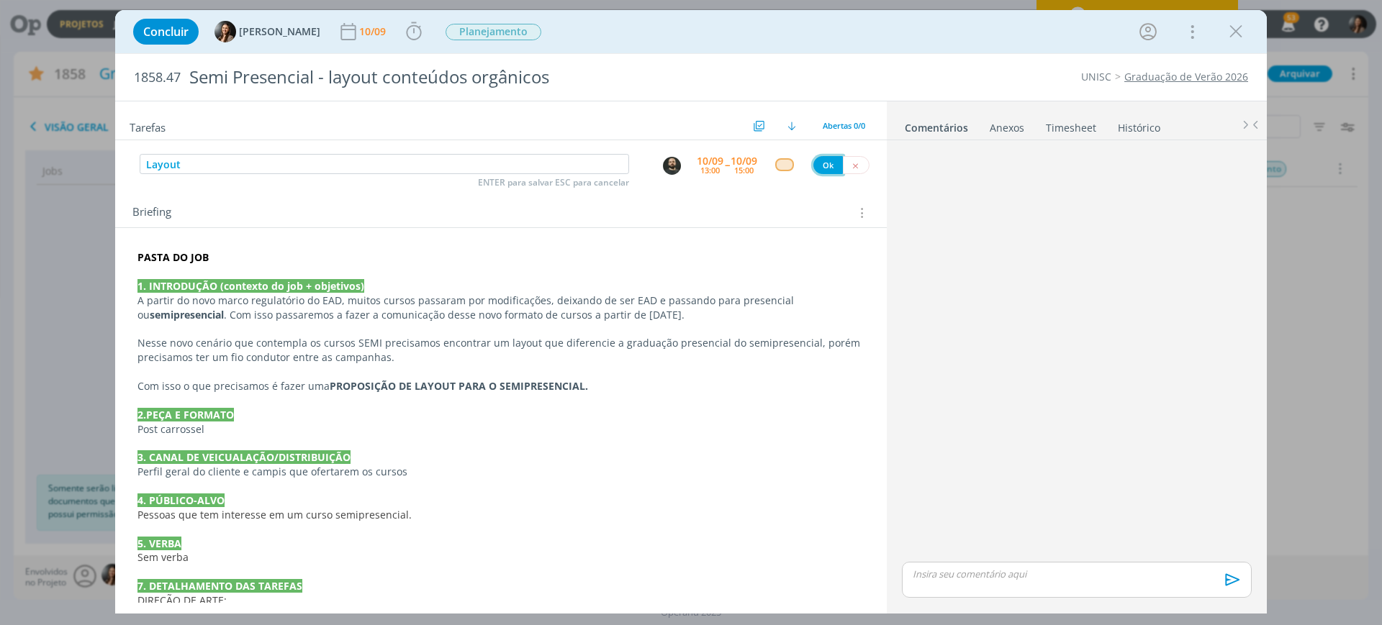
click at [820, 159] on button "Ok" at bounding box center [828, 165] width 30 height 18
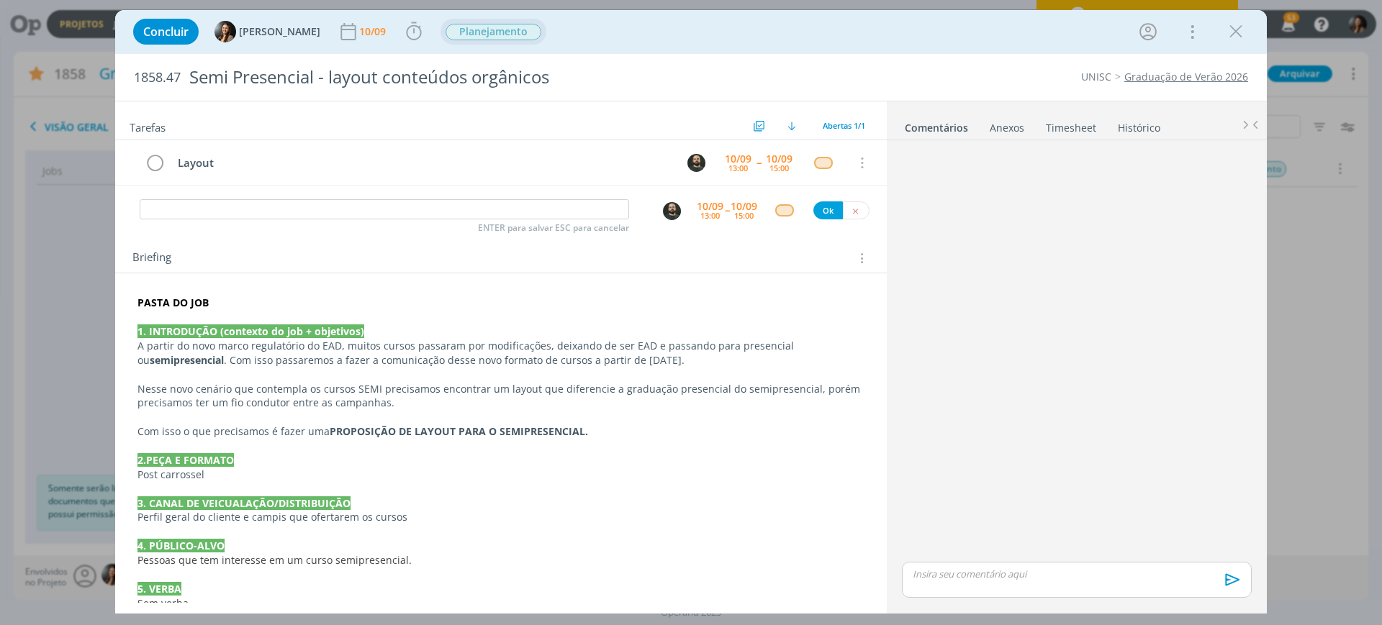
click at [458, 40] on span "Planejamento" at bounding box center [493, 32] width 106 height 26
click at [463, 28] on span "Planejamento" at bounding box center [493, 32] width 96 height 17
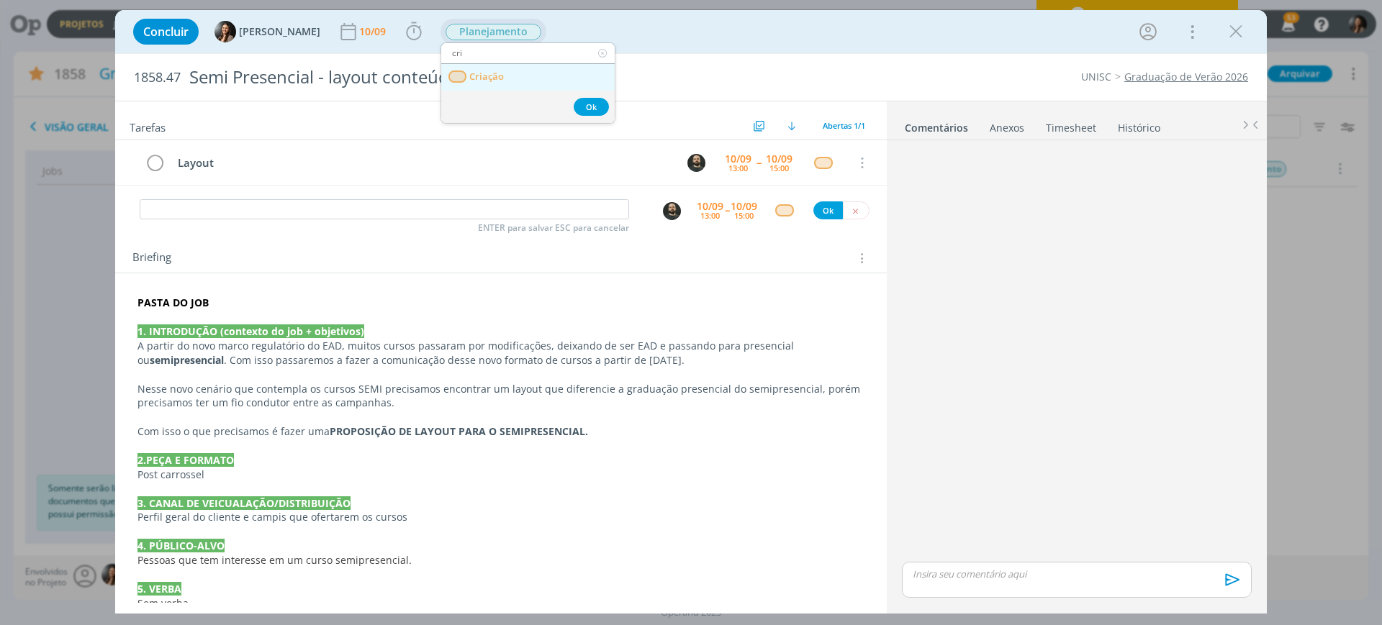
type input "cri"
click at [558, 76] on link "Criação" at bounding box center [527, 77] width 173 height 27
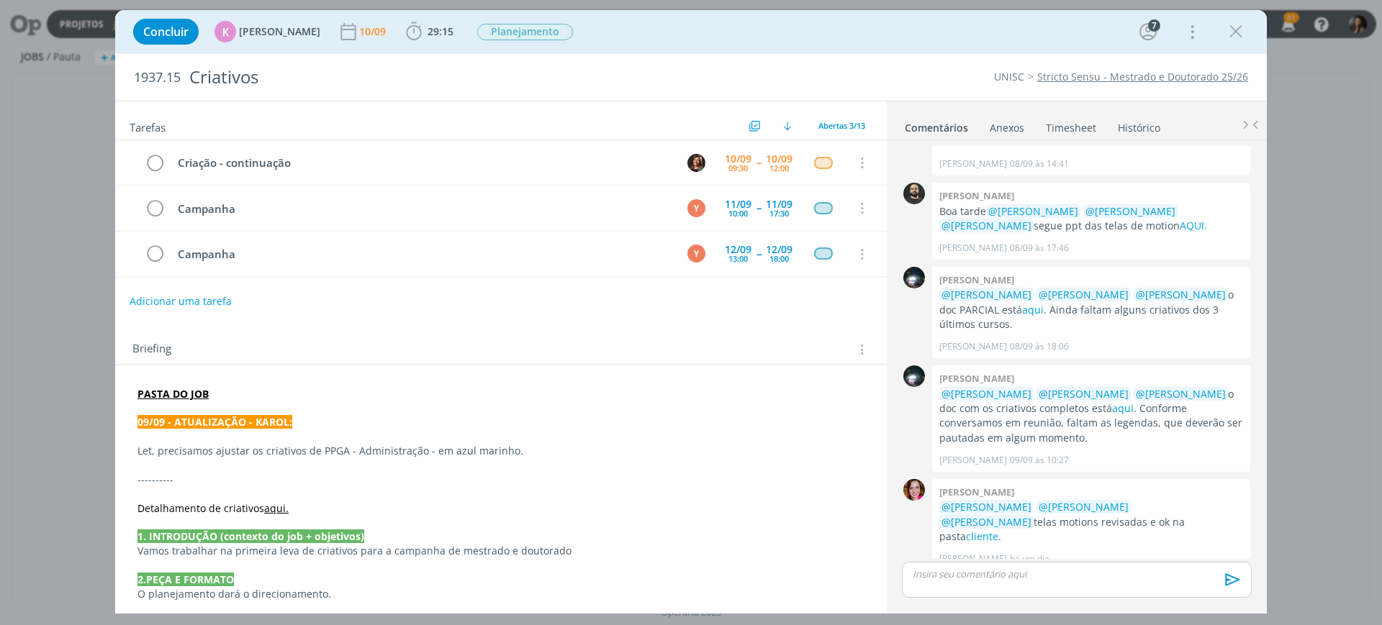
scroll to position [135, 0]
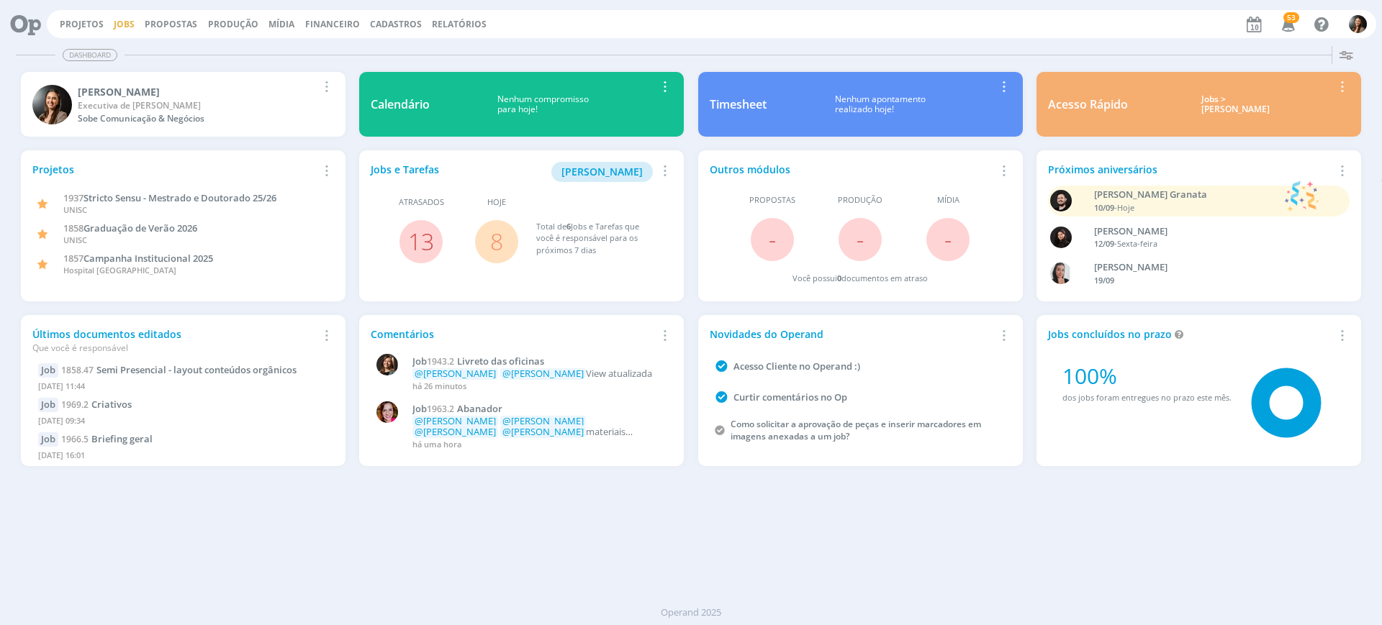
click at [127, 30] on link "Jobs" at bounding box center [124, 24] width 21 height 12
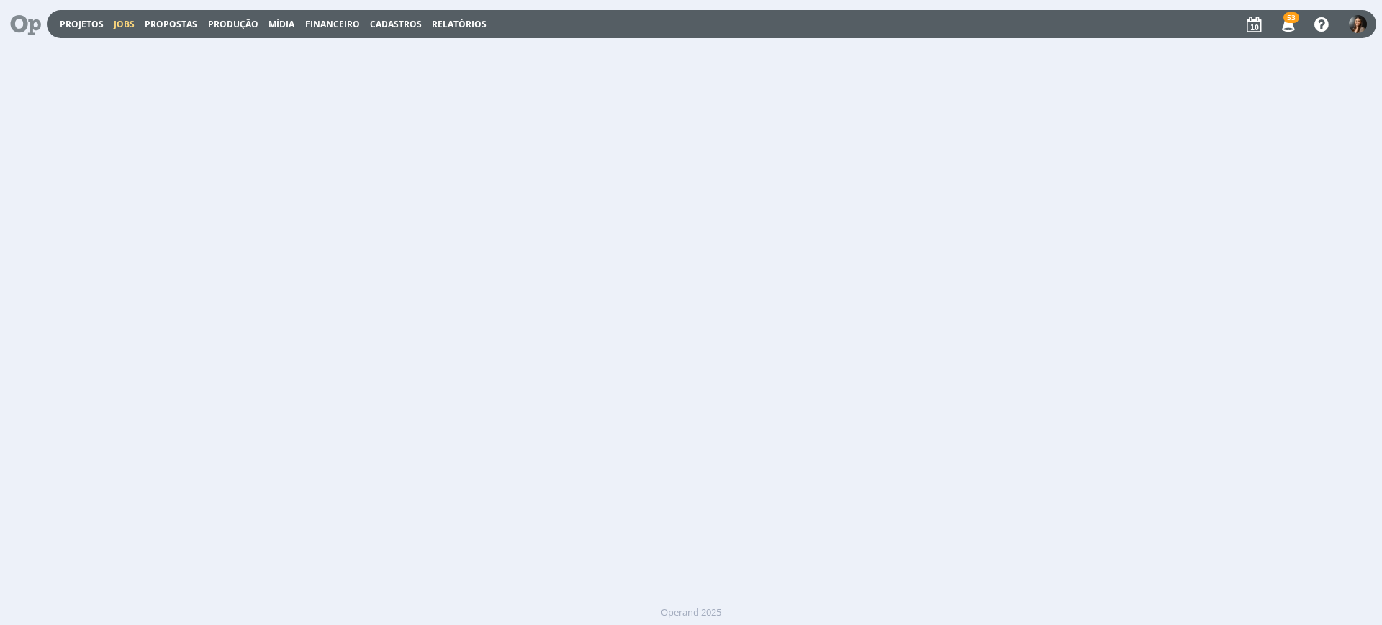
click at [123, 24] on link "Jobs" at bounding box center [124, 24] width 21 height 12
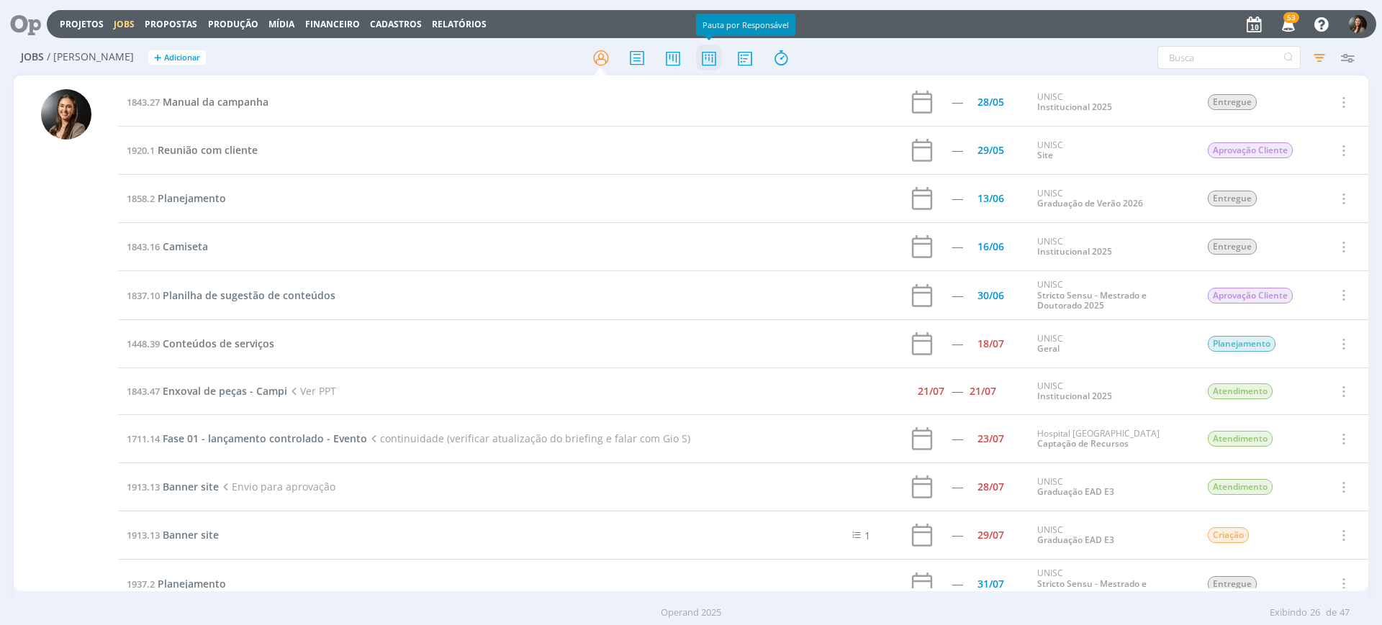
drag, startPoint x: 706, startPoint y: 62, endPoint x: 704, endPoint y: 72, distance: 10.2
click at [706, 63] on icon at bounding box center [709, 58] width 26 height 28
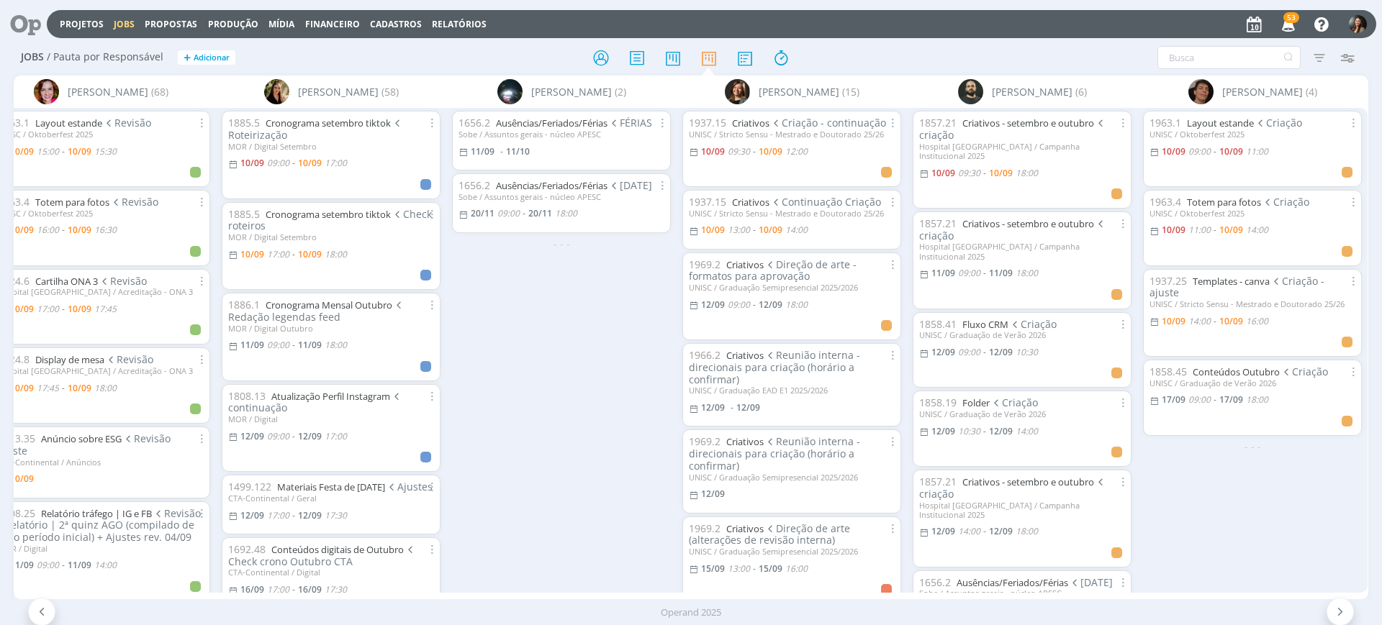
scroll to position [0, 39]
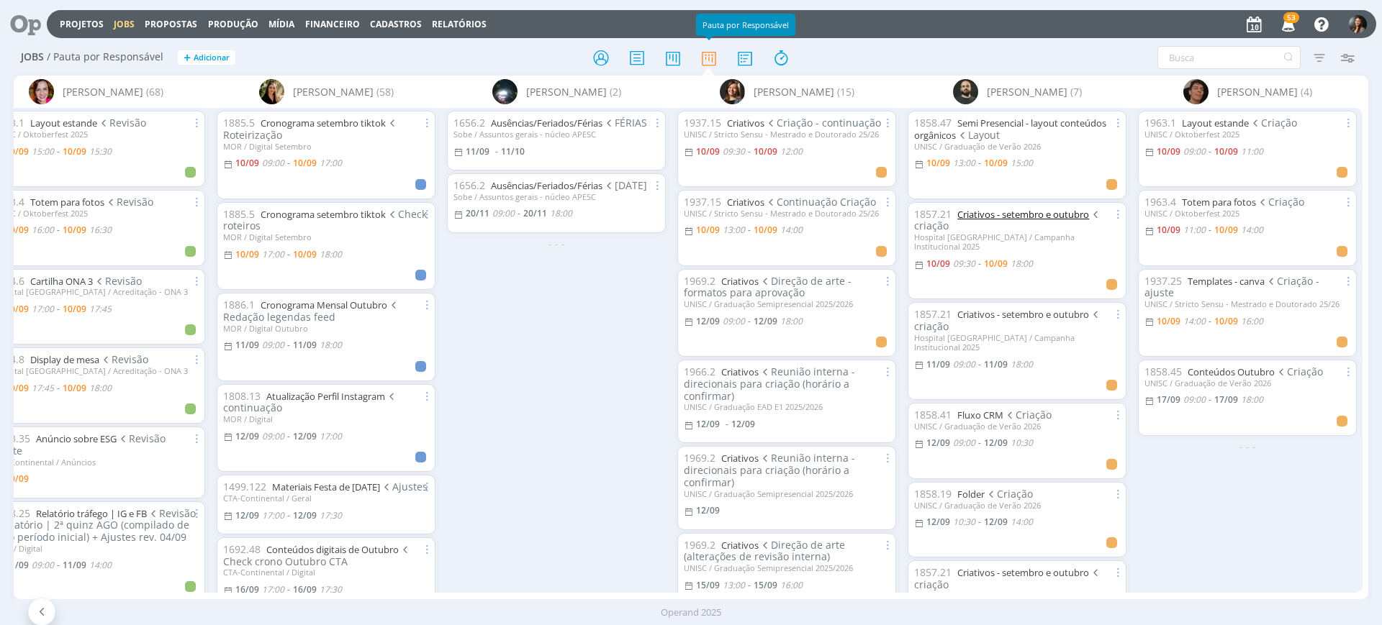
click at [1033, 215] on link "Criativos - setembro e outubro" at bounding box center [1023, 214] width 132 height 13
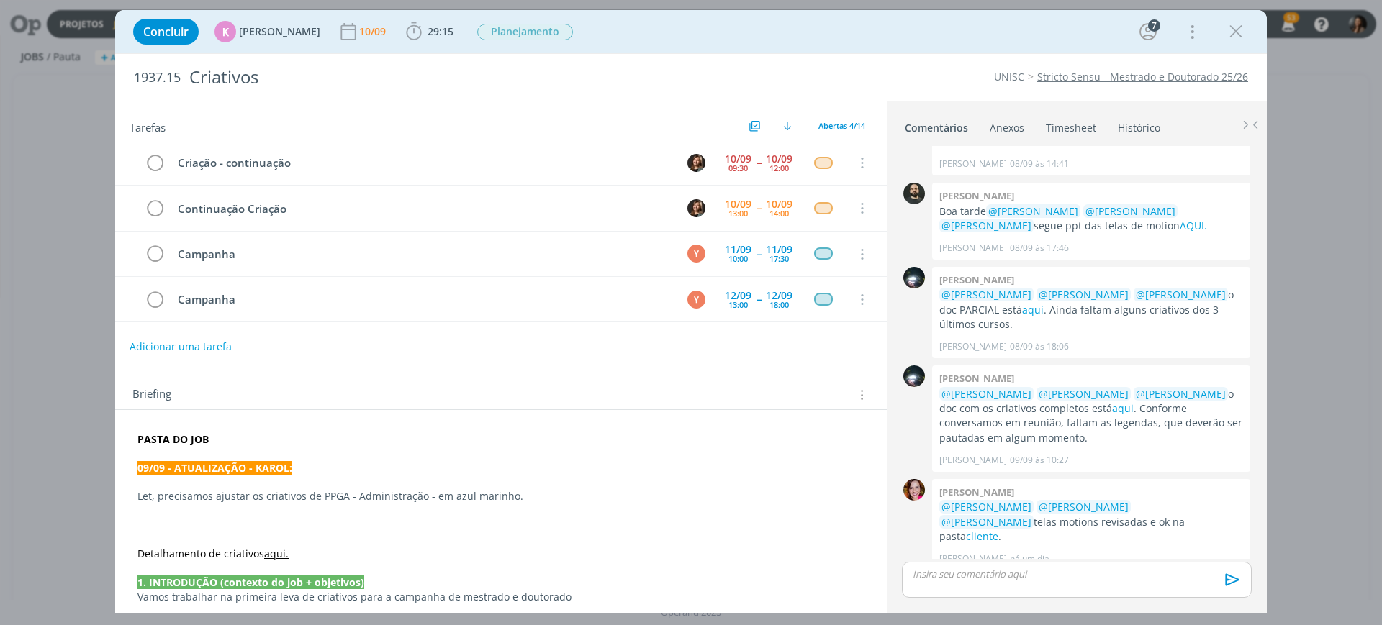
scroll to position [135, 0]
